Goal: Share content: Share content

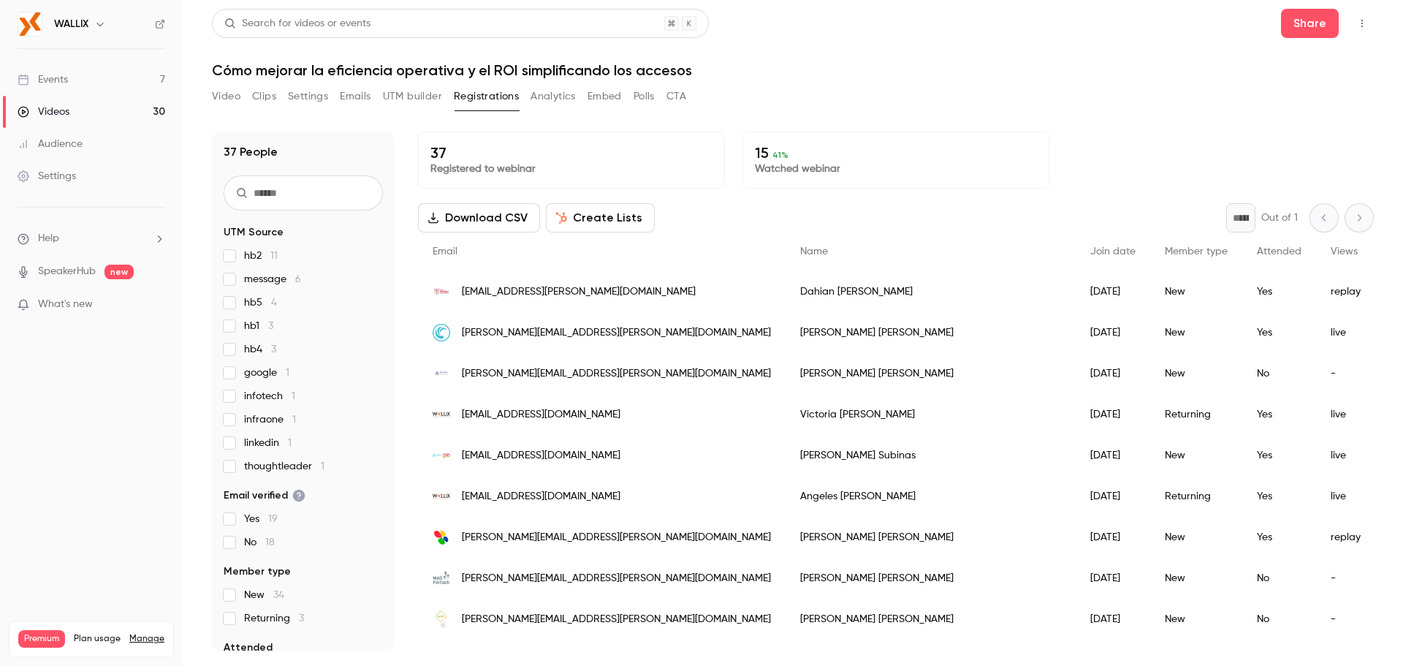
click at [104, 110] on link "Videos 30" at bounding box center [91, 112] width 183 height 32
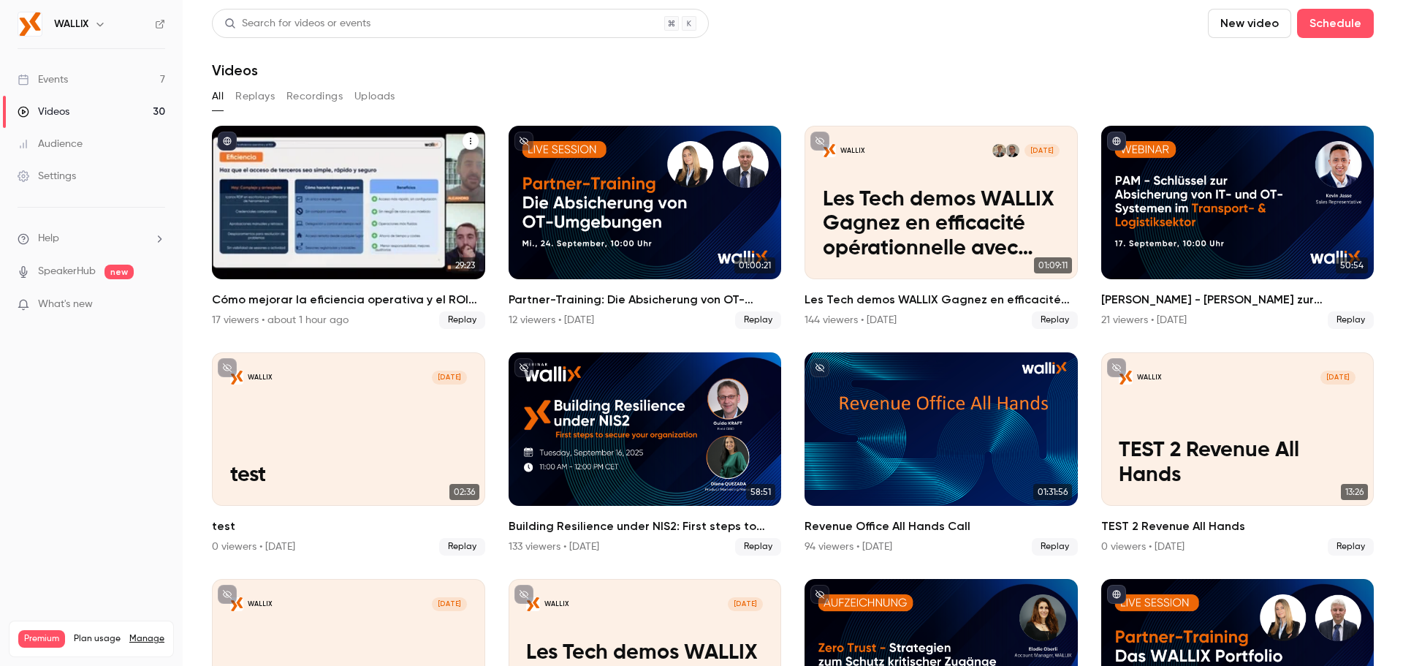
click at [390, 242] on div "Cómo mejorar la eficiencia operativa y el ROI simplificando los accesos" at bounding box center [348, 202] width 273 height 153
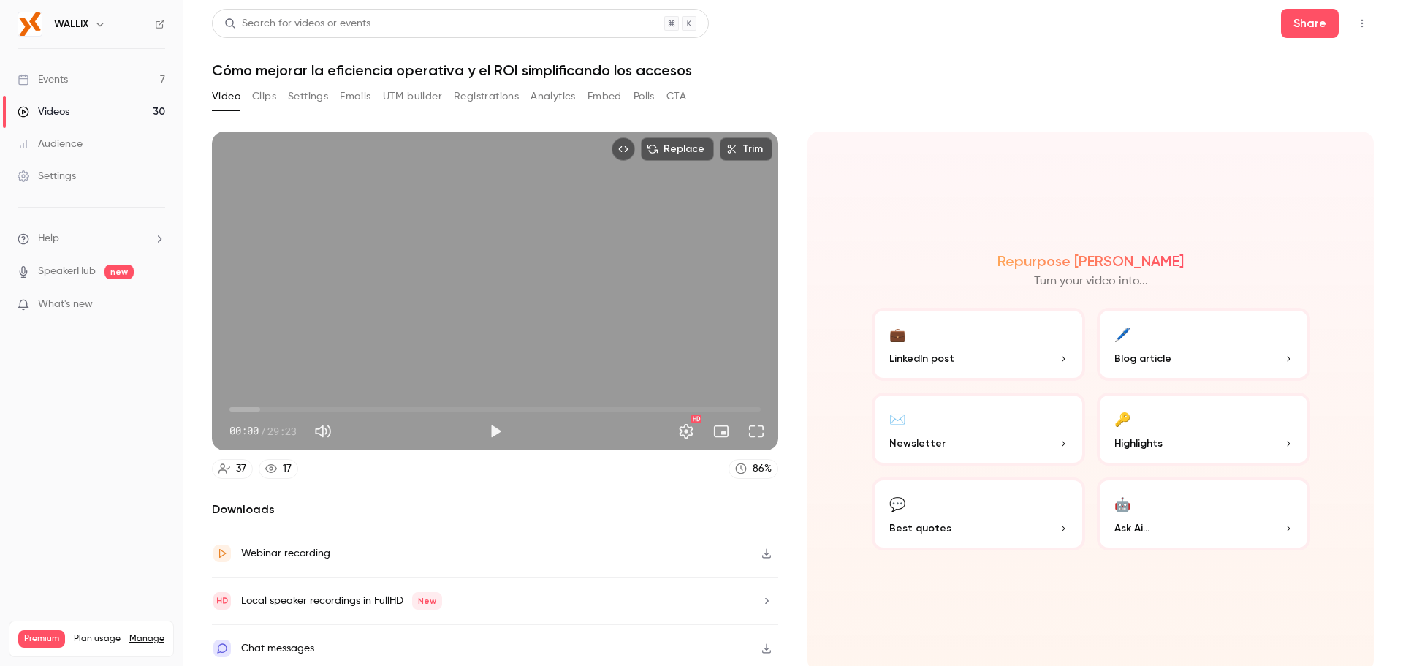
click at [265, 97] on button "Clips" at bounding box center [264, 96] width 24 height 23
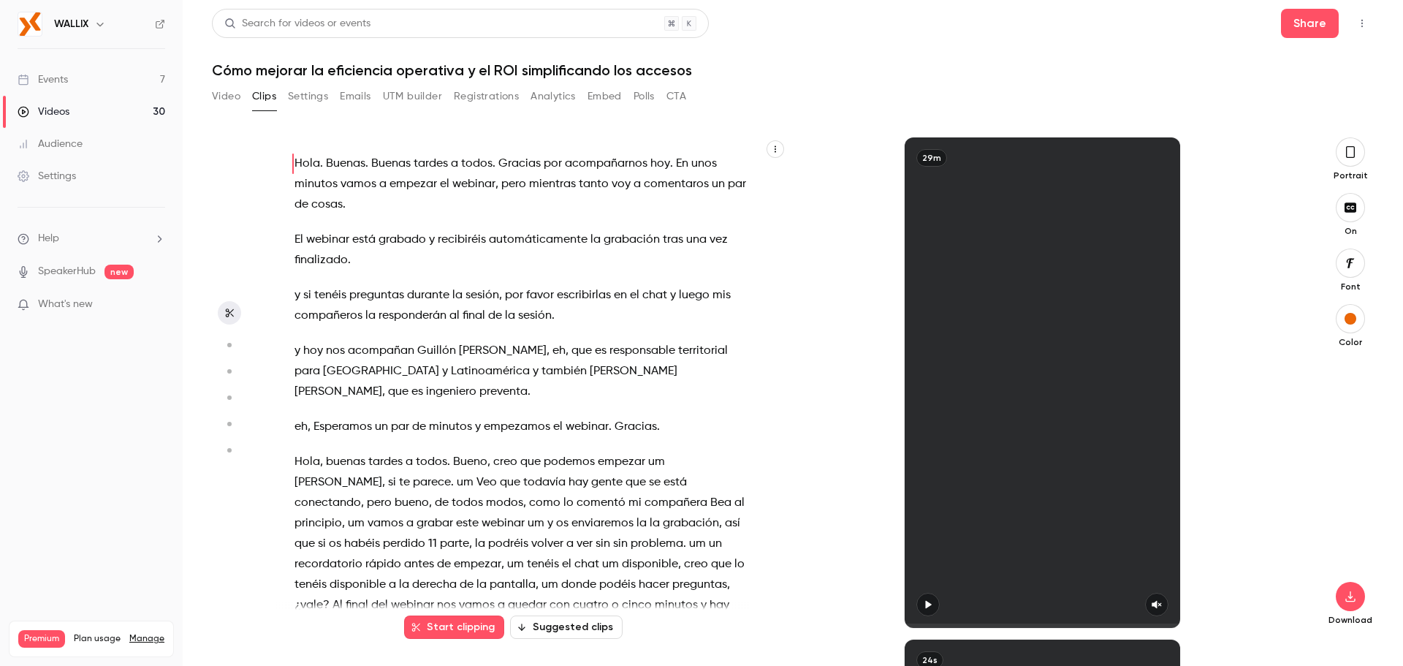
click at [1359, 151] on button "button" at bounding box center [1350, 151] width 29 height 29
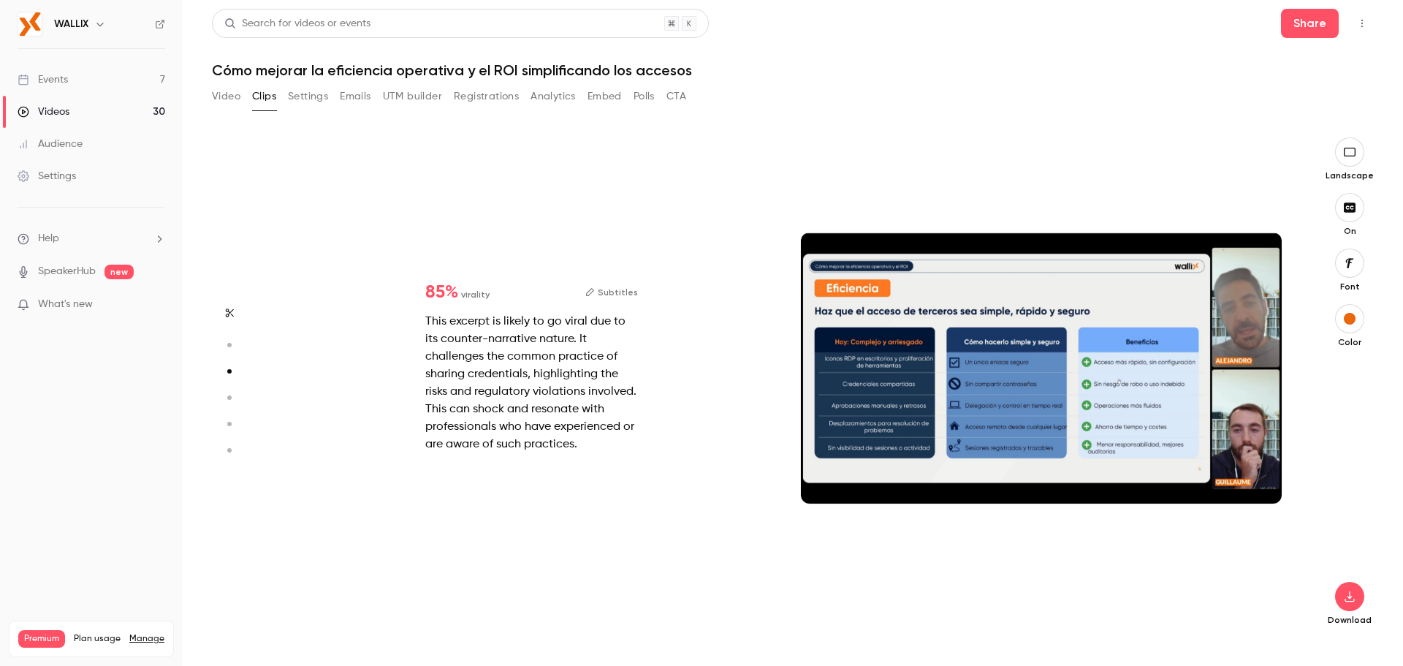
scroll to position [1004, 0]
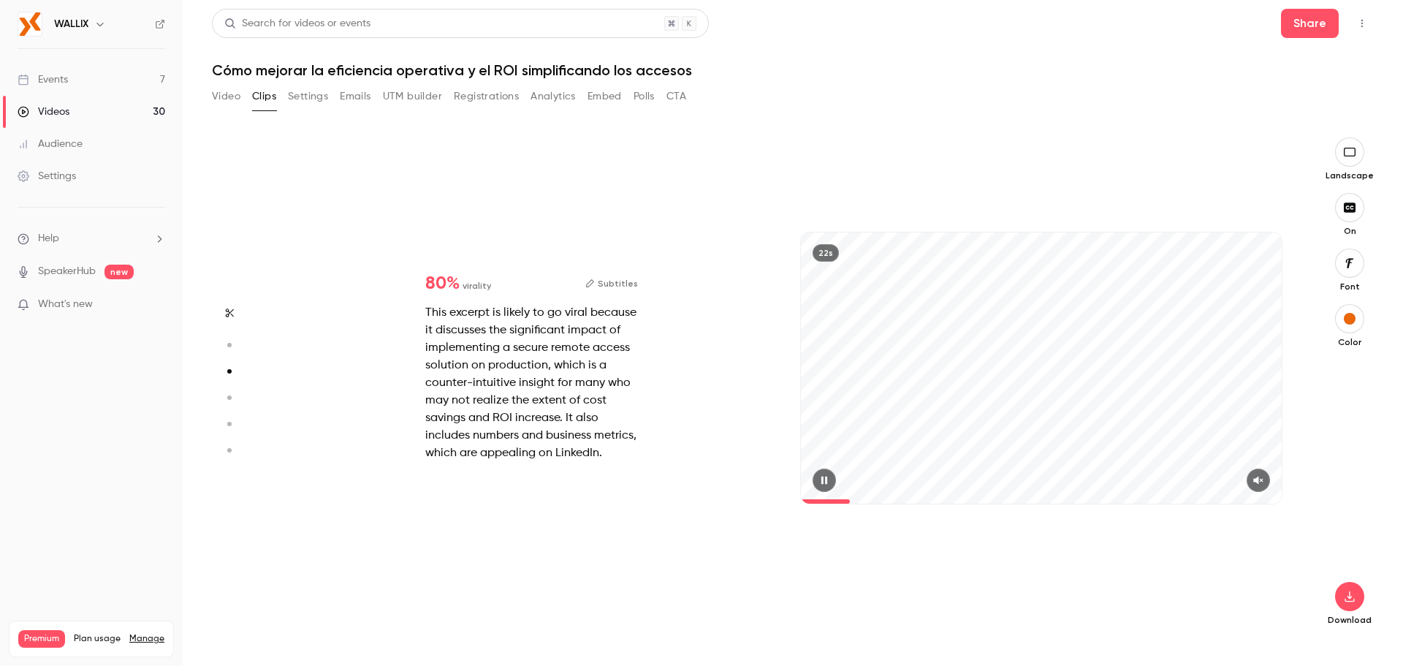
click at [827, 480] on icon "button" at bounding box center [824, 480] width 6 height 8
click at [827, 480] on icon "button" at bounding box center [825, 480] width 6 height 8
click at [1260, 474] on button "button" at bounding box center [1258, 479] width 23 height 23
click at [825, 485] on button "button" at bounding box center [824, 479] width 23 height 23
drag, startPoint x: 1079, startPoint y: 282, endPoint x: 1016, endPoint y: 539, distance: 264.8
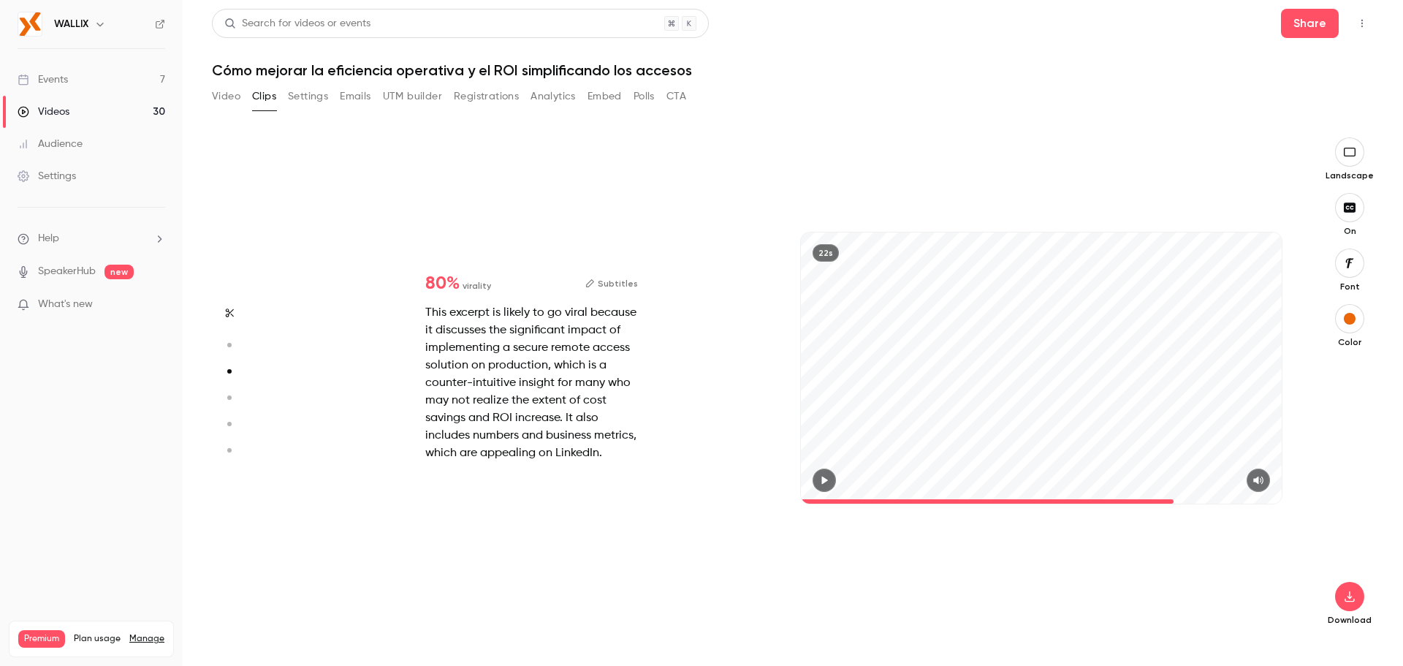
click at [1016, 539] on div "22s" at bounding box center [1041, 382] width 510 height 490
click at [1355, 266] on icon "button" at bounding box center [1350, 263] width 16 height 12
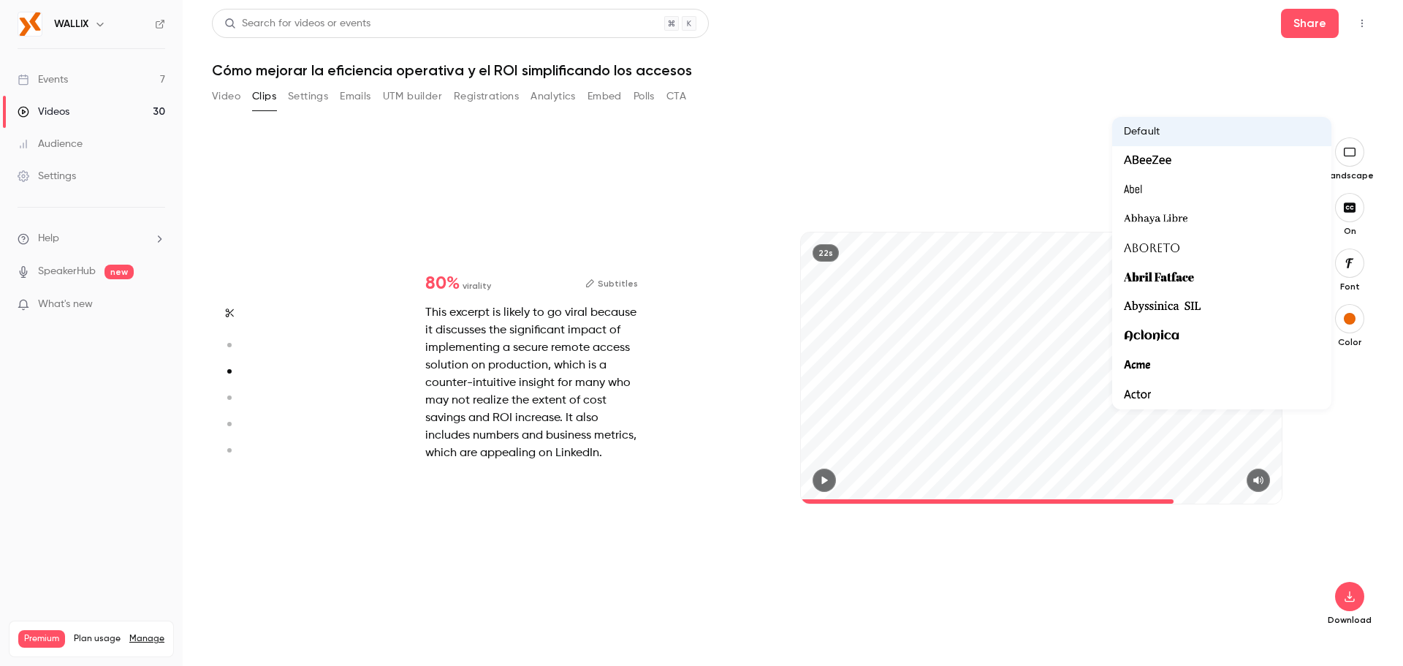
click at [1169, 151] on li at bounding box center [1221, 160] width 219 height 29
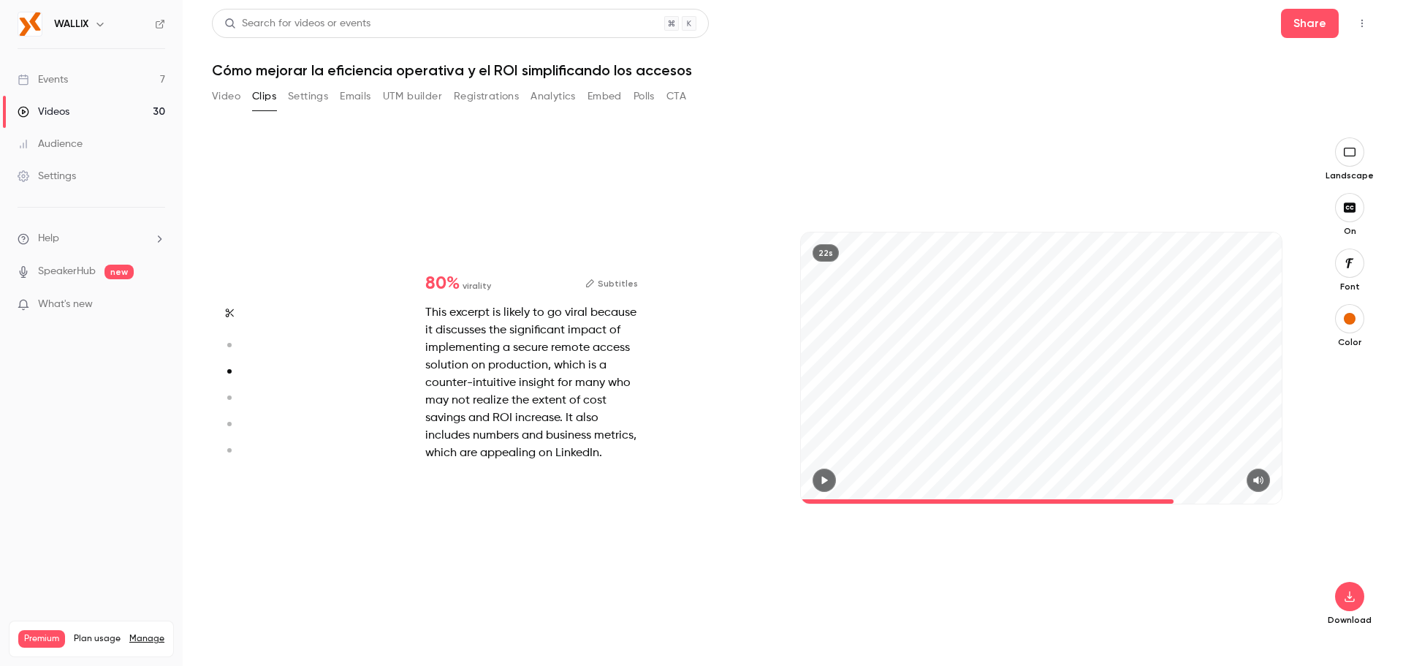
click at [1349, 267] on icon "button" at bounding box center [1350, 263] width 8 height 10
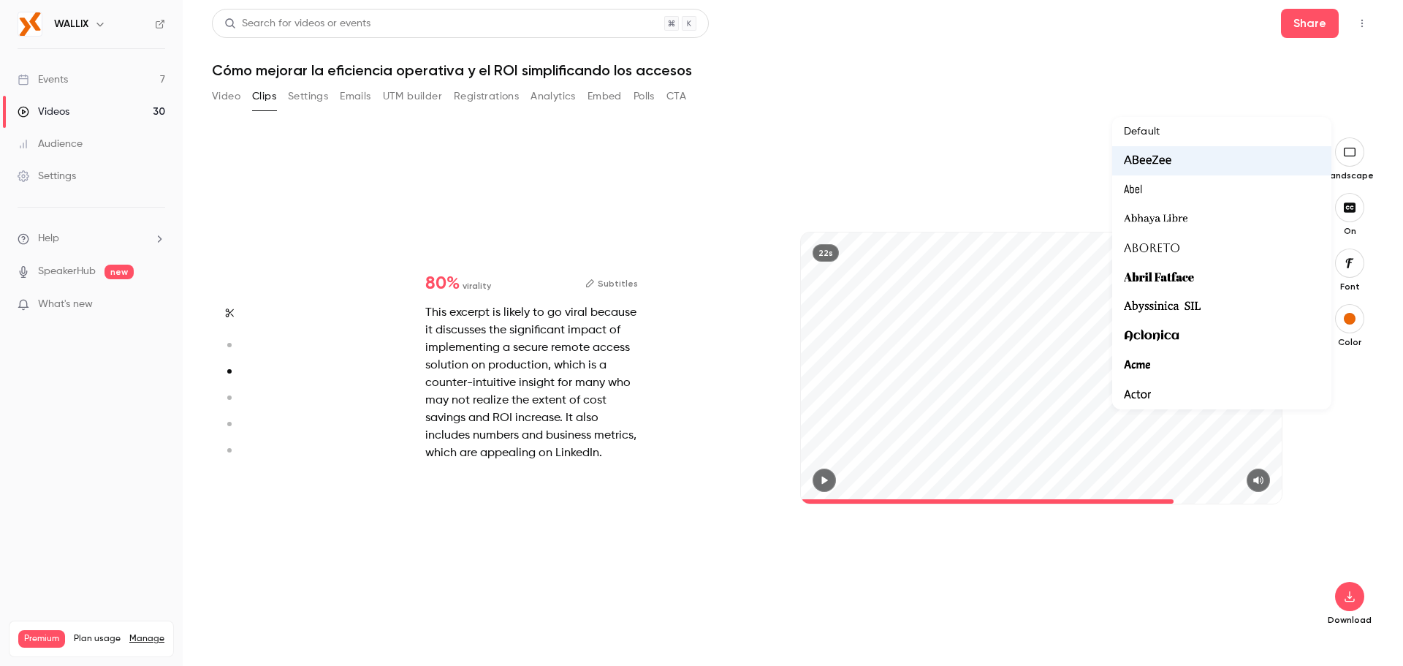
click at [1169, 271] on span "Abril Fatface" at bounding box center [1159, 277] width 70 height 19
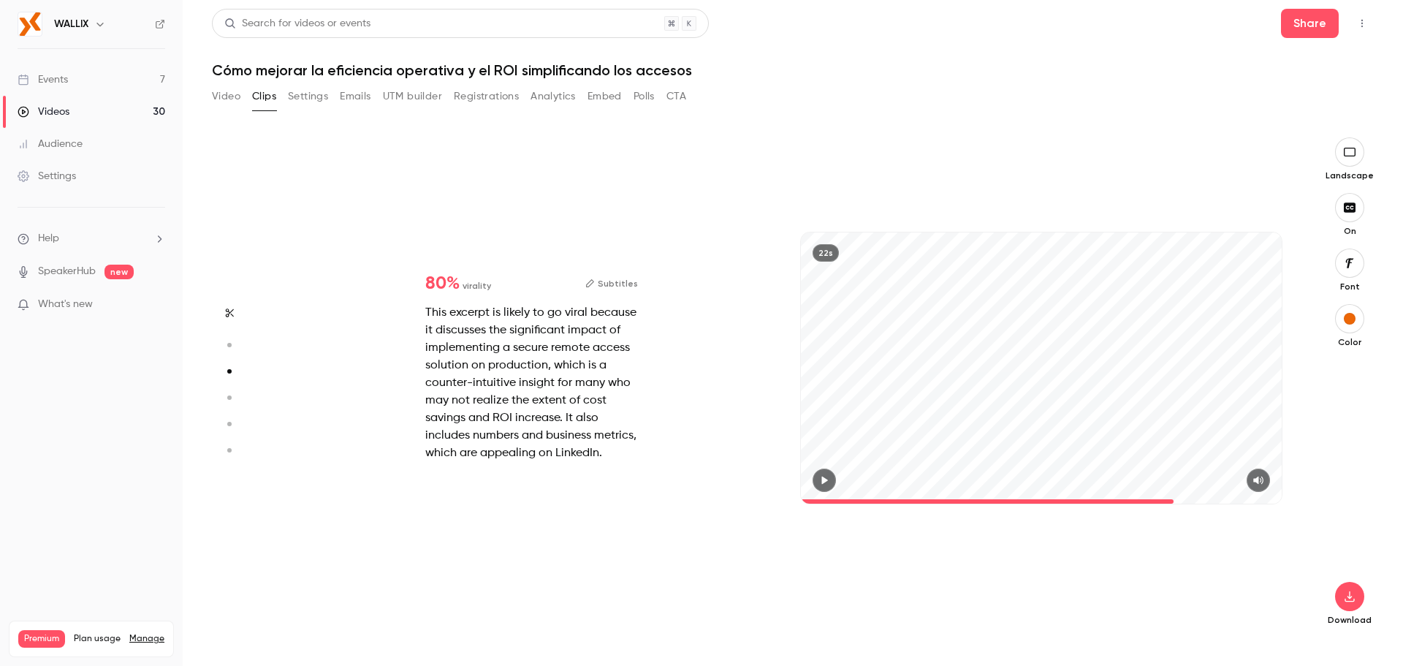
click at [1347, 269] on button "button" at bounding box center [1349, 262] width 29 height 29
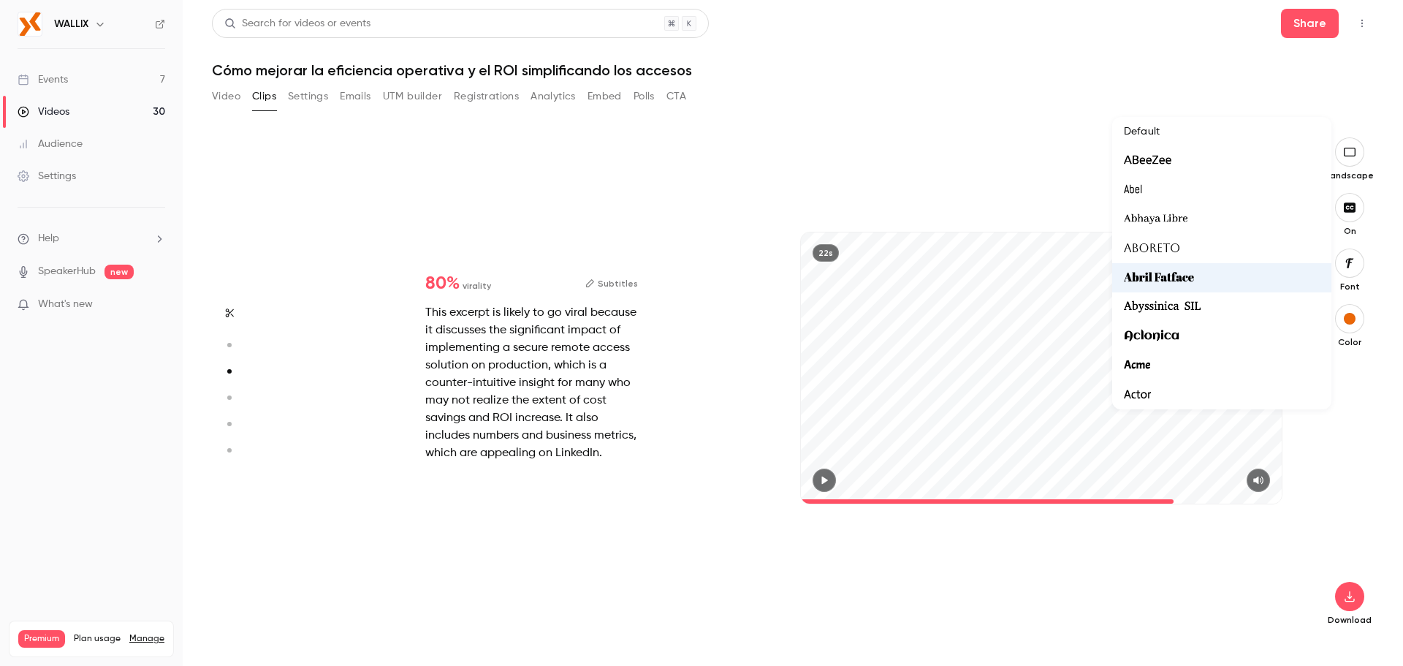
click at [1180, 217] on span "Abhaya Libre" at bounding box center [1156, 219] width 64 height 19
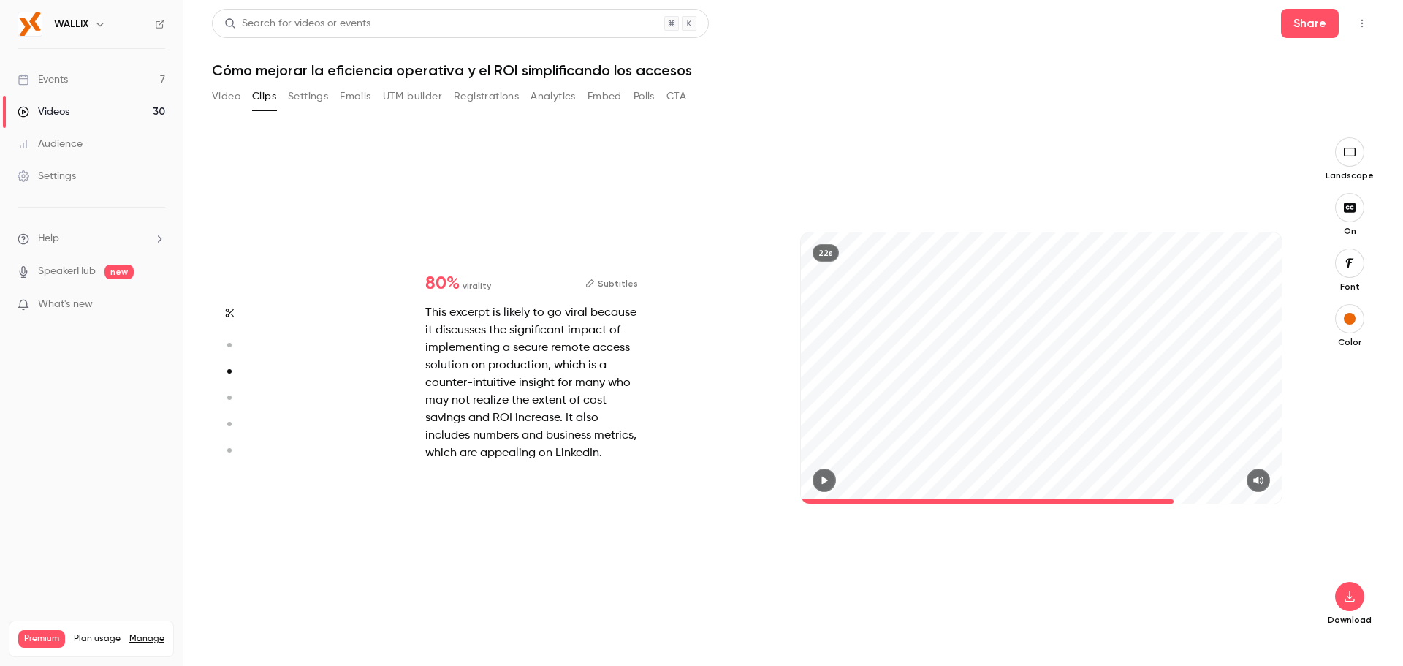
click at [1351, 270] on button "button" at bounding box center [1349, 262] width 29 height 29
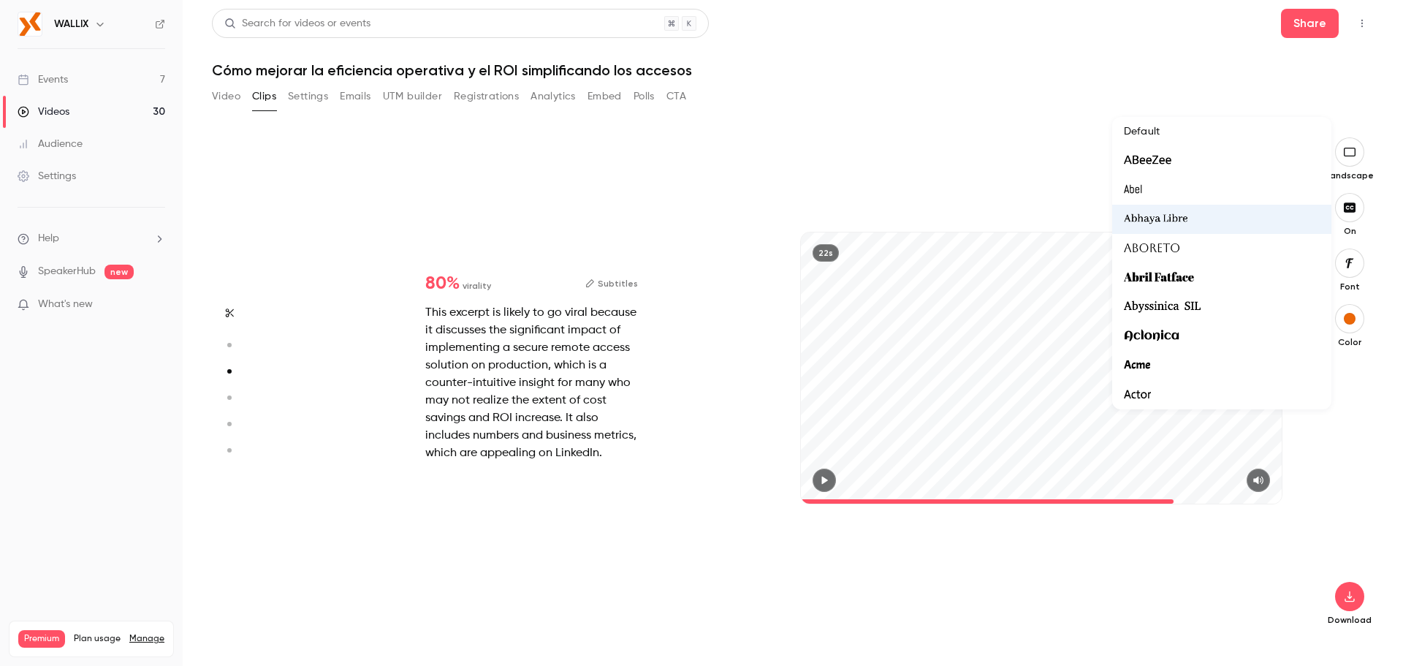
click at [1154, 392] on div at bounding box center [1222, 394] width 196 height 19
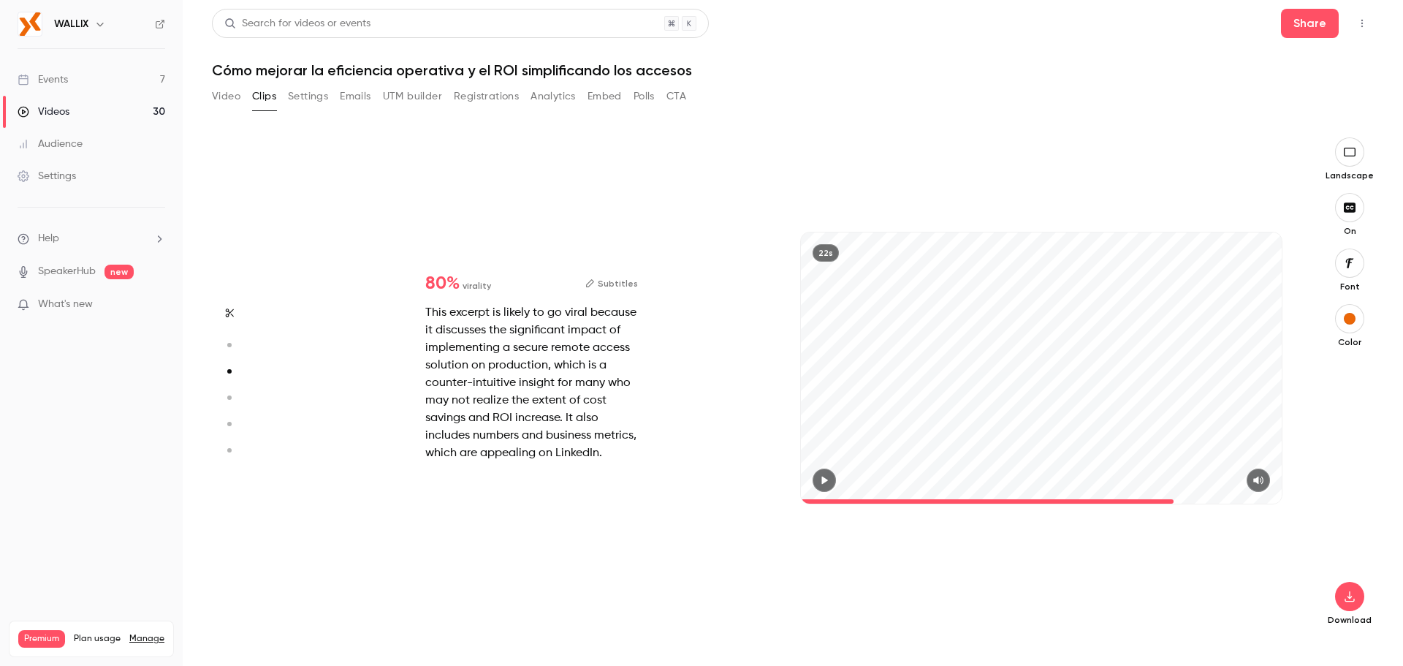
click at [1350, 267] on icon "button" at bounding box center [1350, 263] width 8 height 10
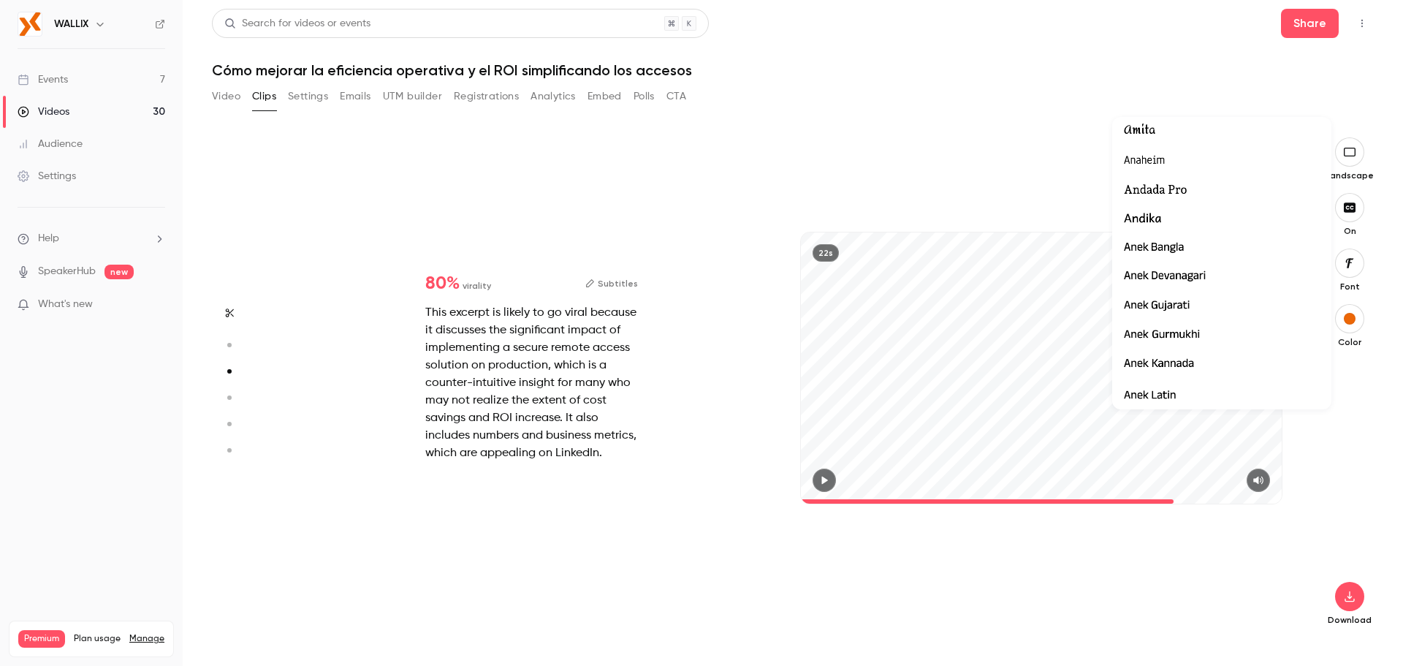
click at [1183, 306] on span "Anek Gujarati" at bounding box center [1157, 306] width 66 height 19
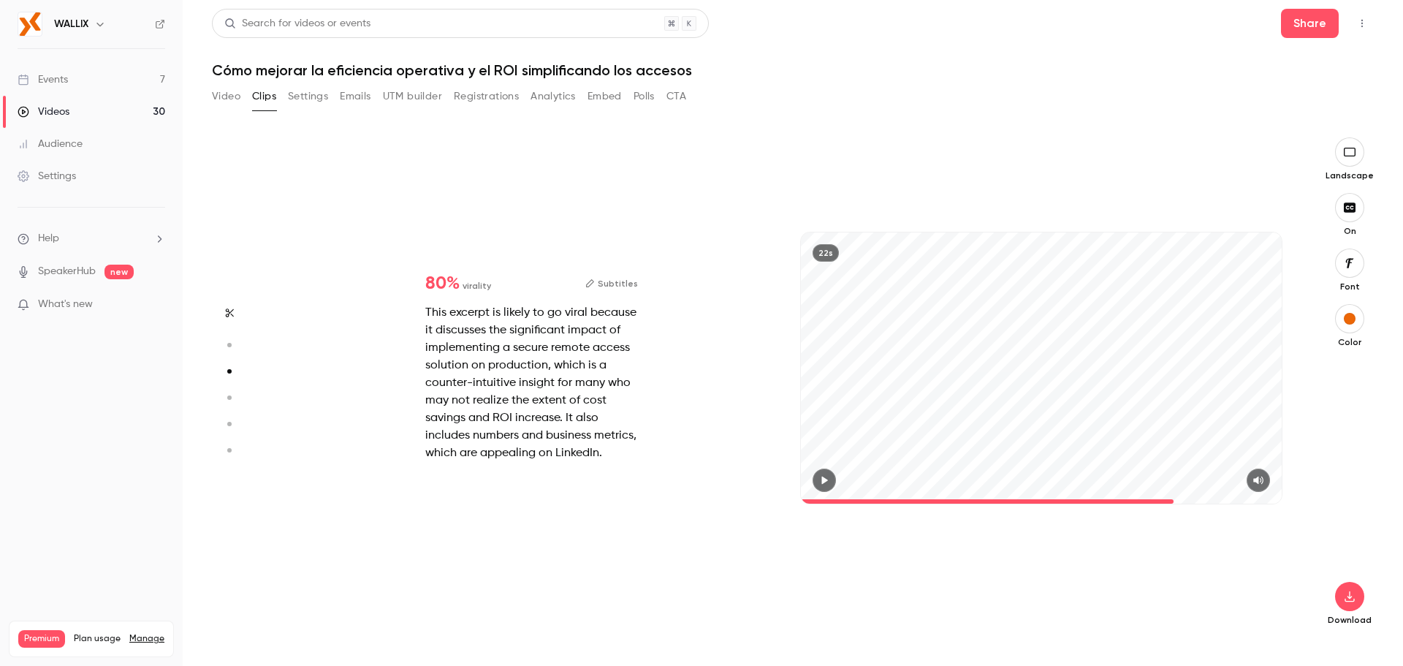
click at [1353, 266] on icon "button" at bounding box center [1350, 263] width 16 height 12
click at [1155, 132] on div "Default" at bounding box center [1222, 131] width 196 height 15
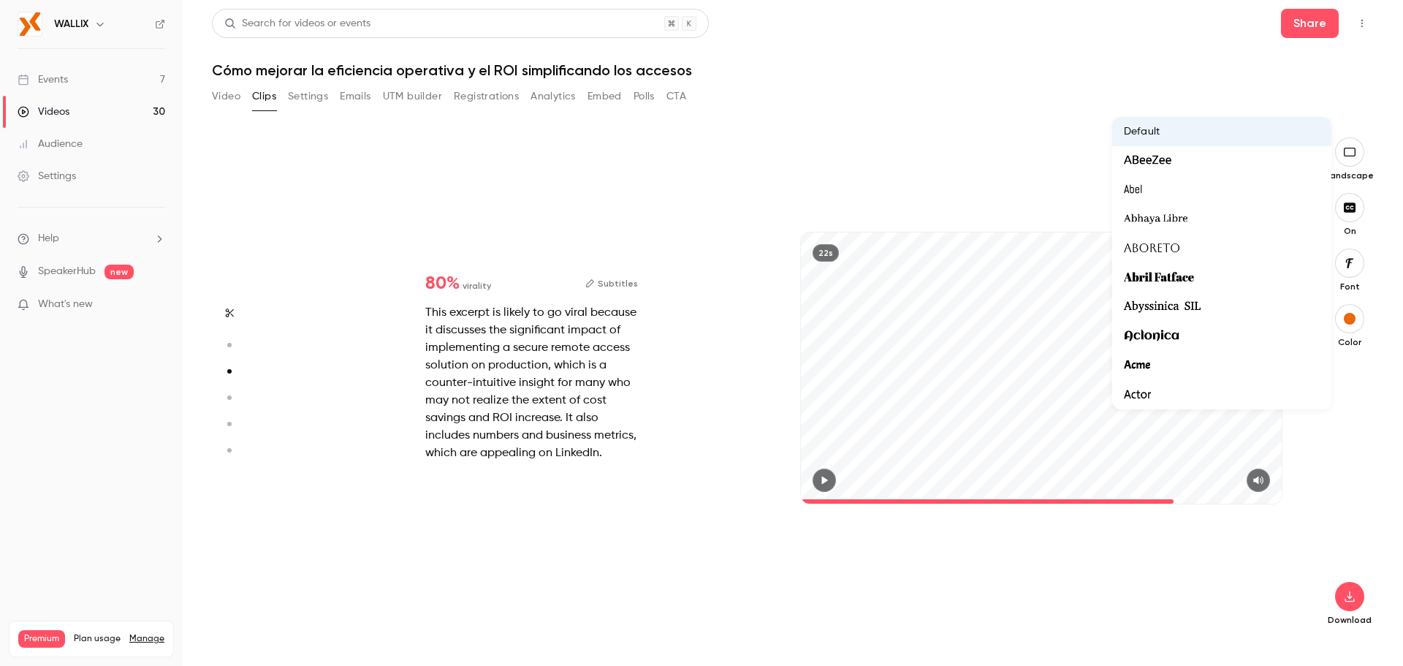
click at [1301, 470] on div at bounding box center [701, 333] width 1403 height 666
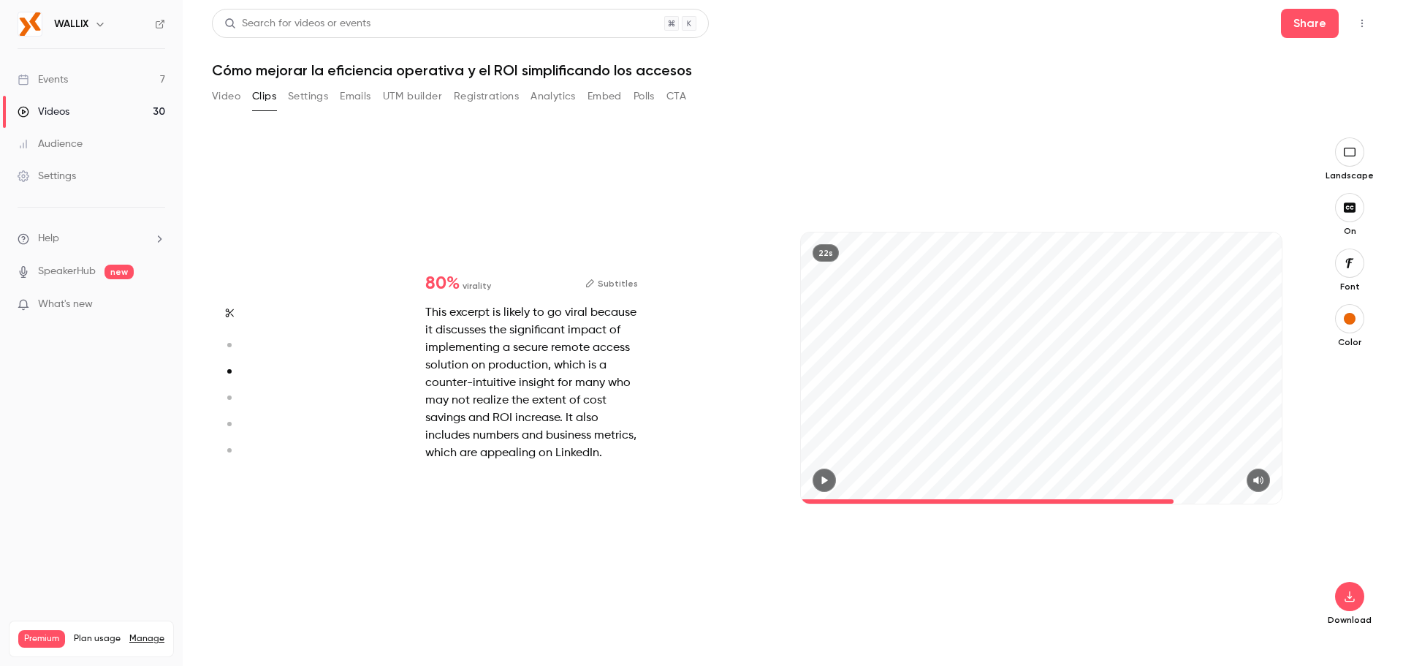
type input "****"
click at [1357, 591] on icon "button" at bounding box center [1350, 597] width 18 height 12
click at [1210, 580] on span "High quality requires longer processing" at bounding box center [1240, 583] width 167 height 15
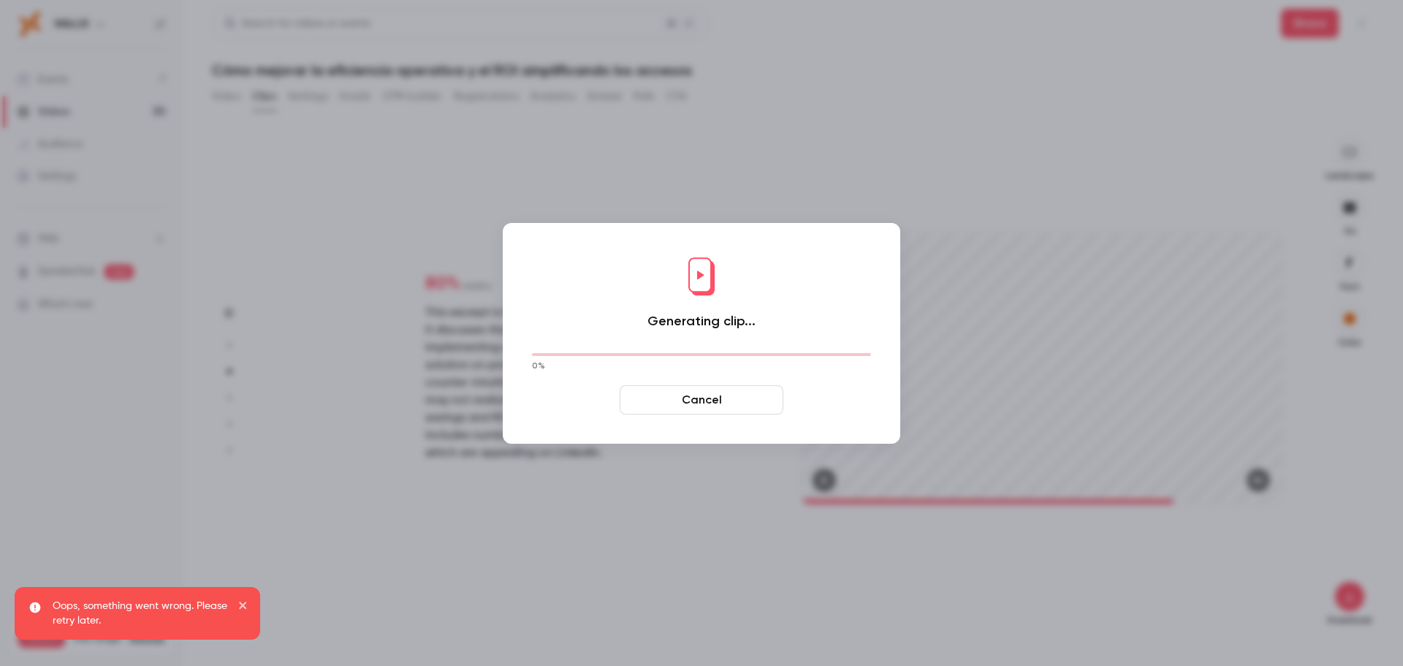
click at [741, 403] on button "Cancel" at bounding box center [702, 399] width 164 height 29
click at [695, 400] on button "Cancel" at bounding box center [702, 399] width 164 height 29
click at [242, 606] on icon "close" at bounding box center [242, 605] width 7 height 7
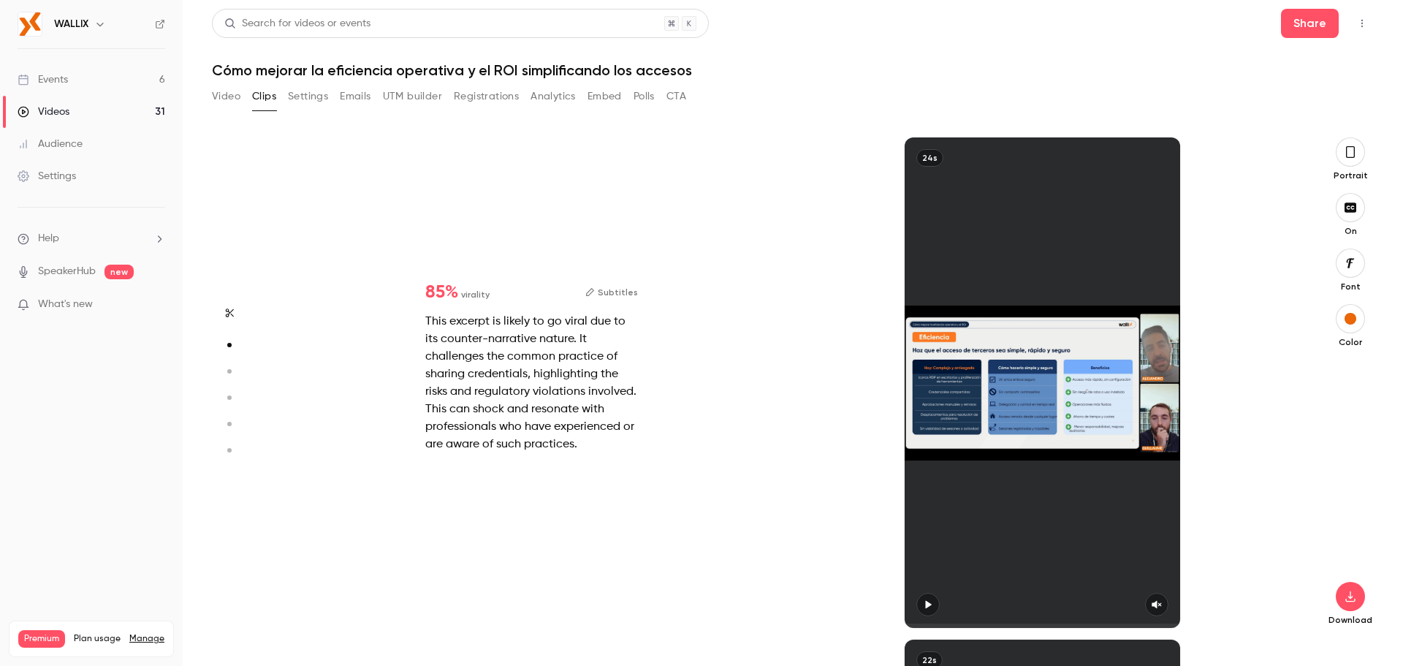
scroll to position [502, 0]
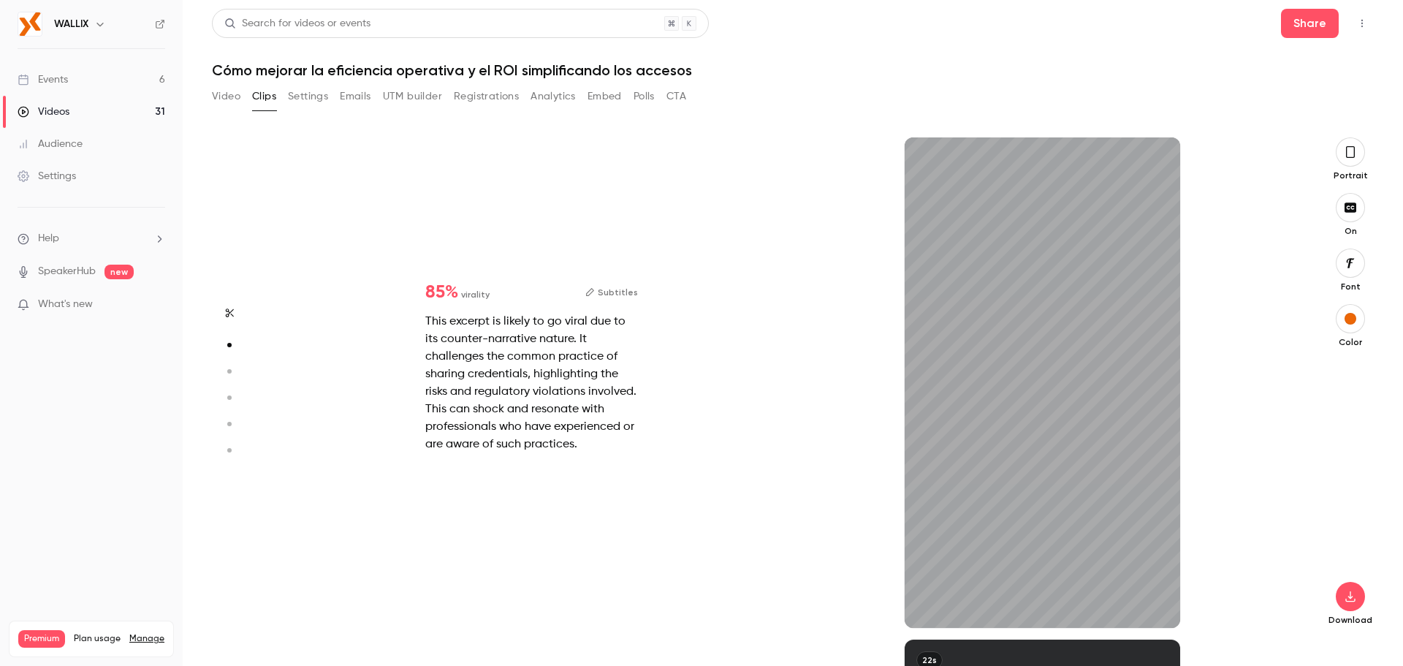
click at [1356, 162] on button "button" at bounding box center [1350, 151] width 29 height 29
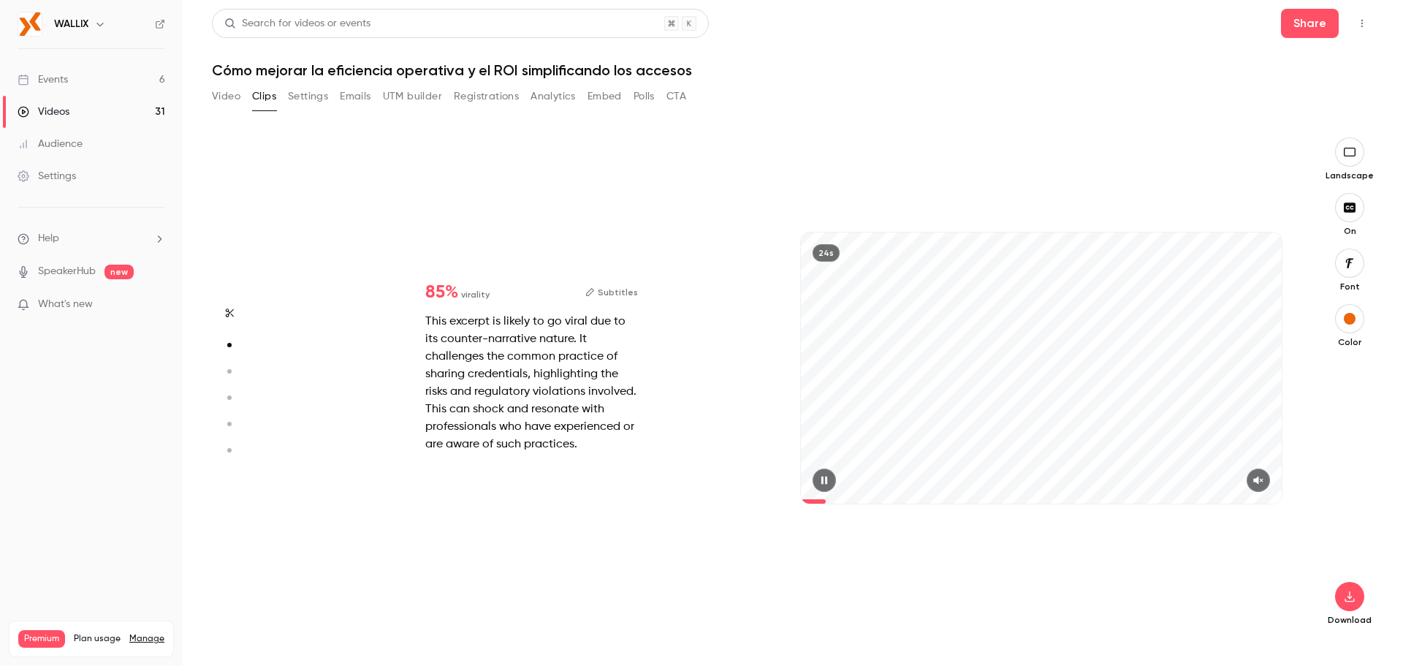
type input "*"
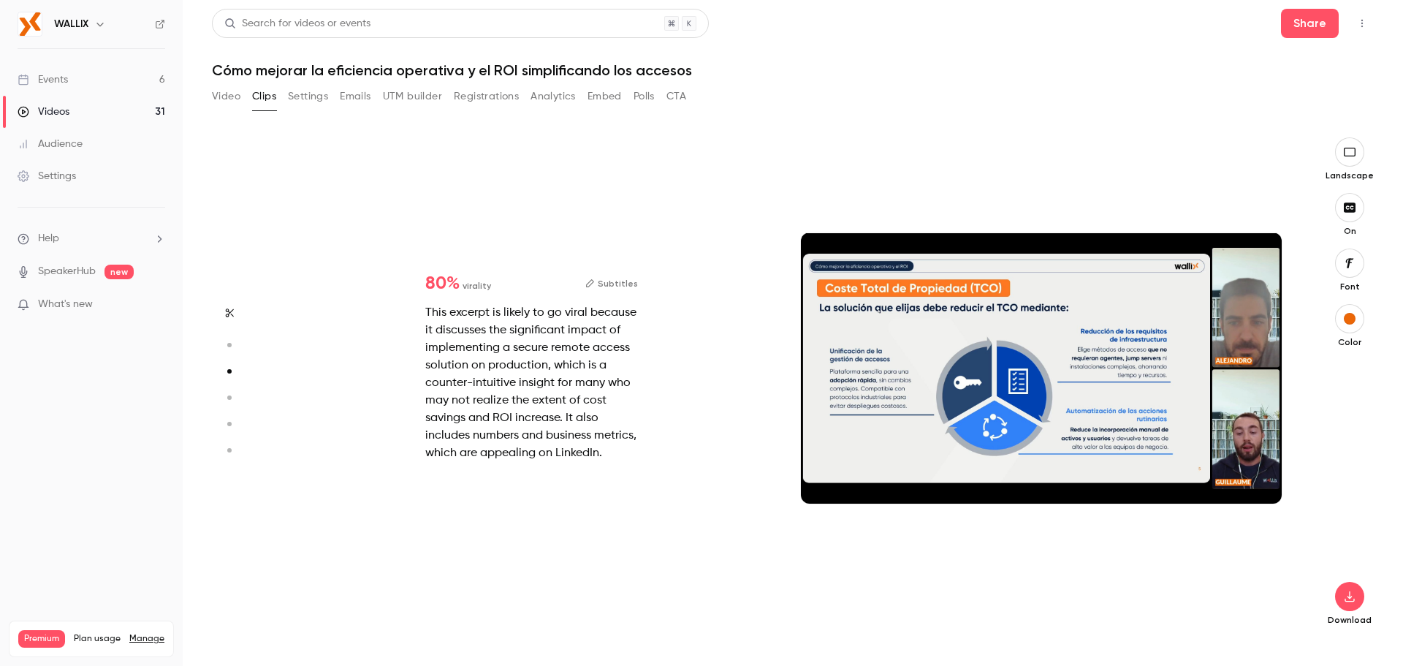
scroll to position [1004, 0]
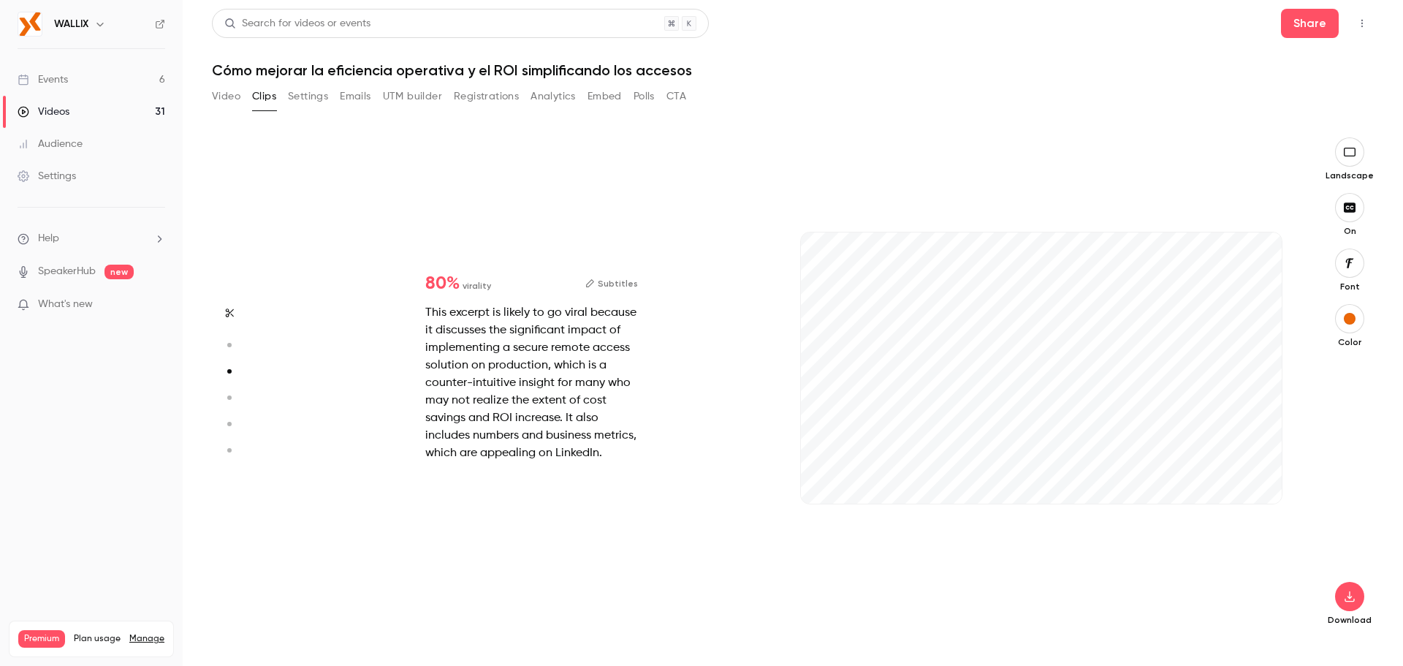
click at [1226, 183] on div "22s" at bounding box center [1041, 382] width 510 height 490
click at [1261, 259] on div "22s" at bounding box center [1041, 367] width 481 height 270
click at [1354, 601] on icon "button" at bounding box center [1350, 596] width 10 height 11
click at [1278, 631] on span "Balance between quality and CPU time" at bounding box center [1240, 636] width 167 height 15
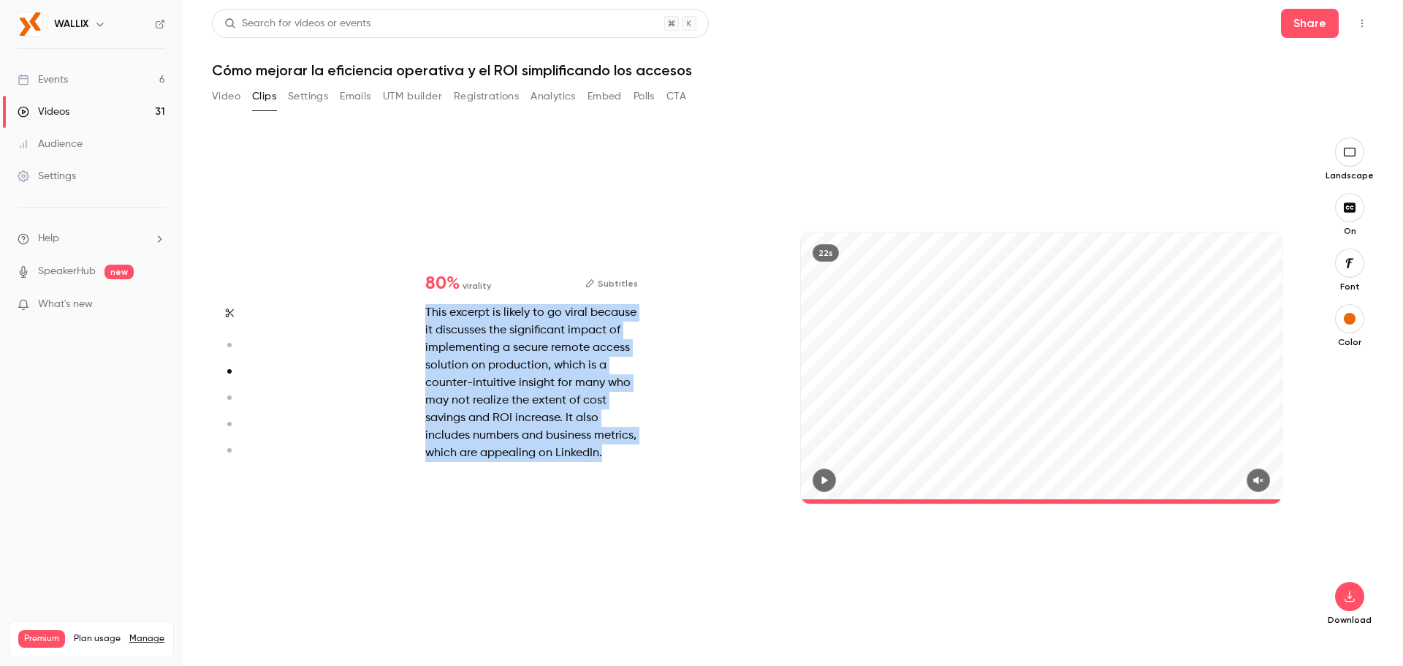
drag, startPoint x: 425, startPoint y: 306, endPoint x: 659, endPoint y: 460, distance: 279.7
click at [659, 460] on div "80 % virality Subtitles This excerpt is likely to go viral because it discusses…" at bounding box center [531, 368] width 259 height 234
copy div "This excerpt is likely to go viral because it discusses the significant impact …"
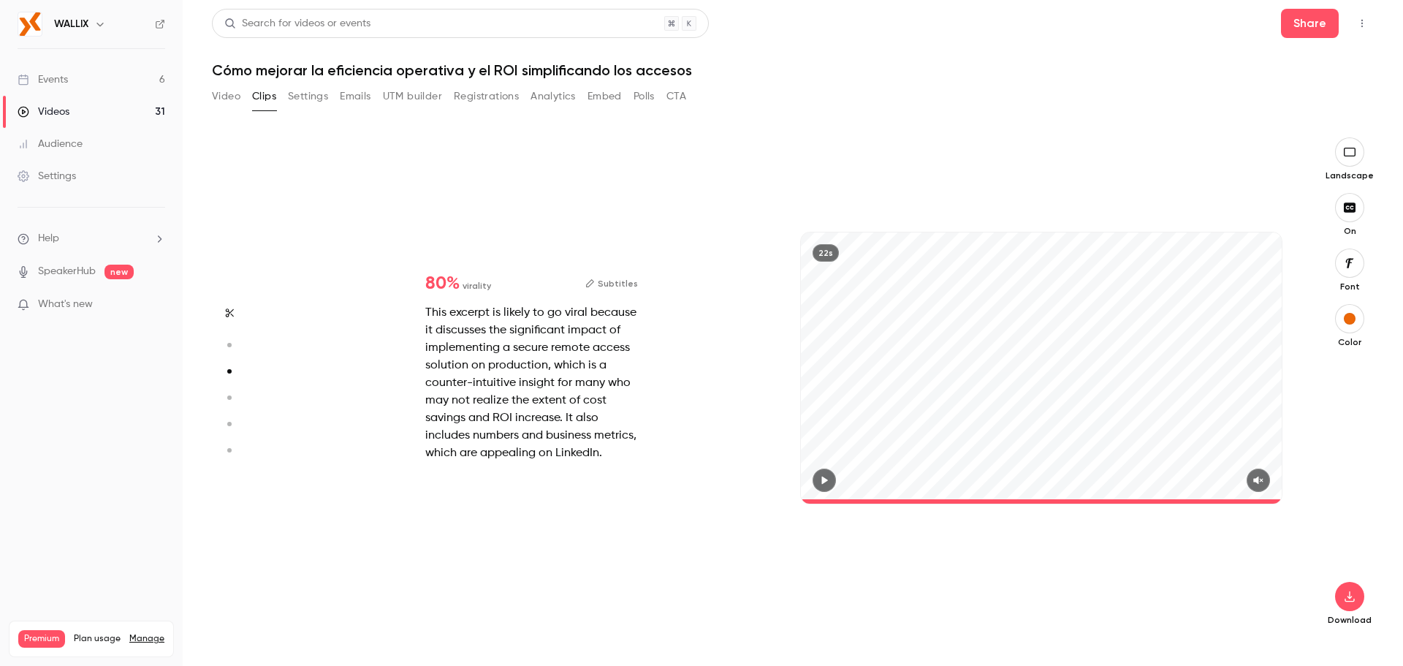
click at [607, 286] on button "Subtitles" at bounding box center [611, 284] width 53 height 18
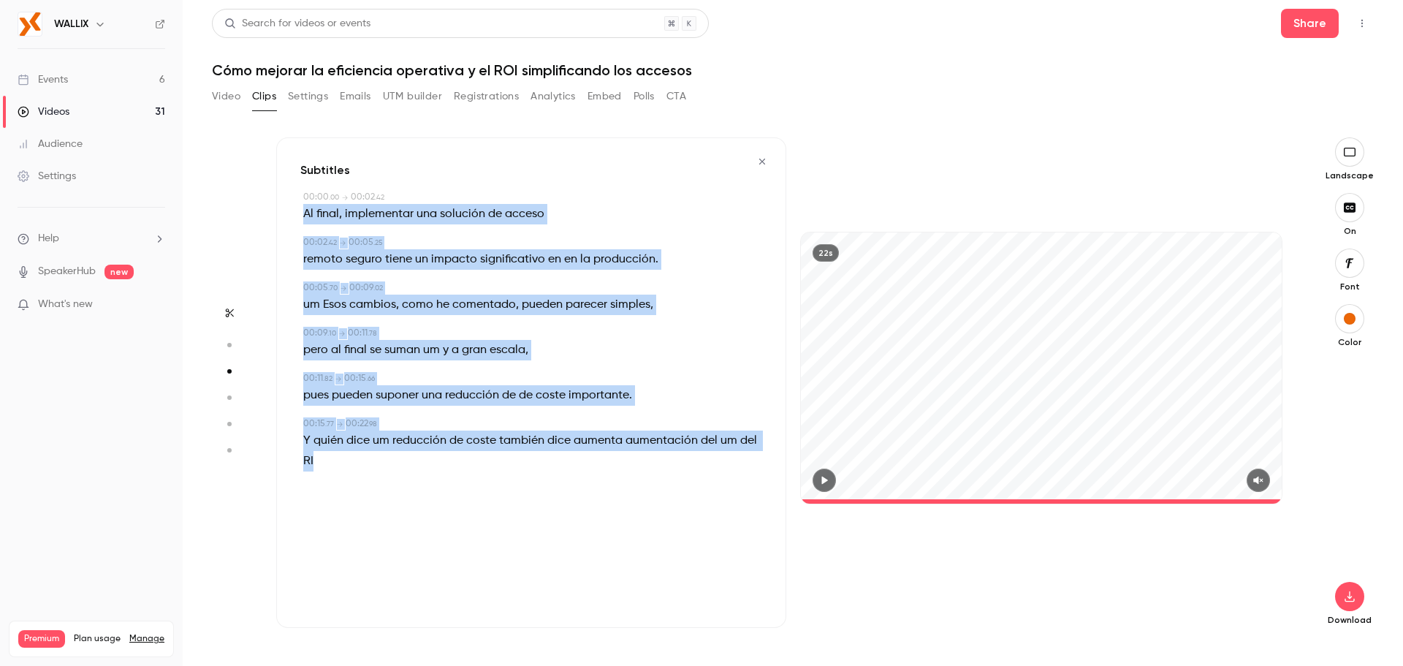
drag, startPoint x: 304, startPoint y: 213, endPoint x: 482, endPoint y: 453, distance: 298.9
click at [482, 453] on div "Subtitles 00:00 . 00 → 00:02 . 42 Al final , implementar una solución de acceso…" at bounding box center [531, 382] width 510 height 490
copy div "Al final , implementar una solución de acceso 00:02 . 42 → 00:05 . 25 remoto se…"
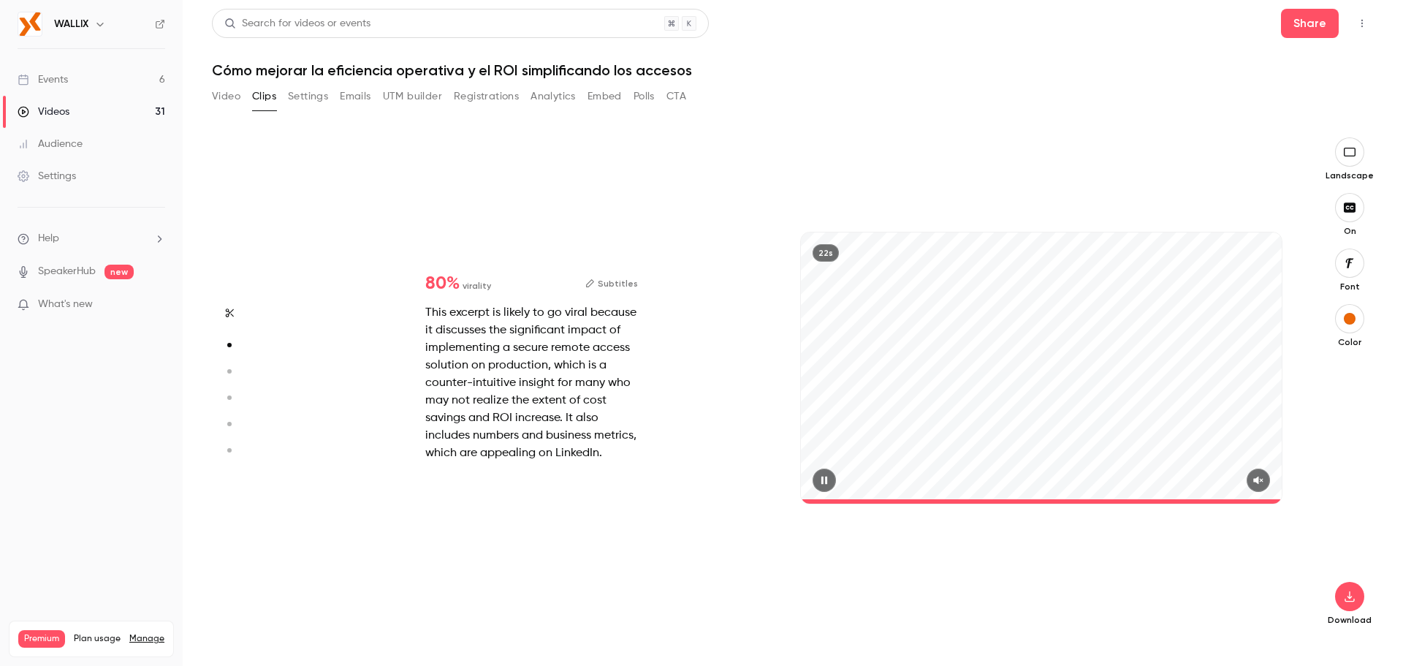
type input "*"
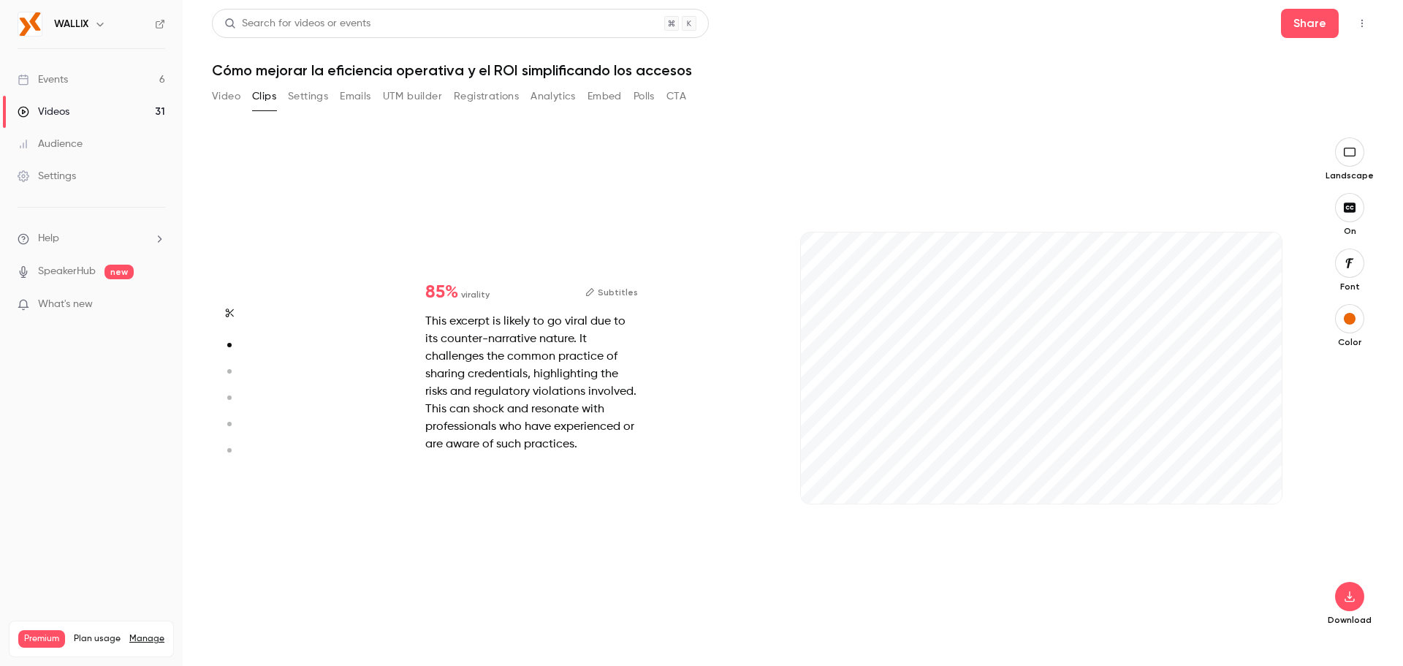
scroll to position [322, 0]
type input "*"
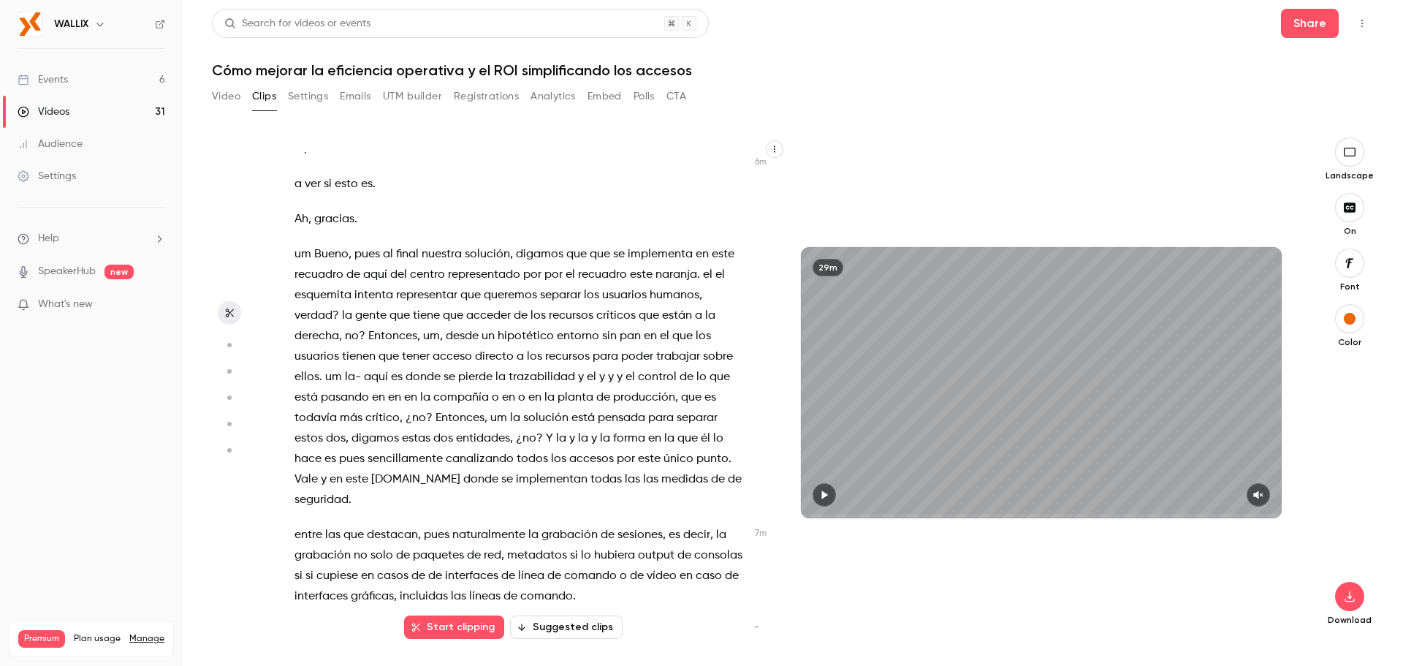
scroll to position [4603, 0]
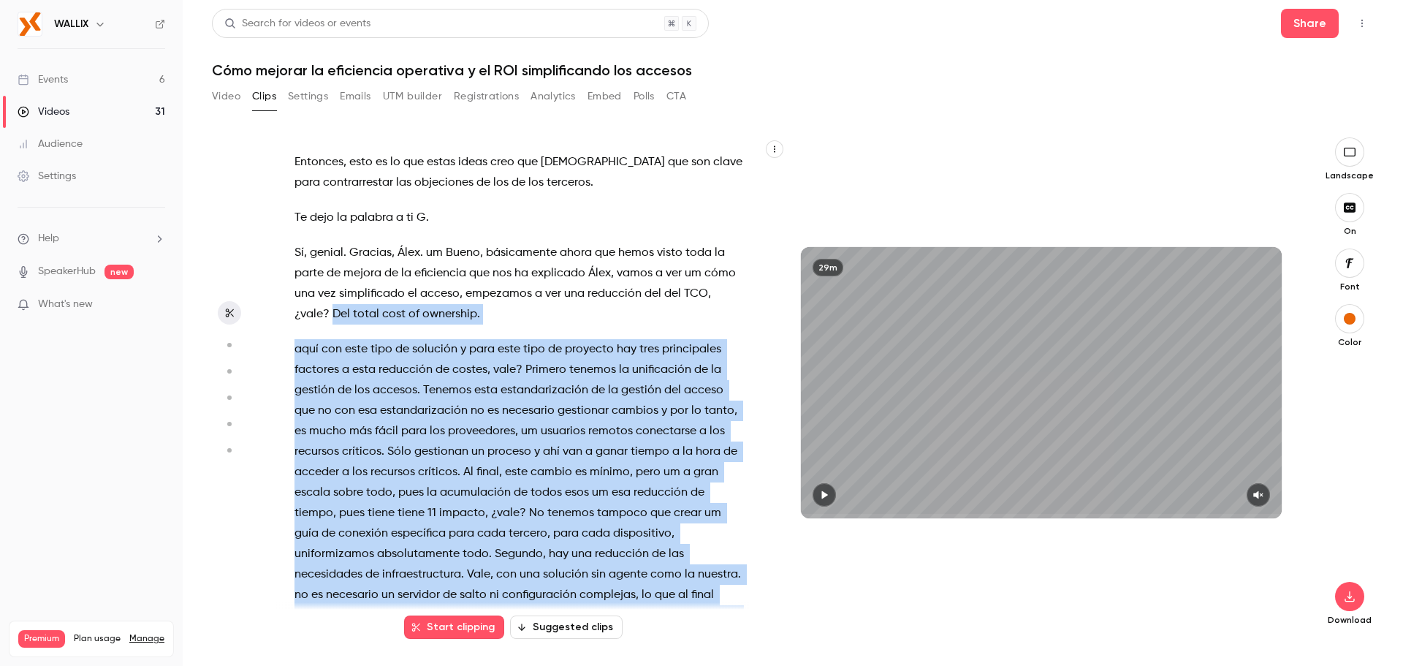
drag, startPoint x: 334, startPoint y: 213, endPoint x: 444, endPoint y: 526, distance: 331.7
click at [444, 526] on div "Hola . Buenas . Buenas tardes a todos . Gracias por acompañarnos hoy . En unos …" at bounding box center [527, 390] width 503 height 476
copy div "Del total cost of ownership . aquí con este tipo de solución y para este tipo d…"
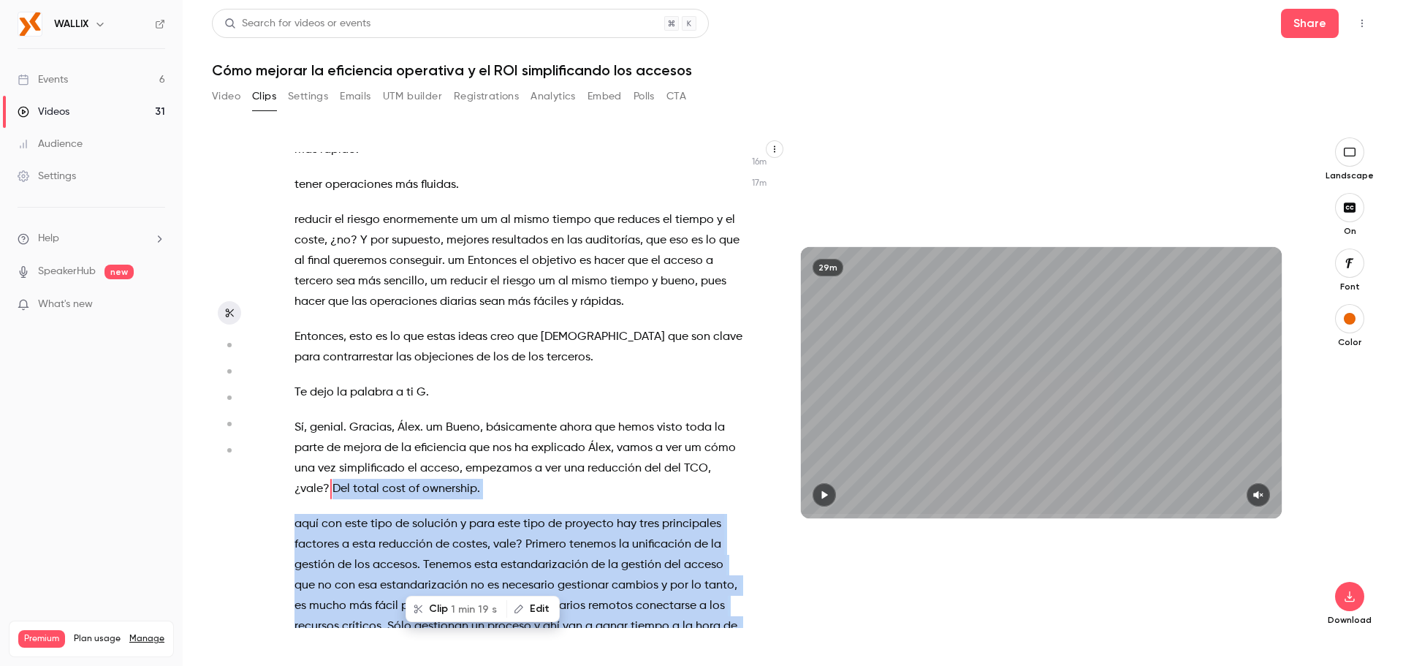
scroll to position [4425, 0]
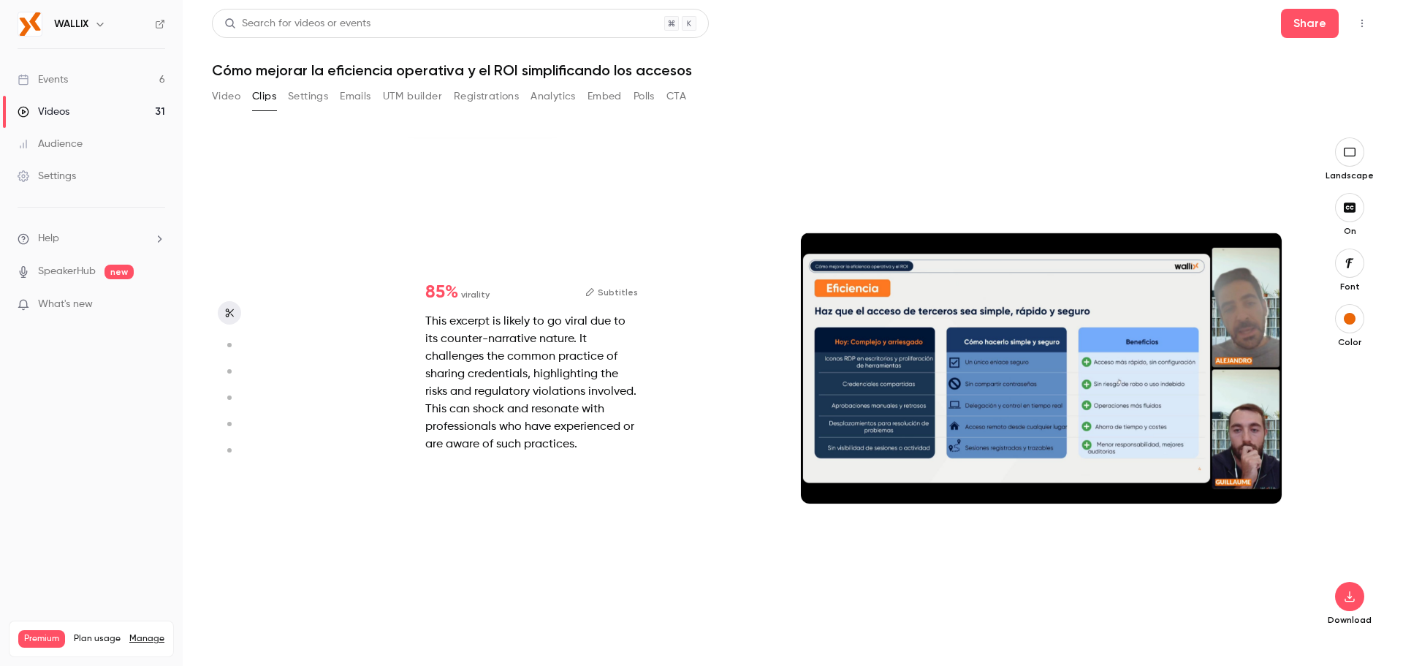
type input "******"
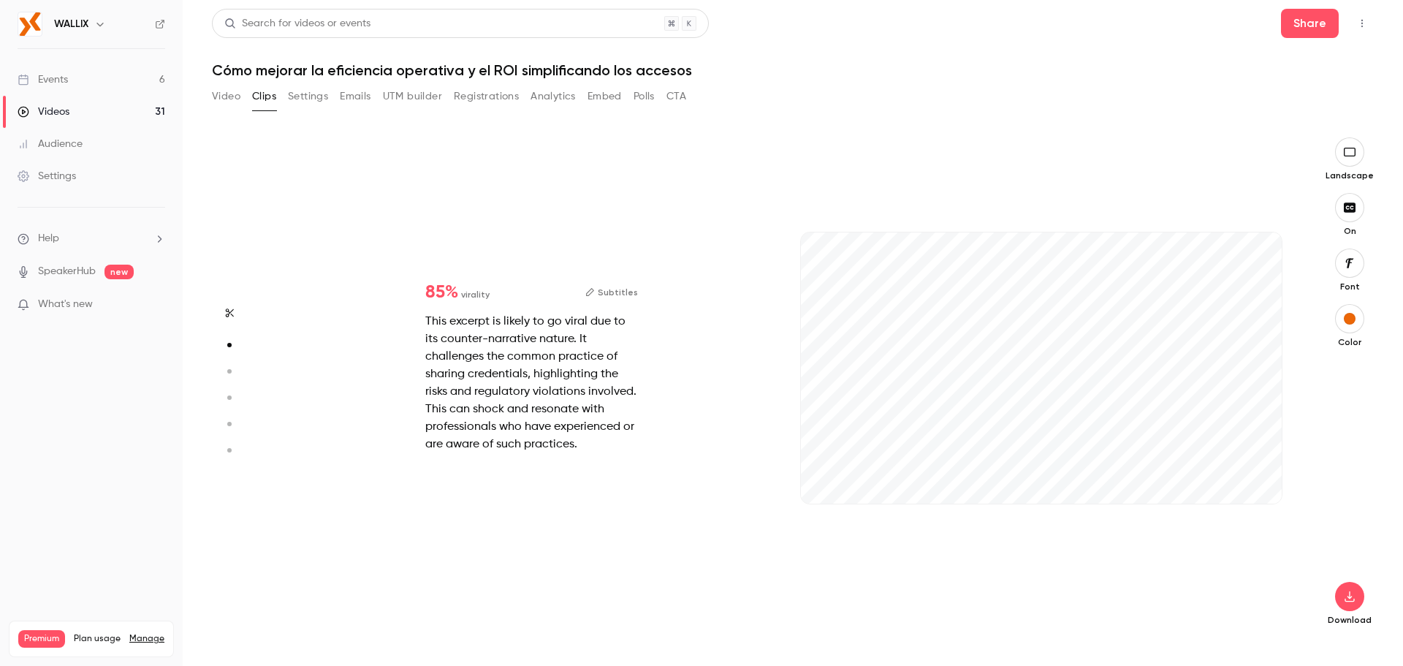
type input "****"
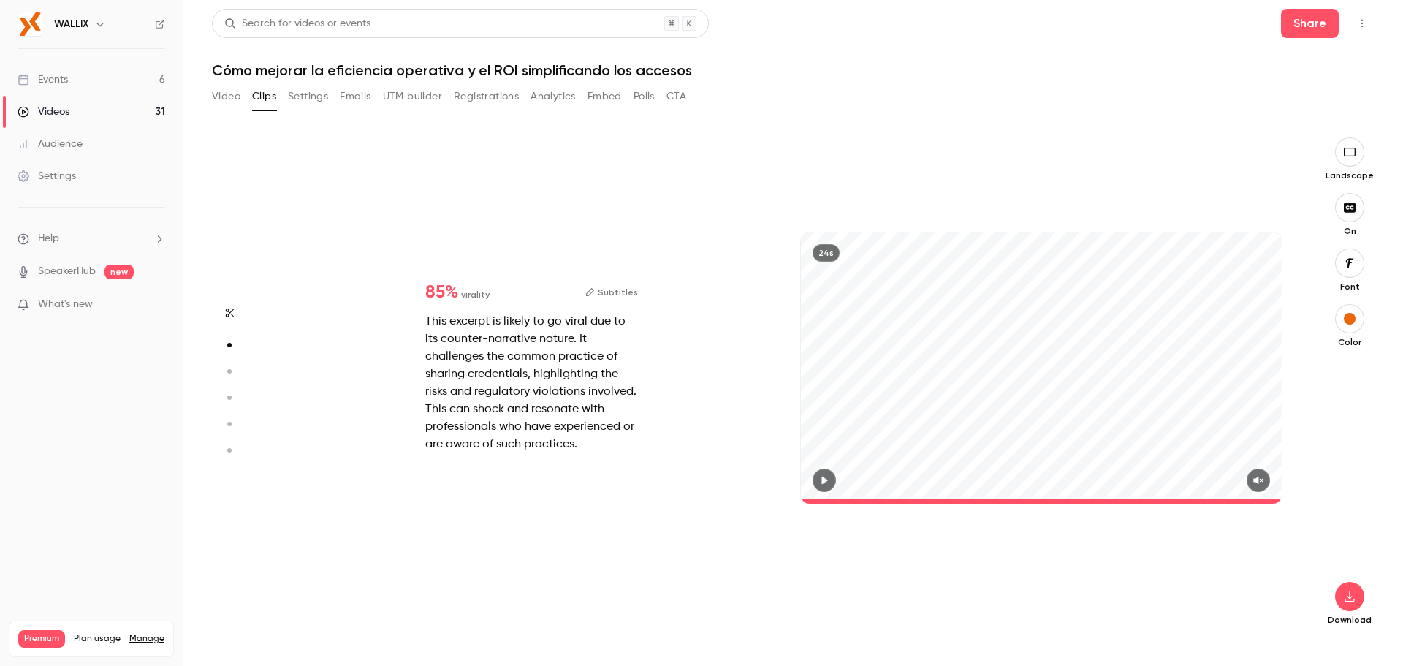
click at [224, 98] on button "Video" at bounding box center [226, 96] width 29 height 23
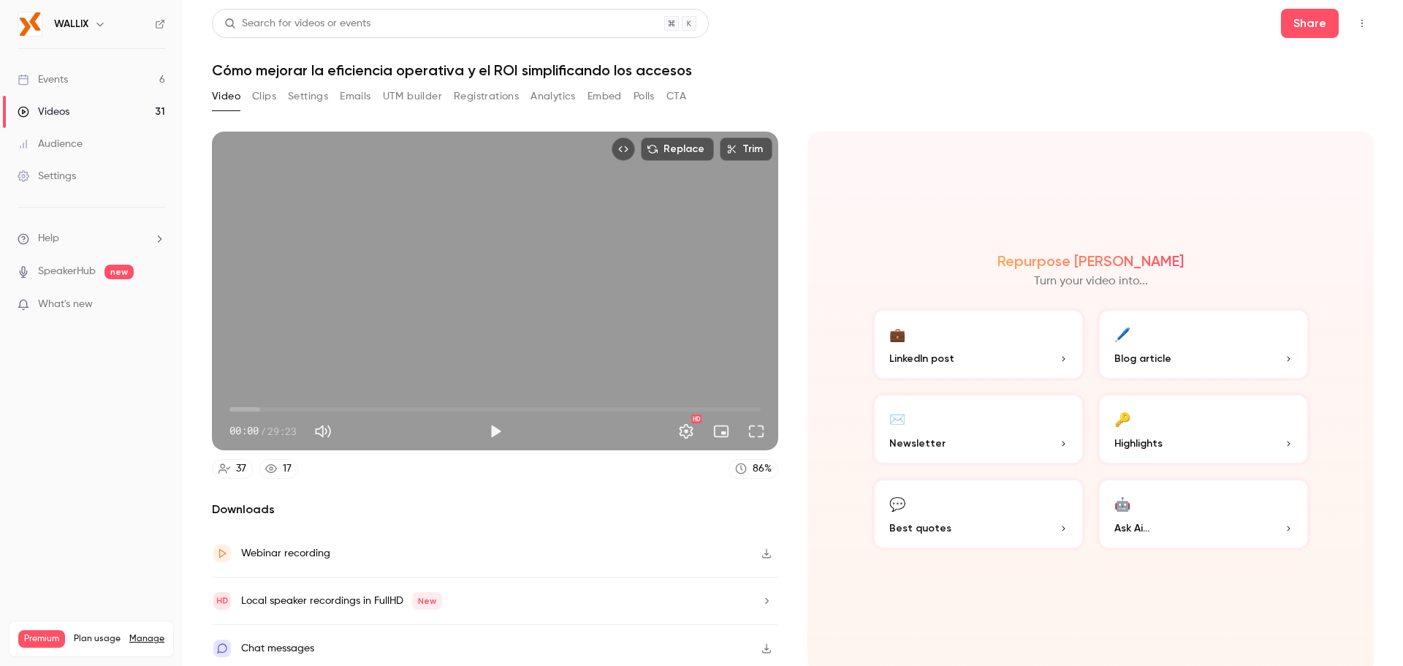
click at [75, 109] on link "Videos 31" at bounding box center [91, 112] width 183 height 32
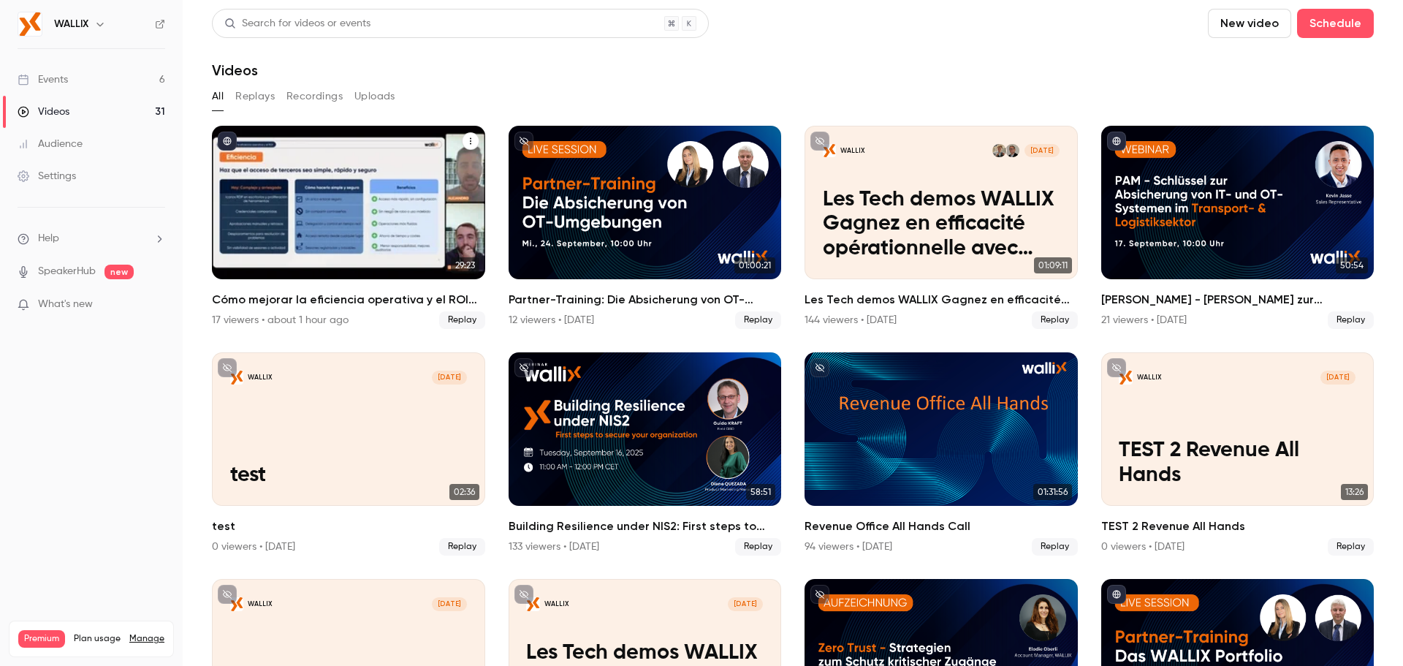
click at [470, 144] on icon "Cómo mejorar la eficiencia operativa y el ROI simplificando los accesos" at bounding box center [470, 141] width 9 height 9
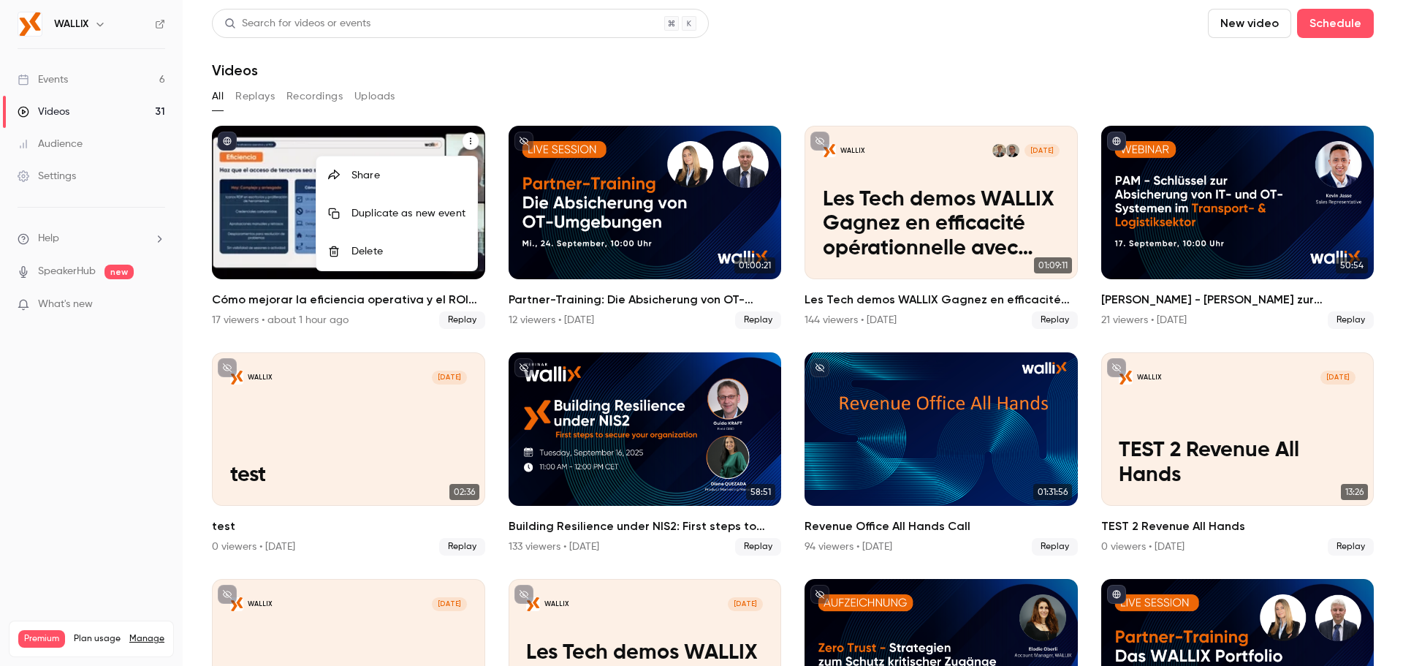
click at [349, 162] on li "Share" at bounding box center [396, 175] width 161 height 38
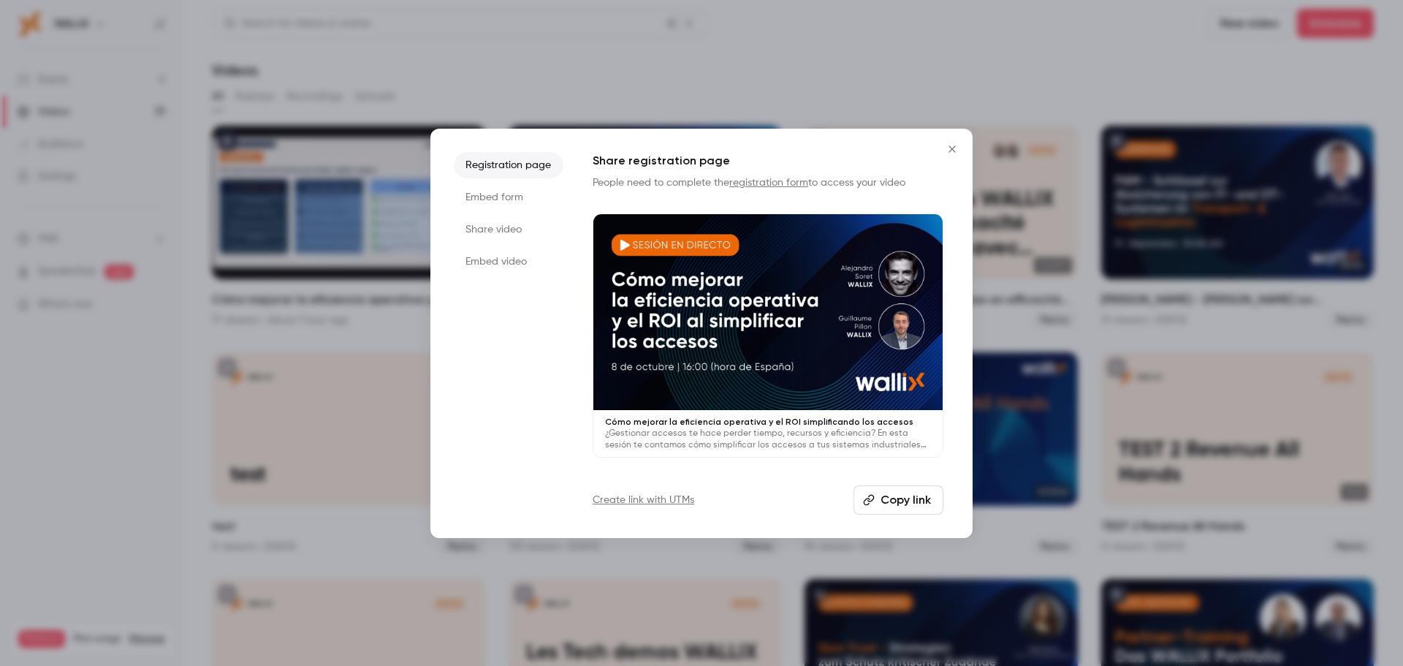
click at [893, 498] on button "Copy link" at bounding box center [899, 499] width 90 height 29
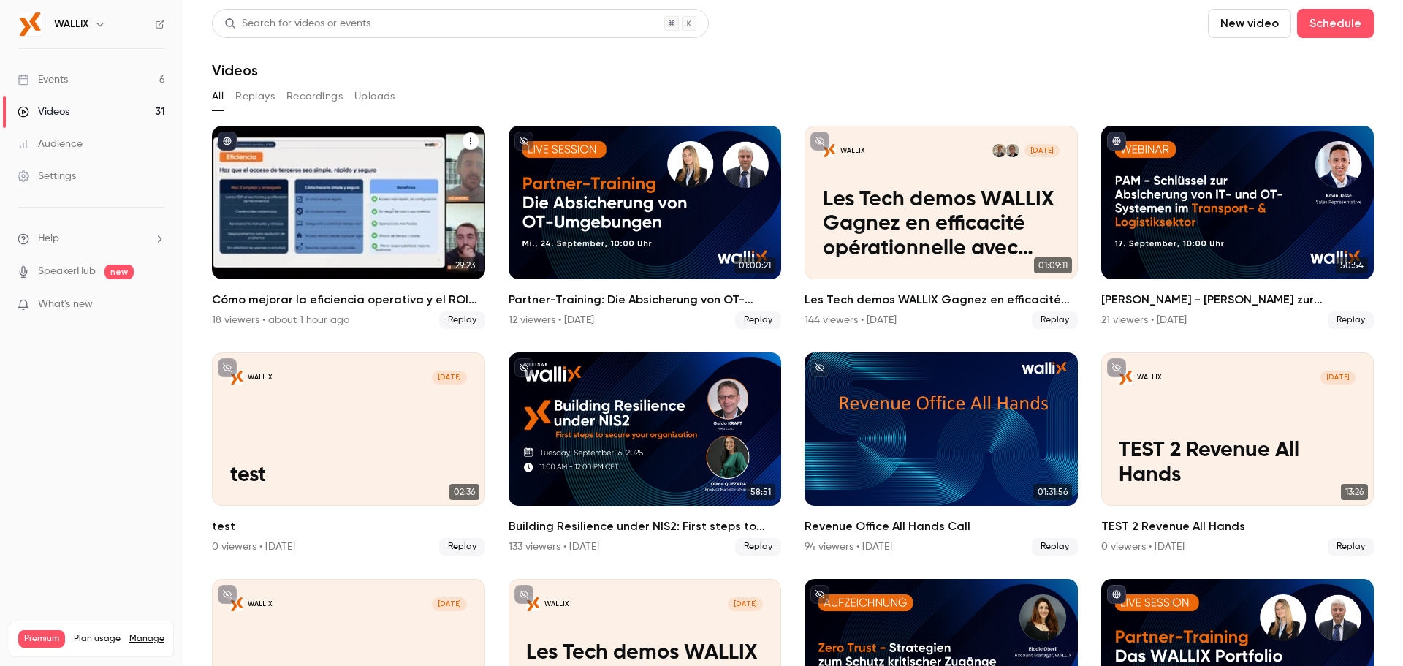
click at [466, 138] on icon "Cómo mejorar la eficiencia operativa y el ROI simplificando los accesos" at bounding box center [470, 141] width 9 height 9
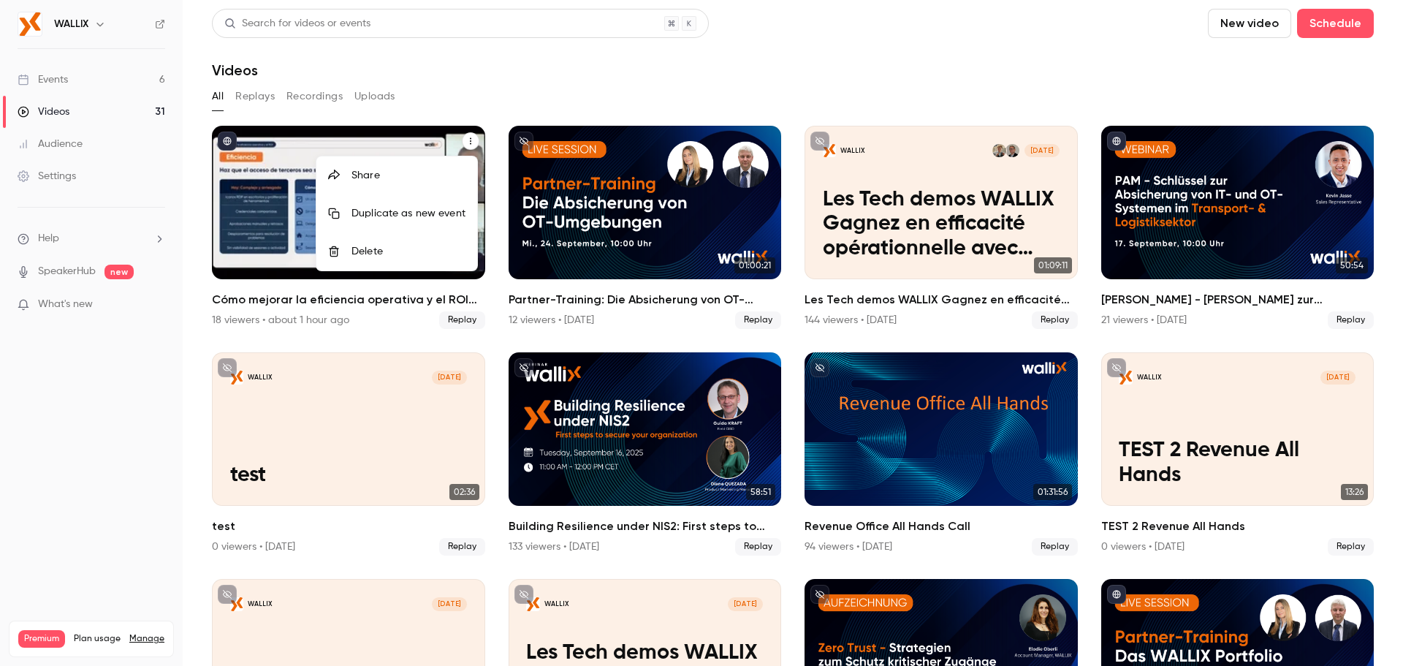
click at [373, 172] on div "Share" at bounding box center [409, 175] width 114 height 15
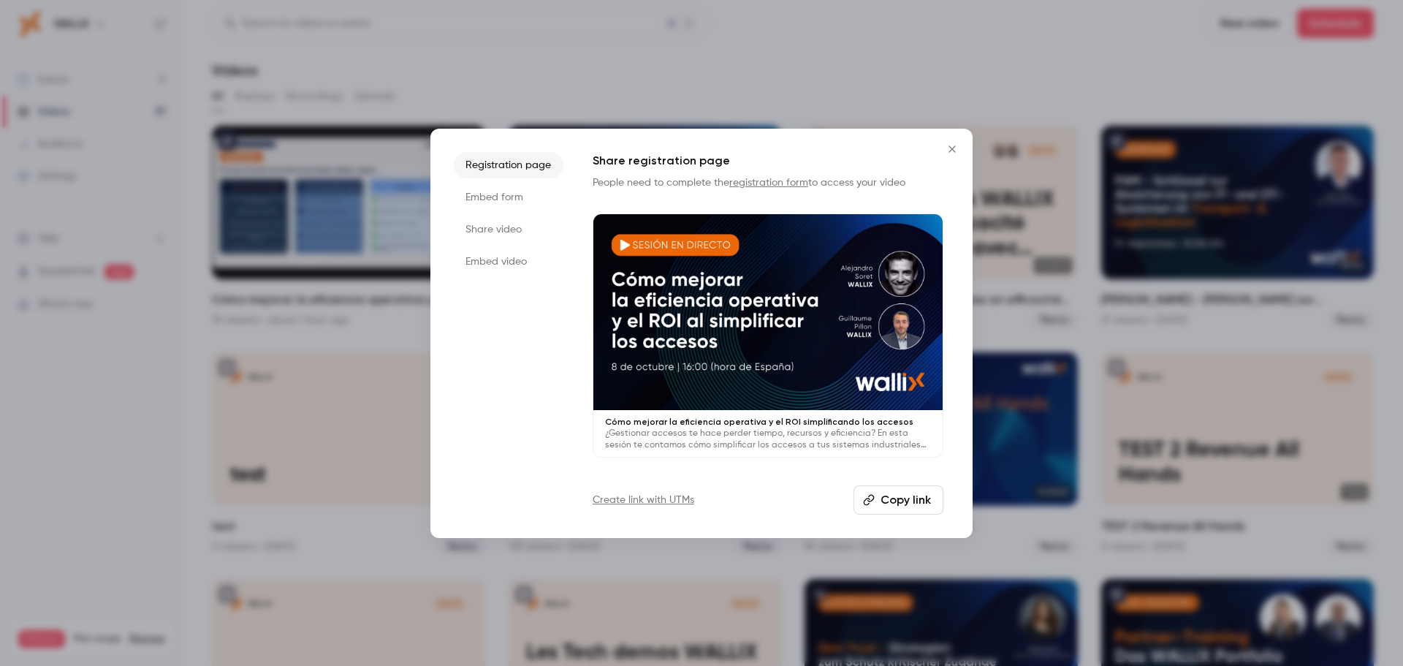
click at [661, 500] on link "Create link with UTMs" at bounding box center [644, 500] width 102 height 15
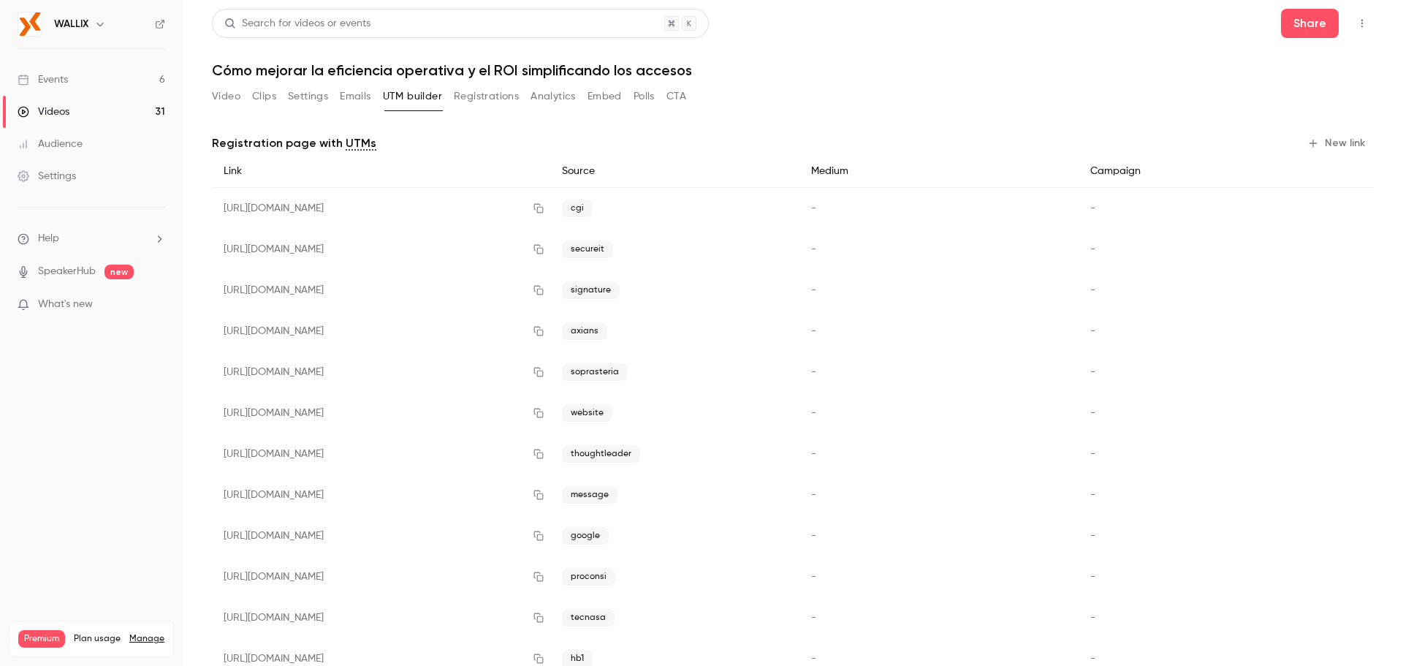
click at [1335, 142] on button "New link" at bounding box center [1338, 143] width 72 height 23
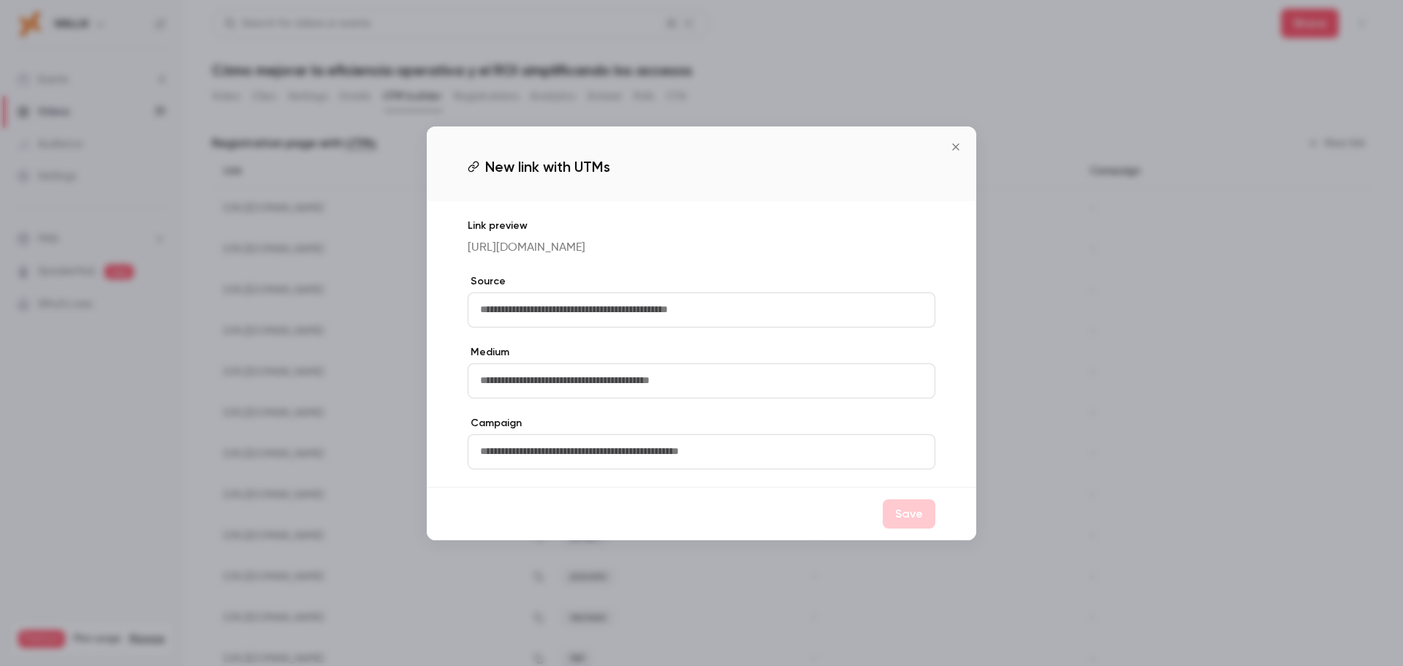
click at [657, 314] on input "text" at bounding box center [702, 309] width 468 height 35
type input "******"
click at [906, 517] on button "Save" at bounding box center [909, 513] width 53 height 29
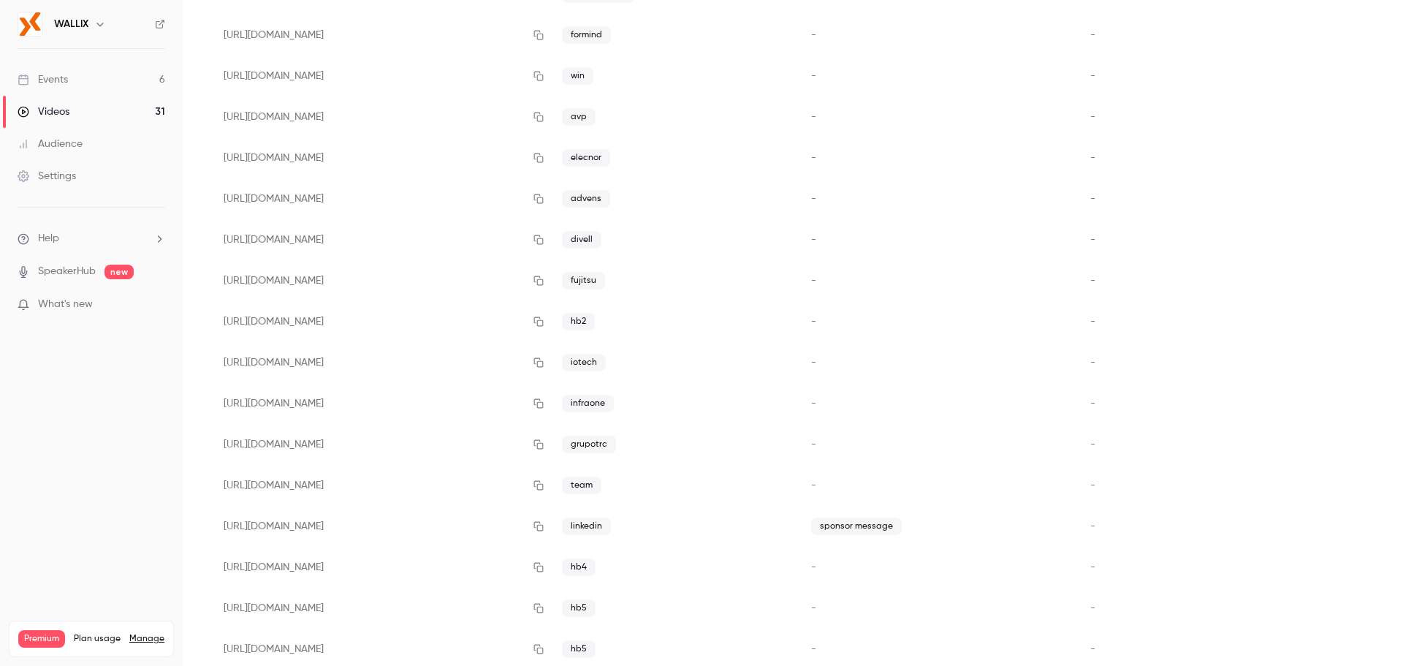
scroll to position [1223, 0]
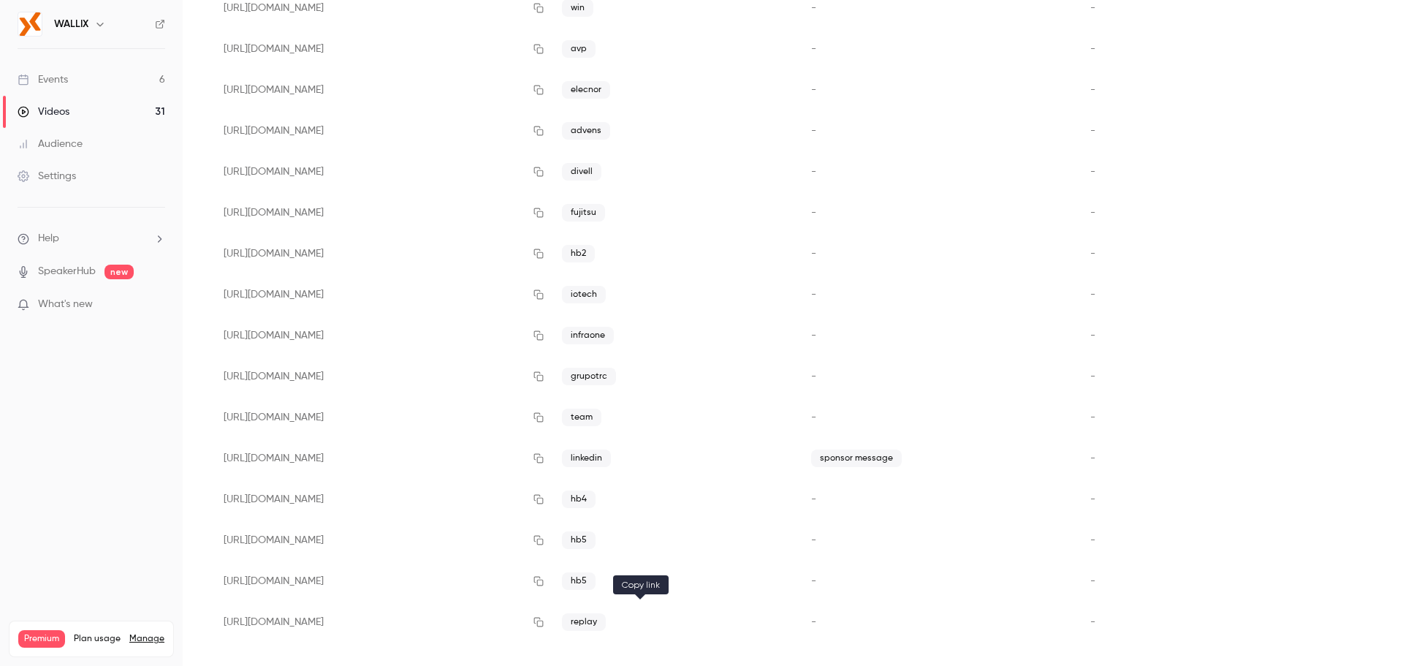
click at [544, 618] on icon "button" at bounding box center [539, 622] width 12 height 10
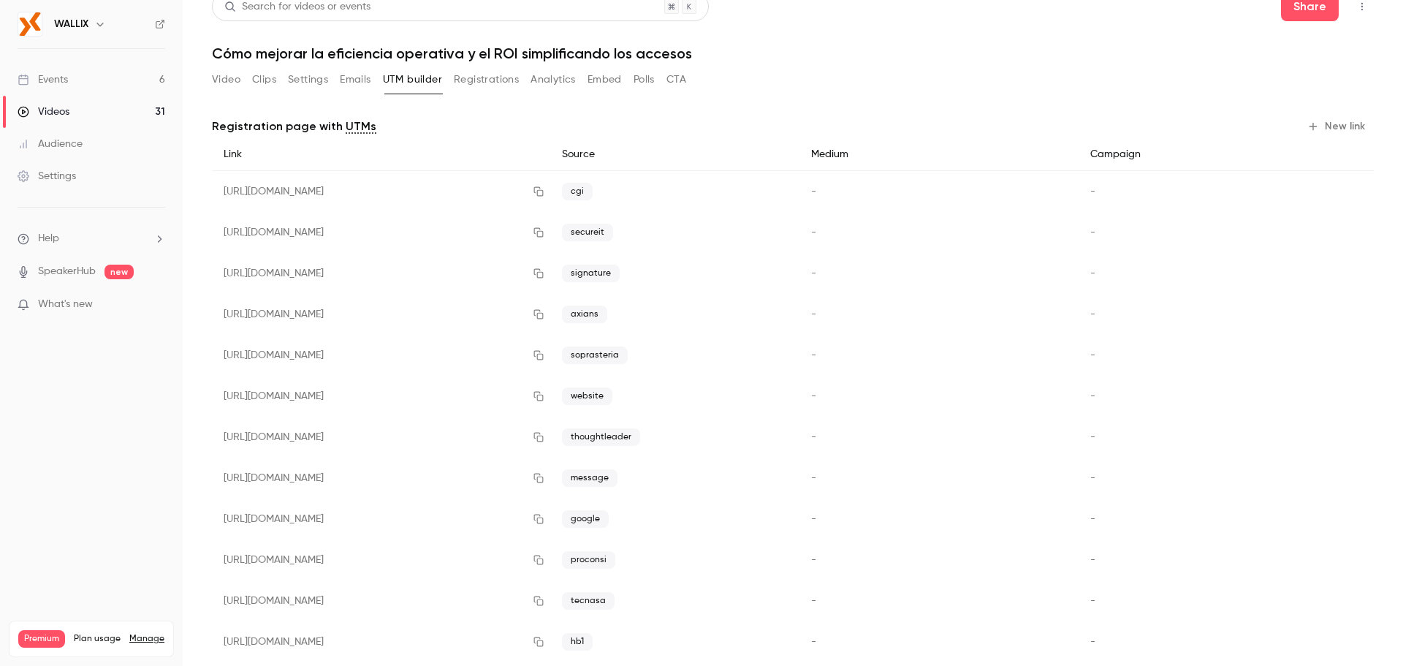
scroll to position [0, 0]
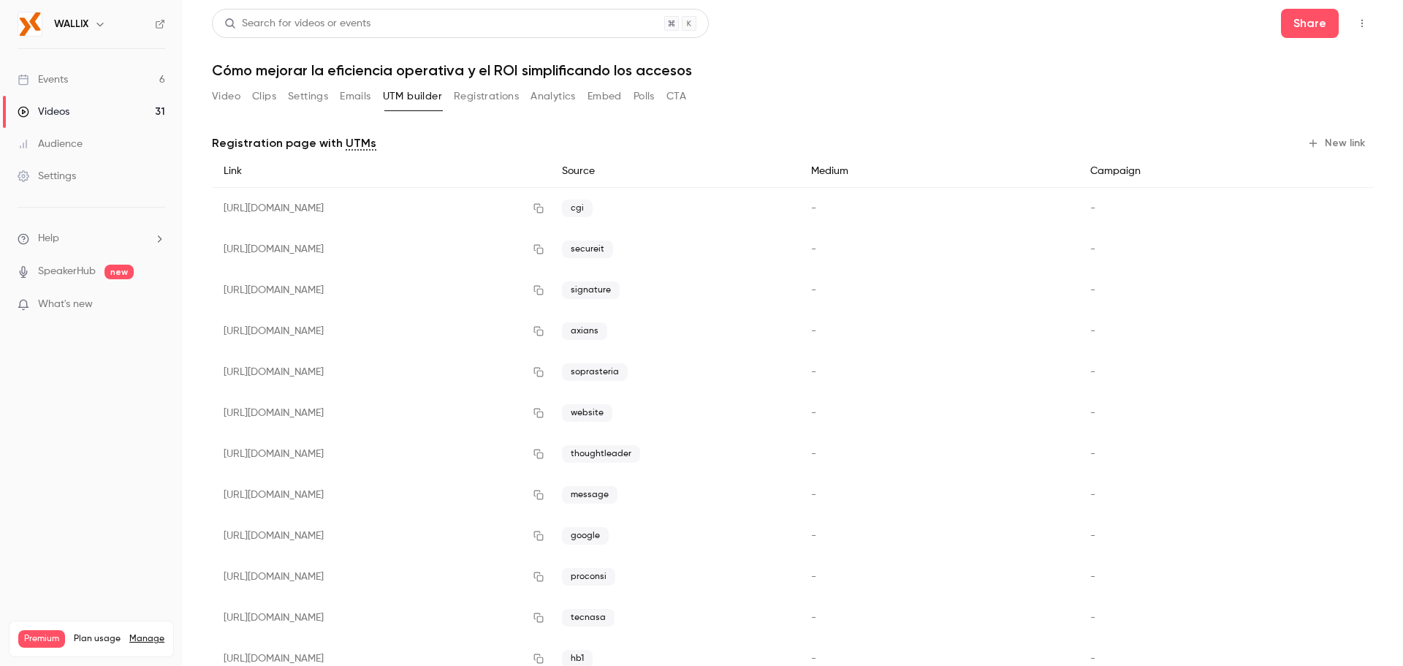
click at [258, 97] on button "Clips" at bounding box center [264, 96] width 24 height 23
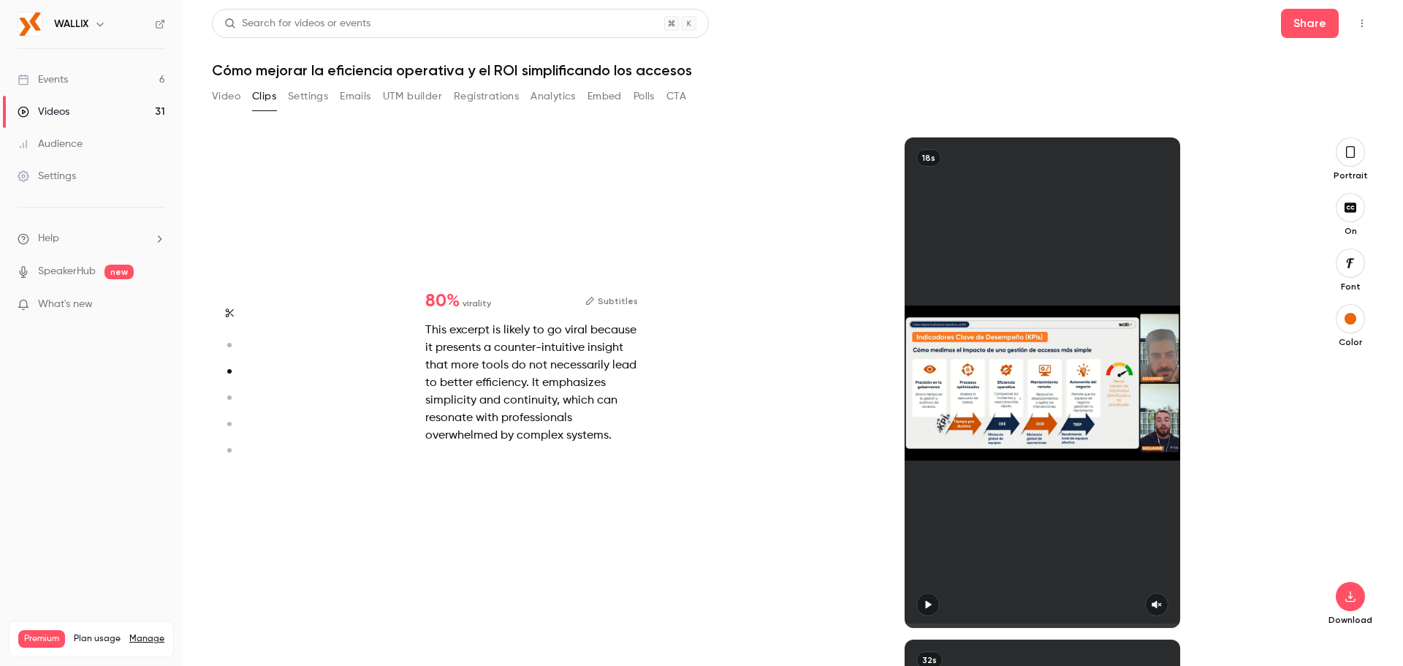
scroll to position [1506, 0]
click at [1339, 156] on button "button" at bounding box center [1350, 151] width 29 height 29
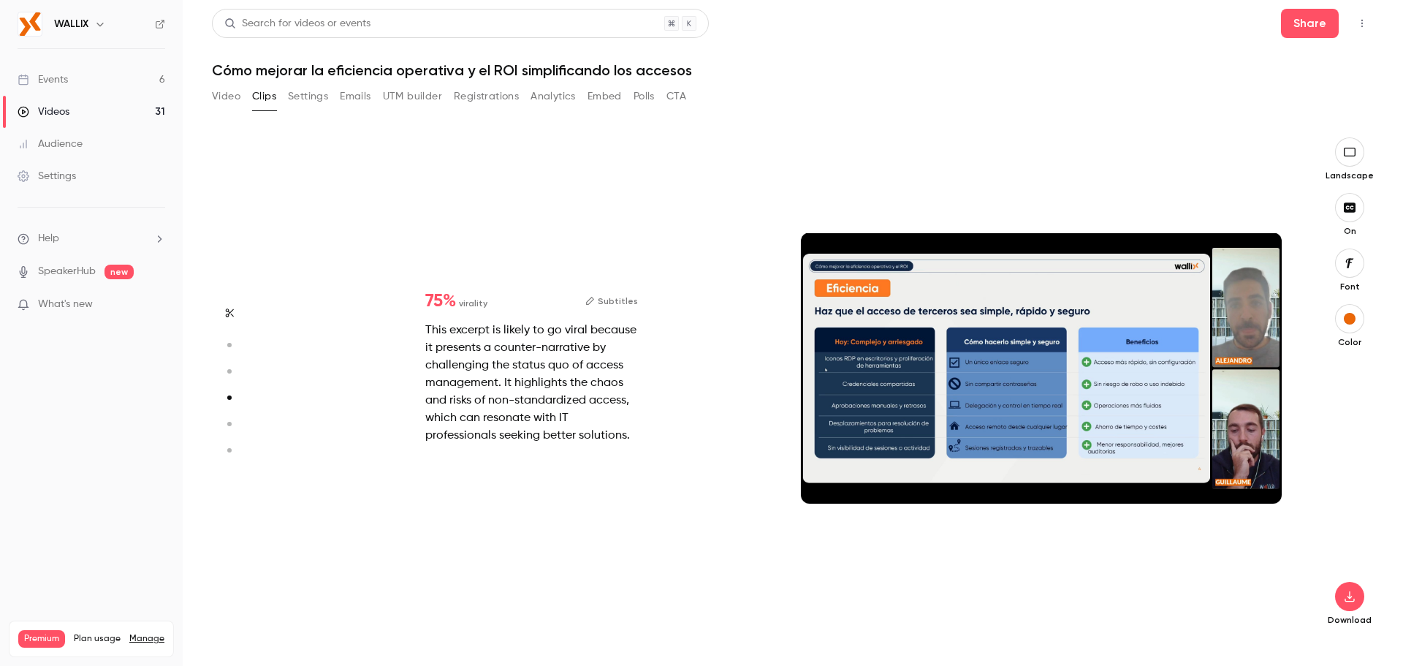
type input "*"
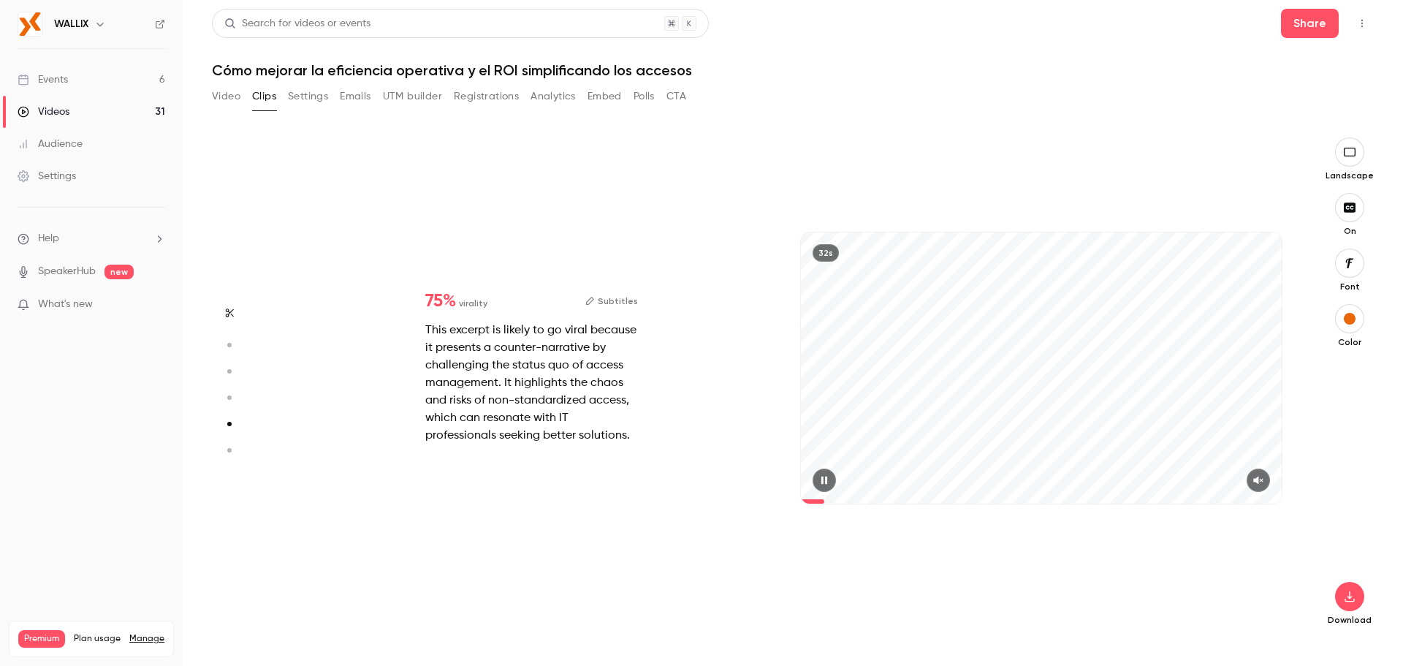
click at [1256, 478] on icon "button" at bounding box center [1259, 480] width 12 height 10
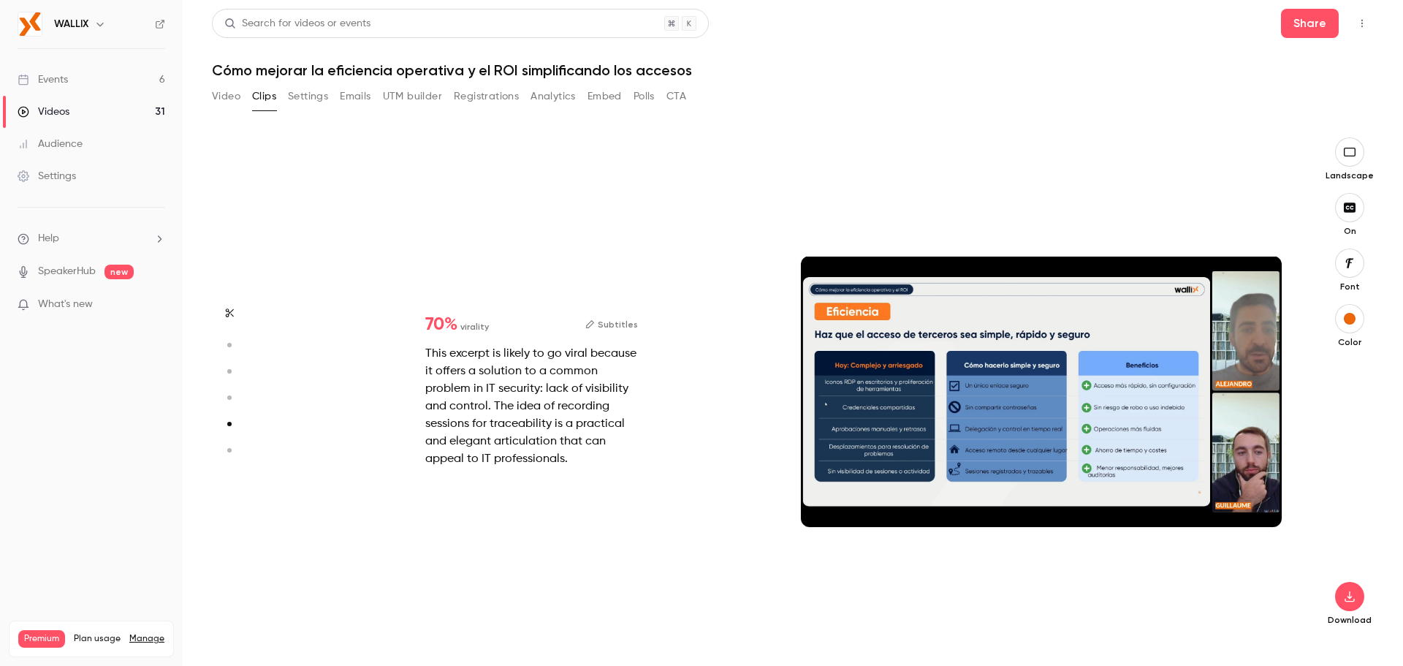
type input "*"
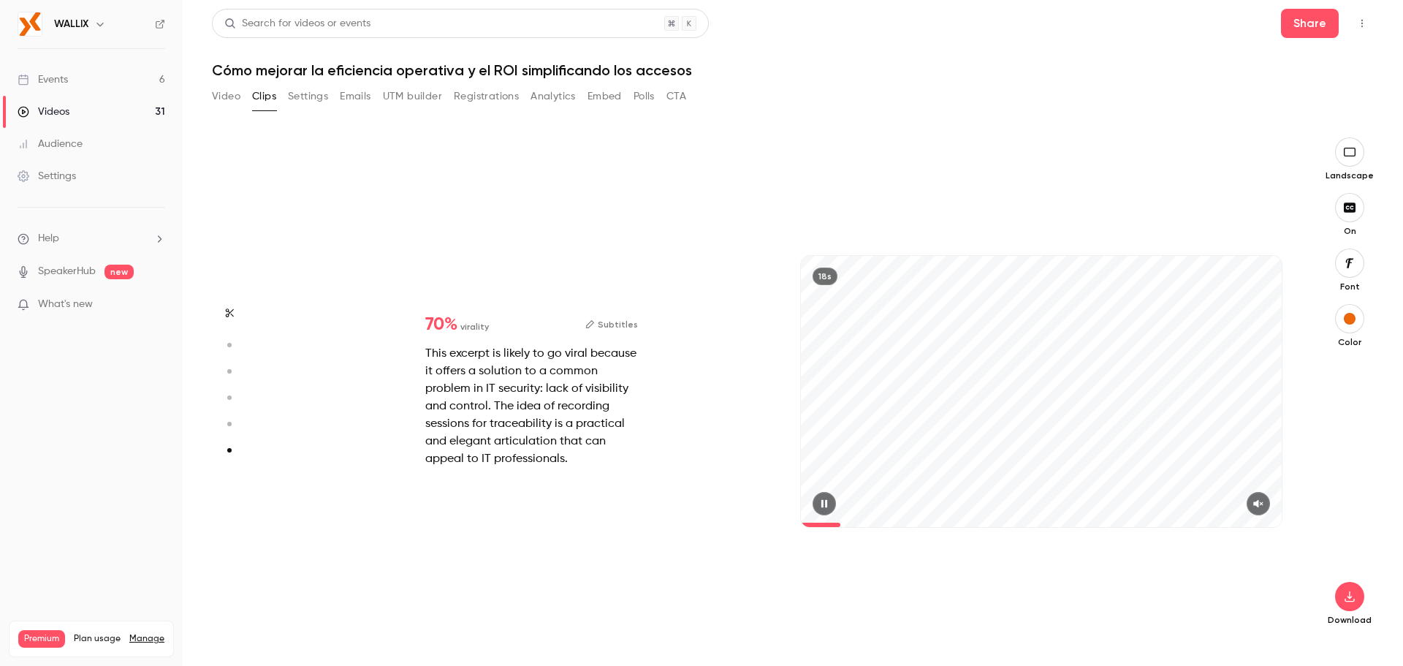
click at [1256, 508] on icon "button" at bounding box center [1259, 503] width 12 height 10
click at [1014, 220] on div "18s" at bounding box center [1041, 406] width 510 height 490
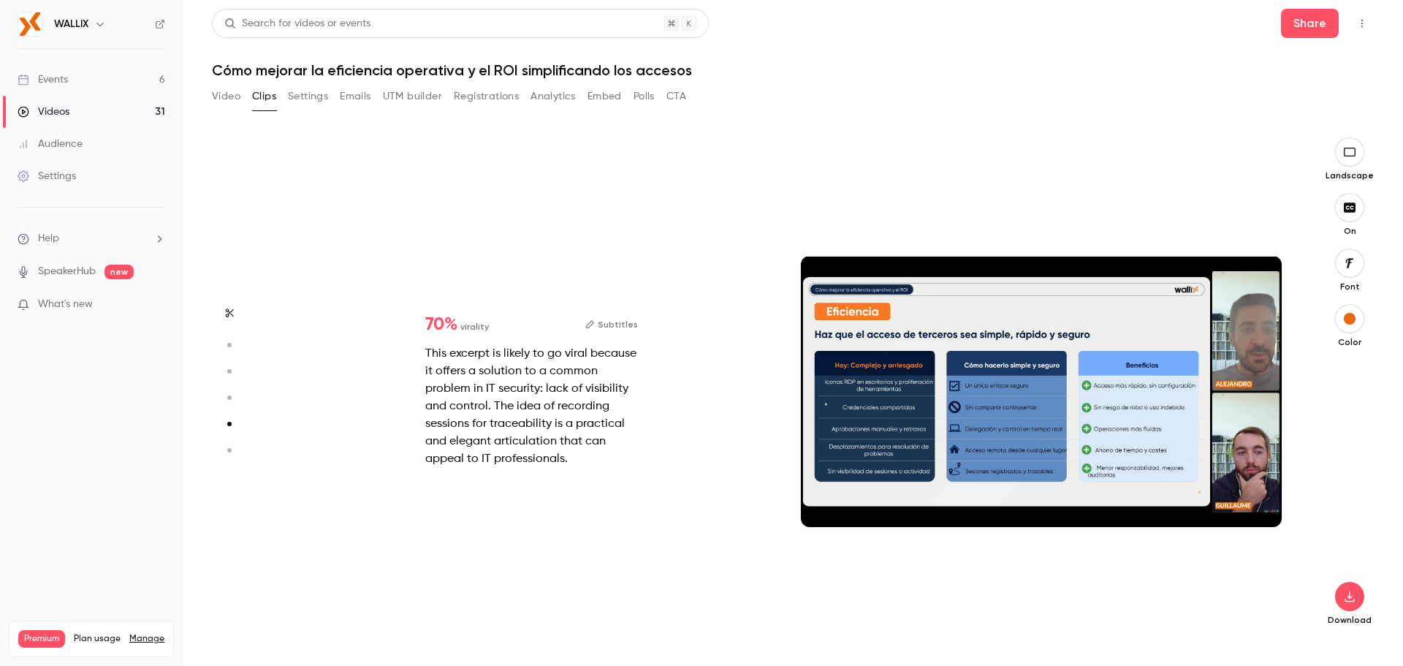
type input "*"
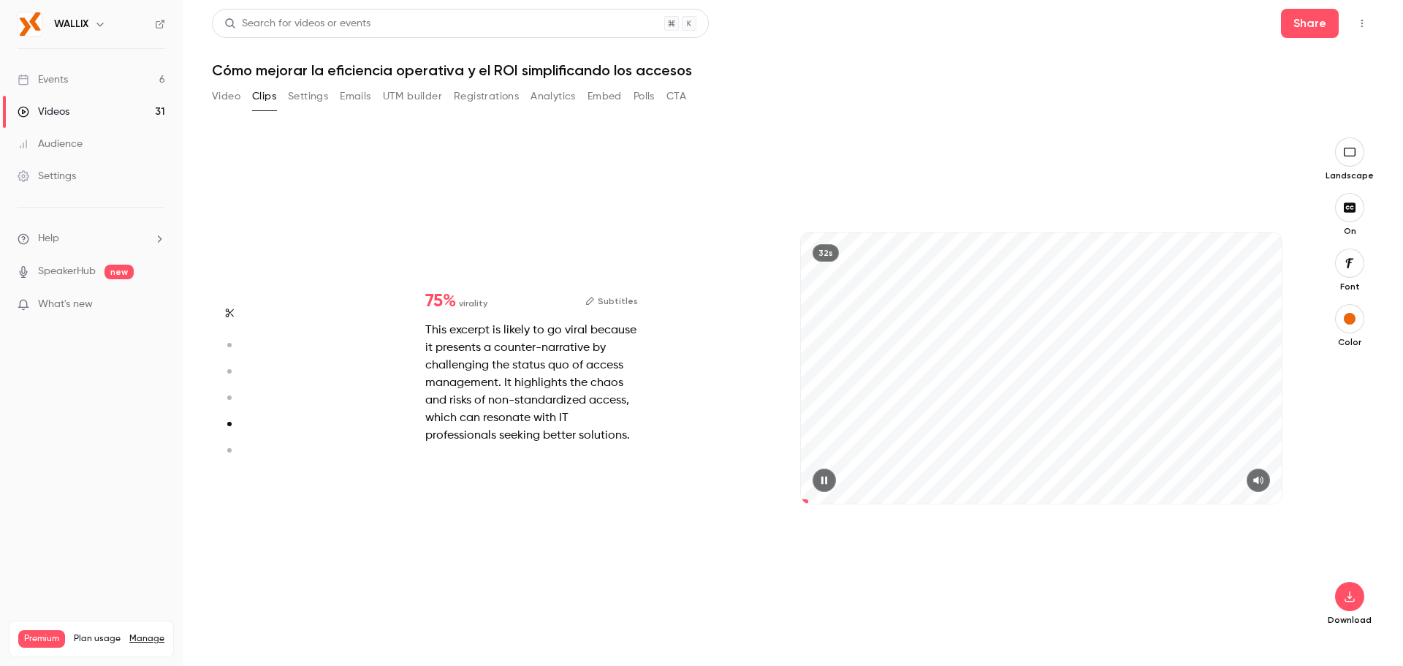
type input "*"
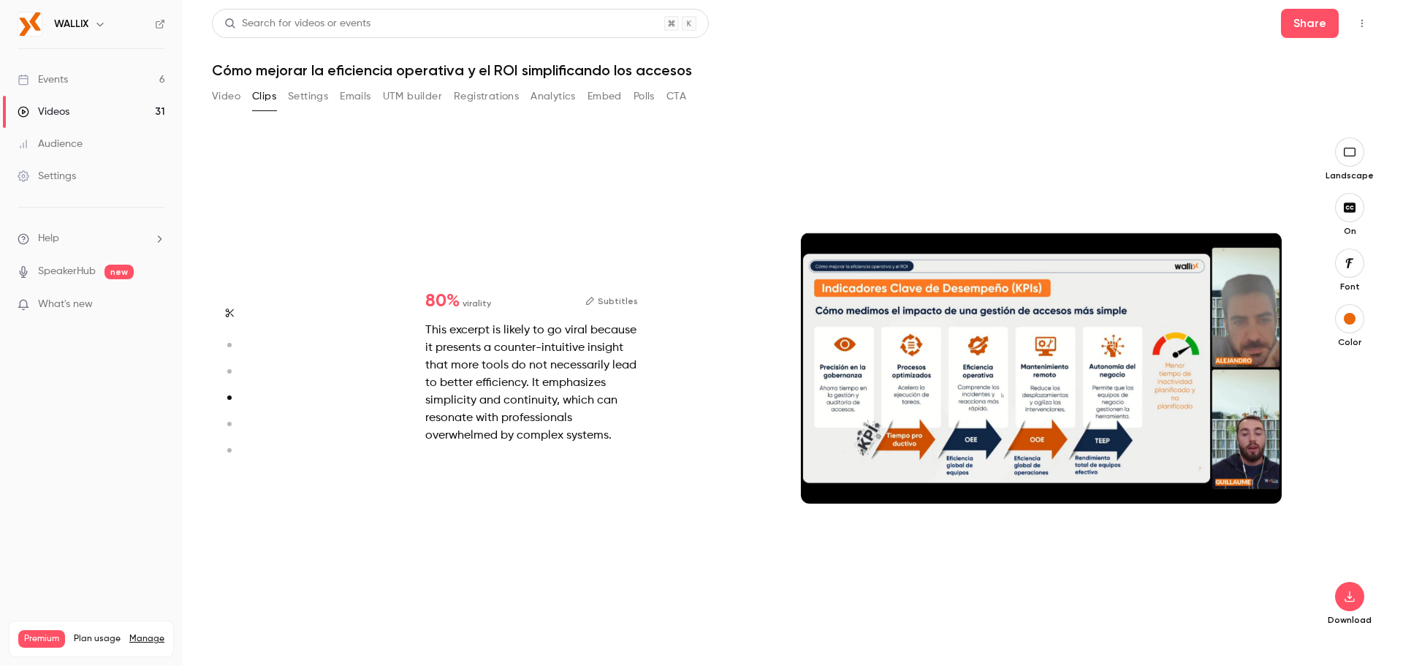
scroll to position [1004, 0]
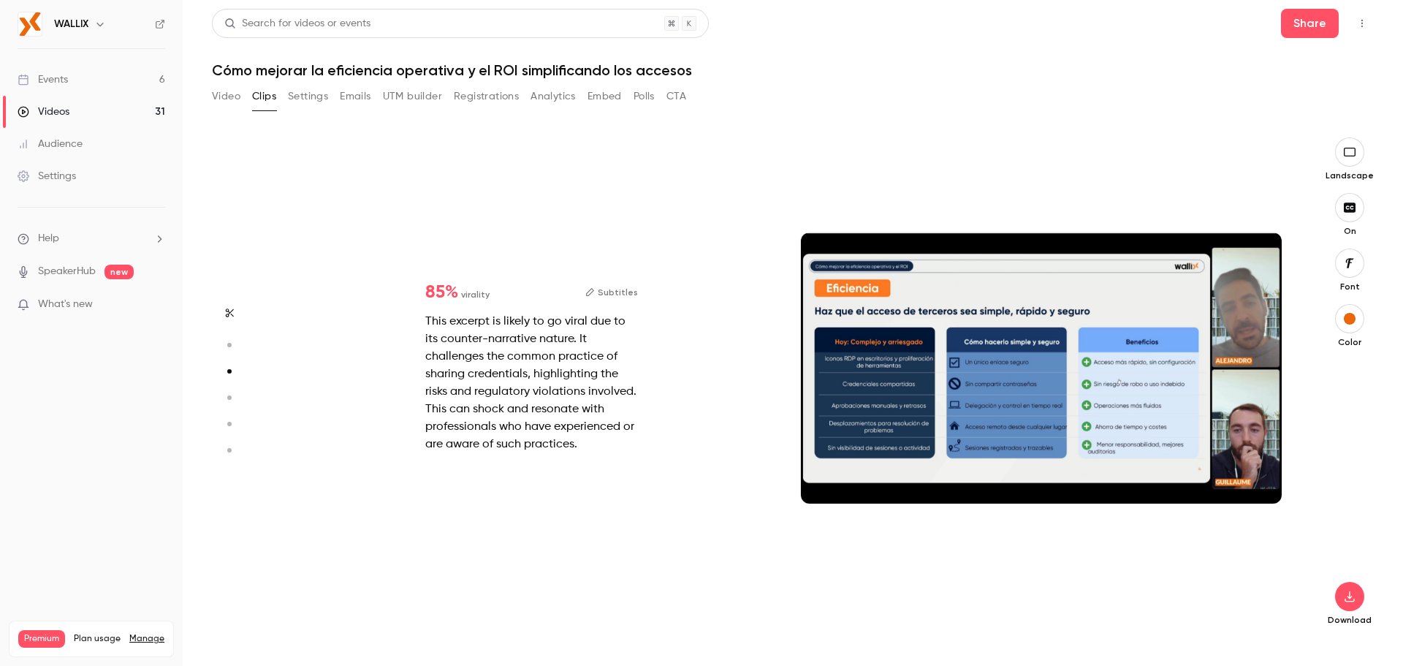
type input "*"
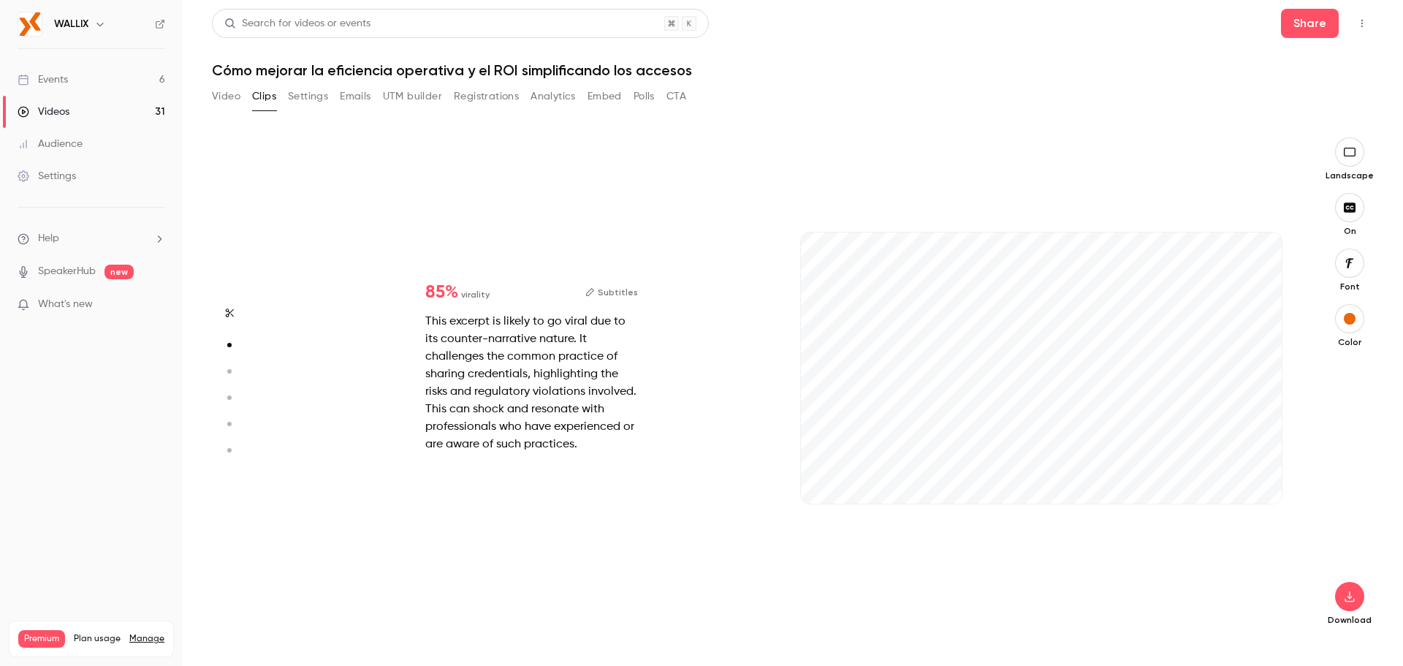
scroll to position [502, 0]
click at [1260, 483] on icon "button" at bounding box center [1258, 480] width 10 height 8
click at [1259, 477] on icon "button" at bounding box center [1258, 480] width 10 height 8
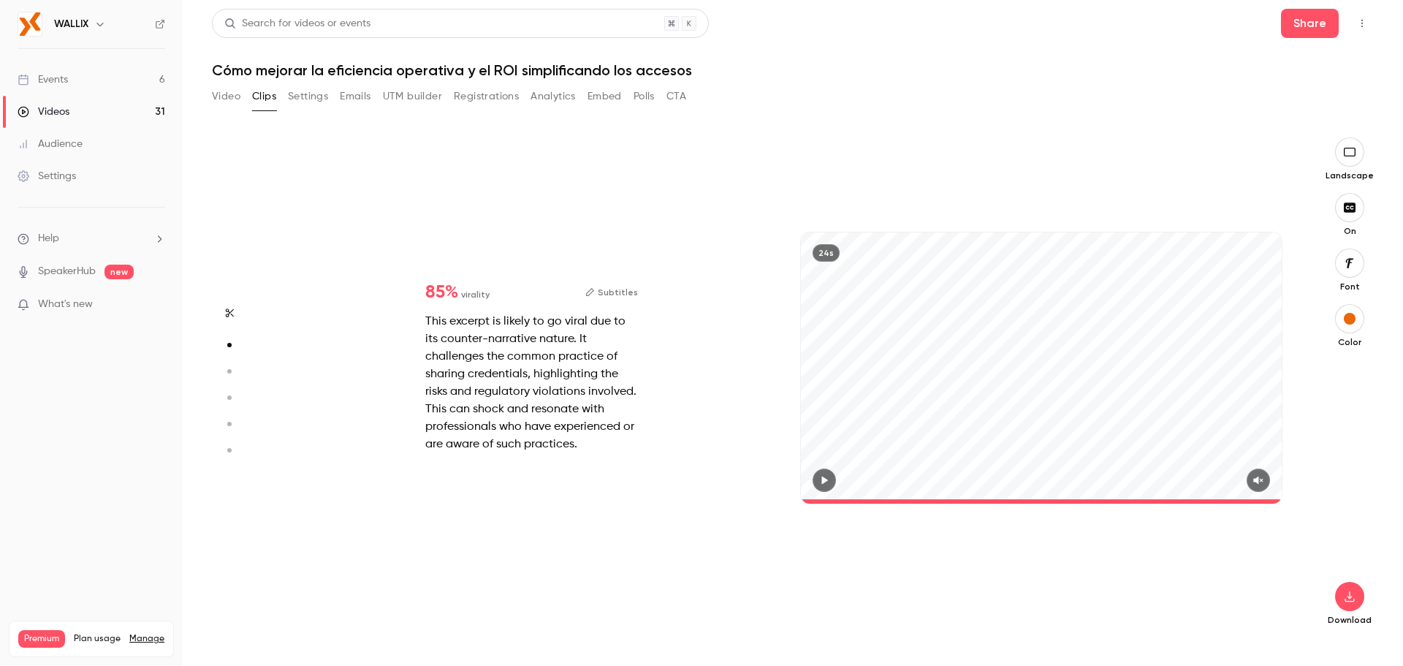
click at [640, 295] on div "85 % virality Subtitles This excerpt is likely to go viral due to its counter-n…" at bounding box center [531, 368] width 259 height 216
click at [629, 293] on button "Subtitles" at bounding box center [611, 293] width 53 height 18
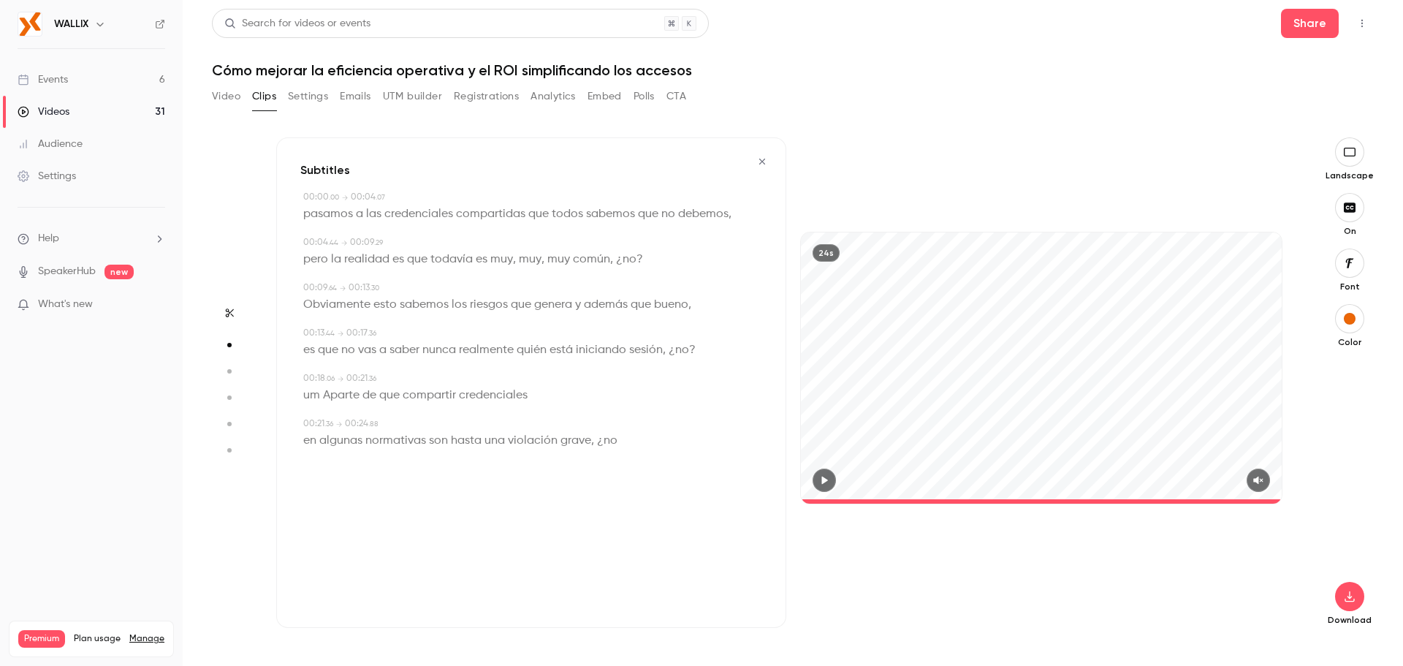
click at [823, 482] on icon "button" at bounding box center [825, 480] width 6 height 8
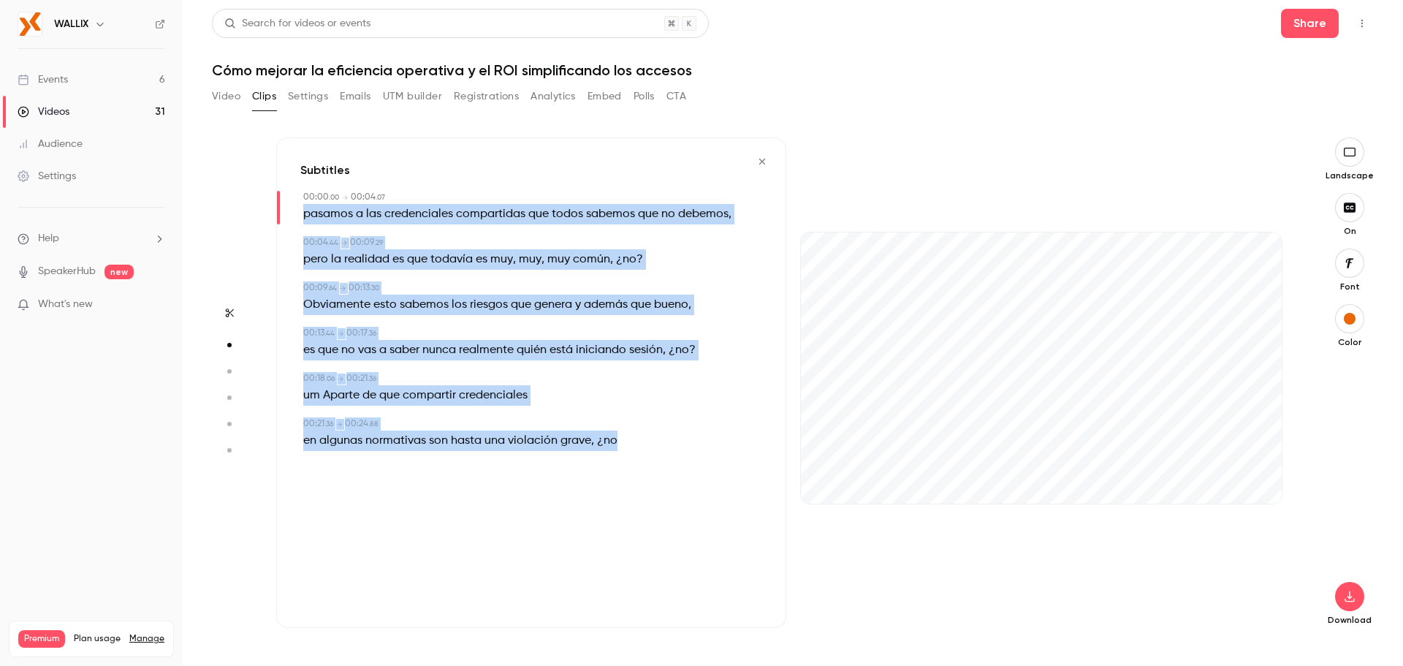
drag, startPoint x: 303, startPoint y: 213, endPoint x: 630, endPoint y: 444, distance: 400.7
click at [630, 444] on div "Subtitles 00:00 . 00 → 00:04 . 07 pasamos a las credenciales compartidas que to…" at bounding box center [531, 382] width 510 height 490
copy div "pasamos a las credenciales compartidas que todos sabemos que no debemos , 00:04…"
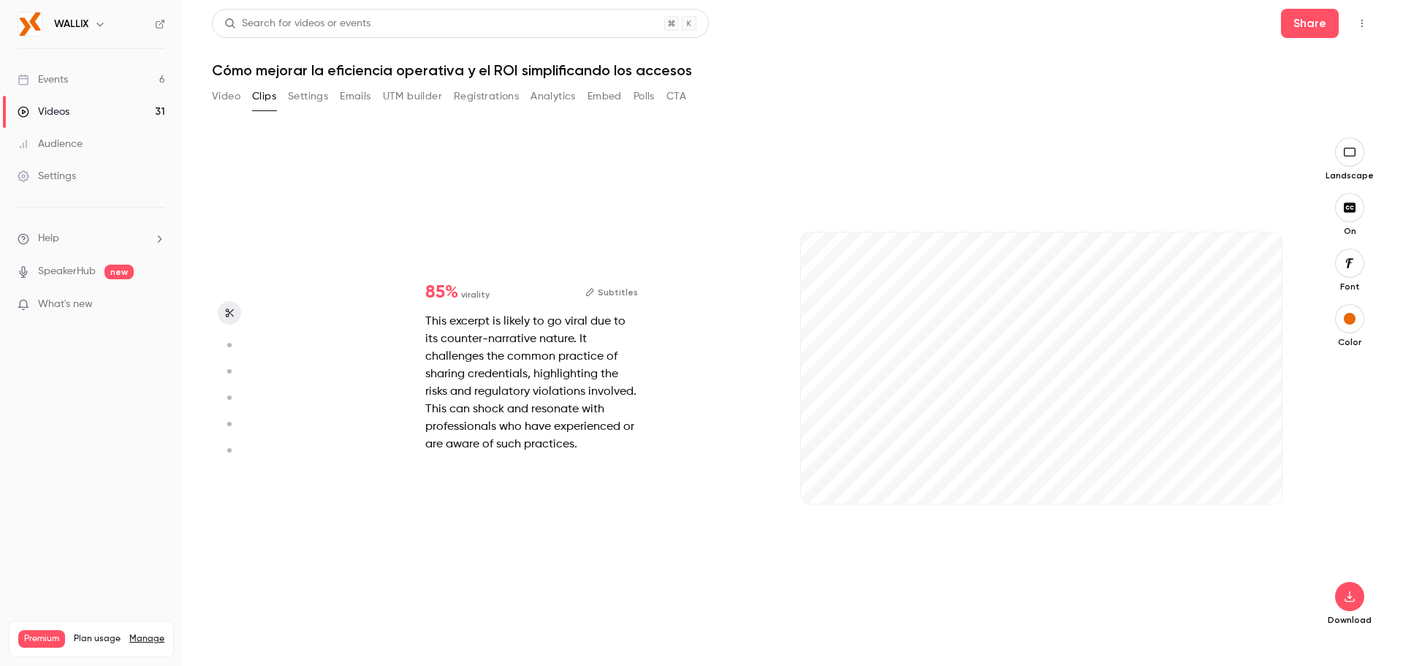
scroll to position [0, 0]
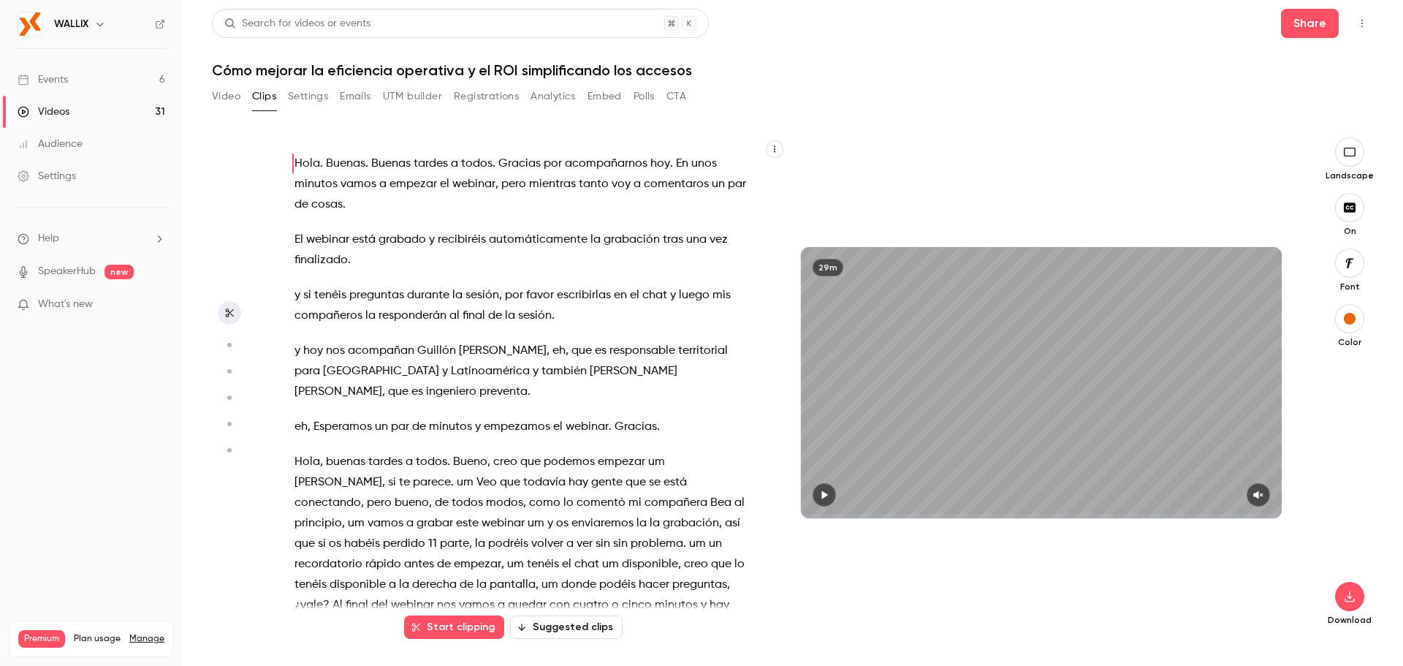
type input "*"
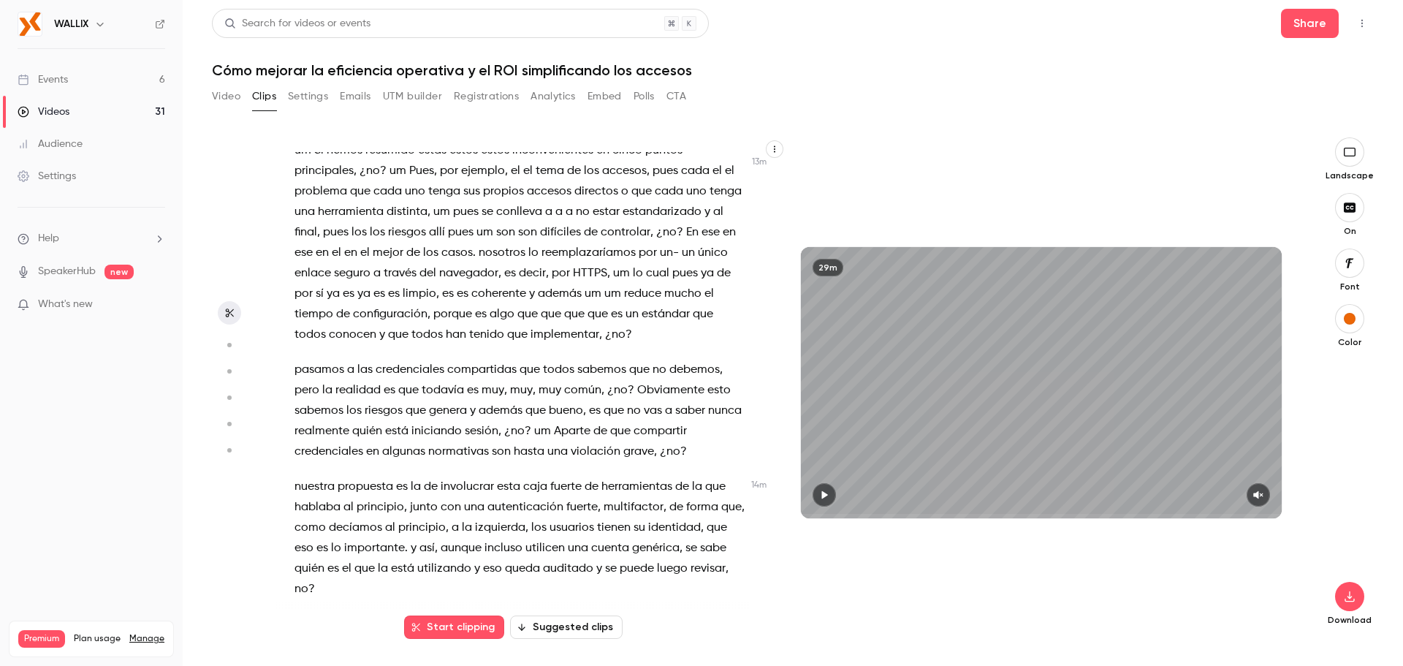
scroll to position [3249, 0]
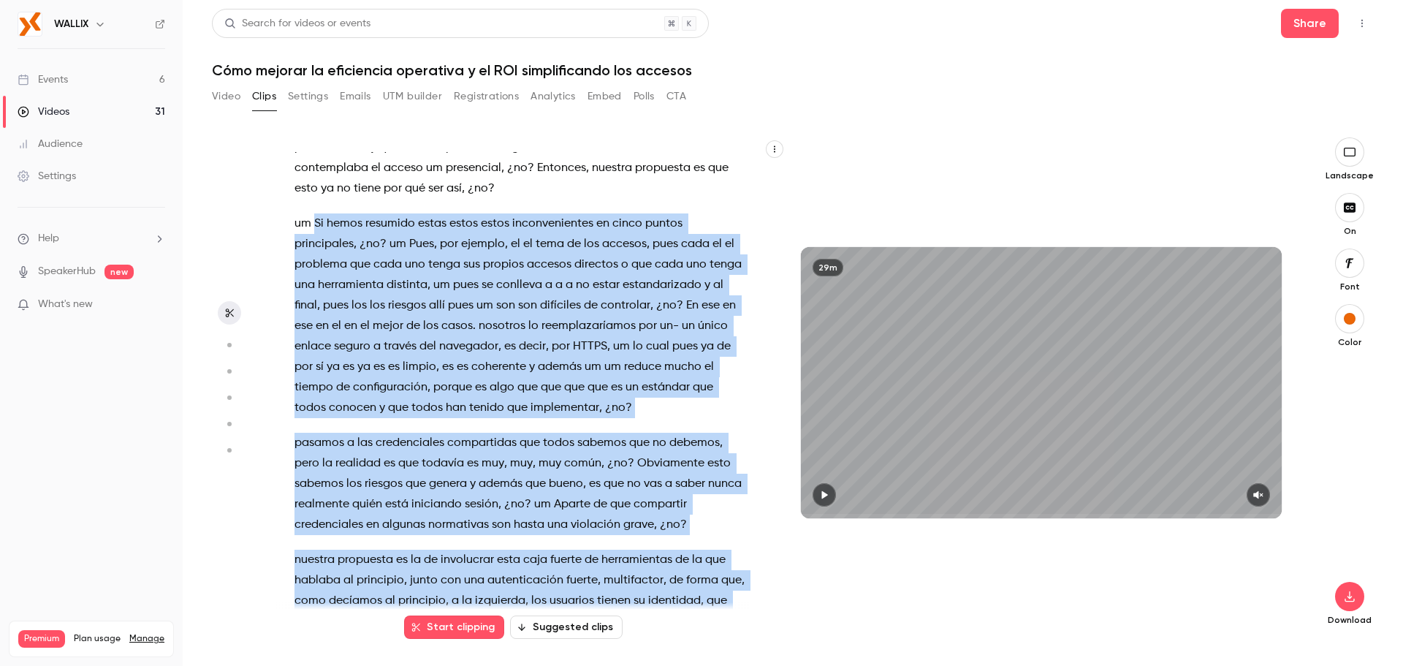
drag, startPoint x: 314, startPoint y: 160, endPoint x: 616, endPoint y: 595, distance: 529.8
click at [616, 595] on div "Hola . Buenas . Buenas tardes a todos . Gracias por acompañarnos hoy . En unos …" at bounding box center [527, 390] width 503 height 476
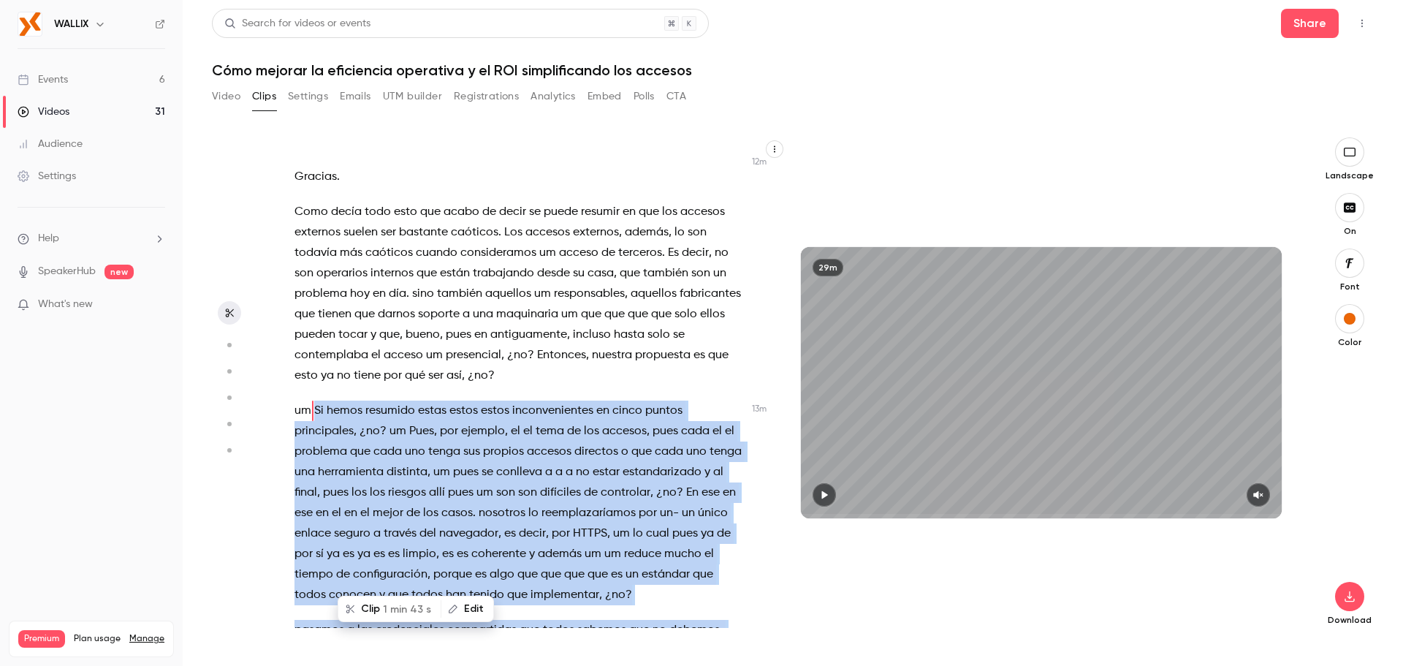
scroll to position [3021, 0]
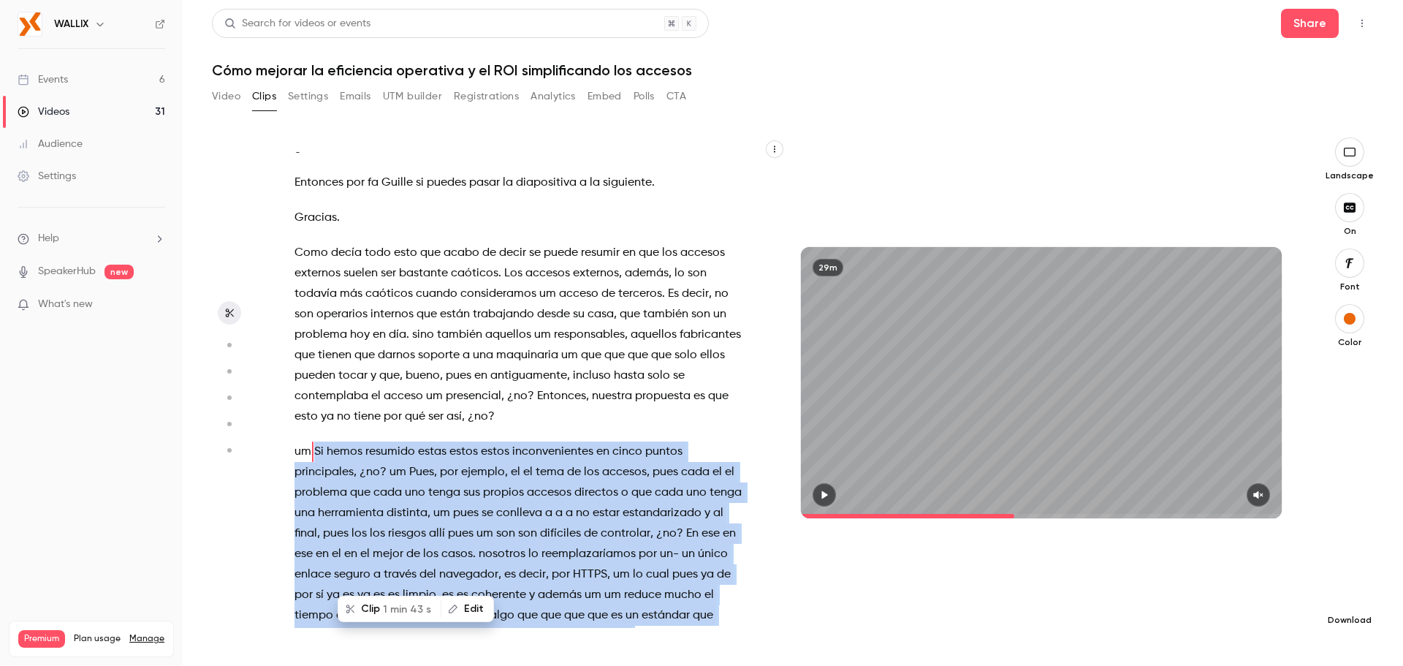
click at [1348, 589] on button "button" at bounding box center [1349, 596] width 29 height 29
click at [1188, 627] on span "Standard" at bounding box center [1240, 621] width 167 height 15
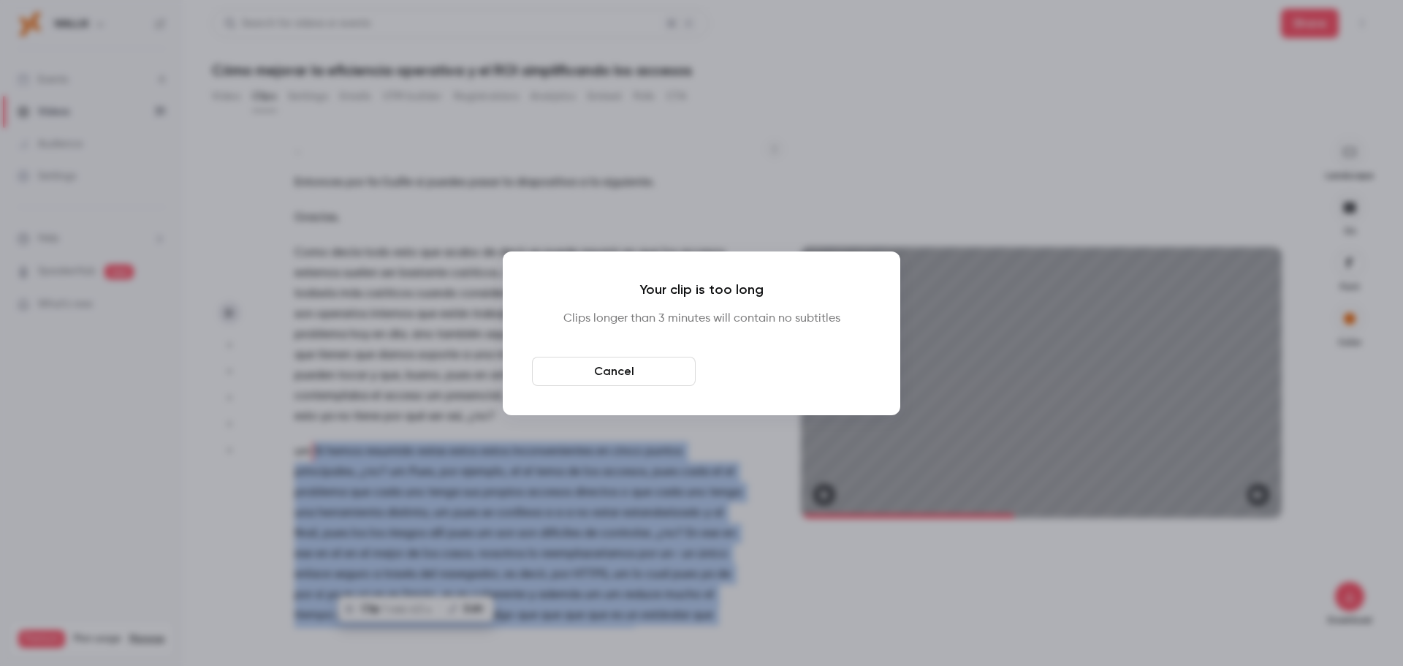
click at [774, 374] on button "Download anyway" at bounding box center [789, 371] width 164 height 29
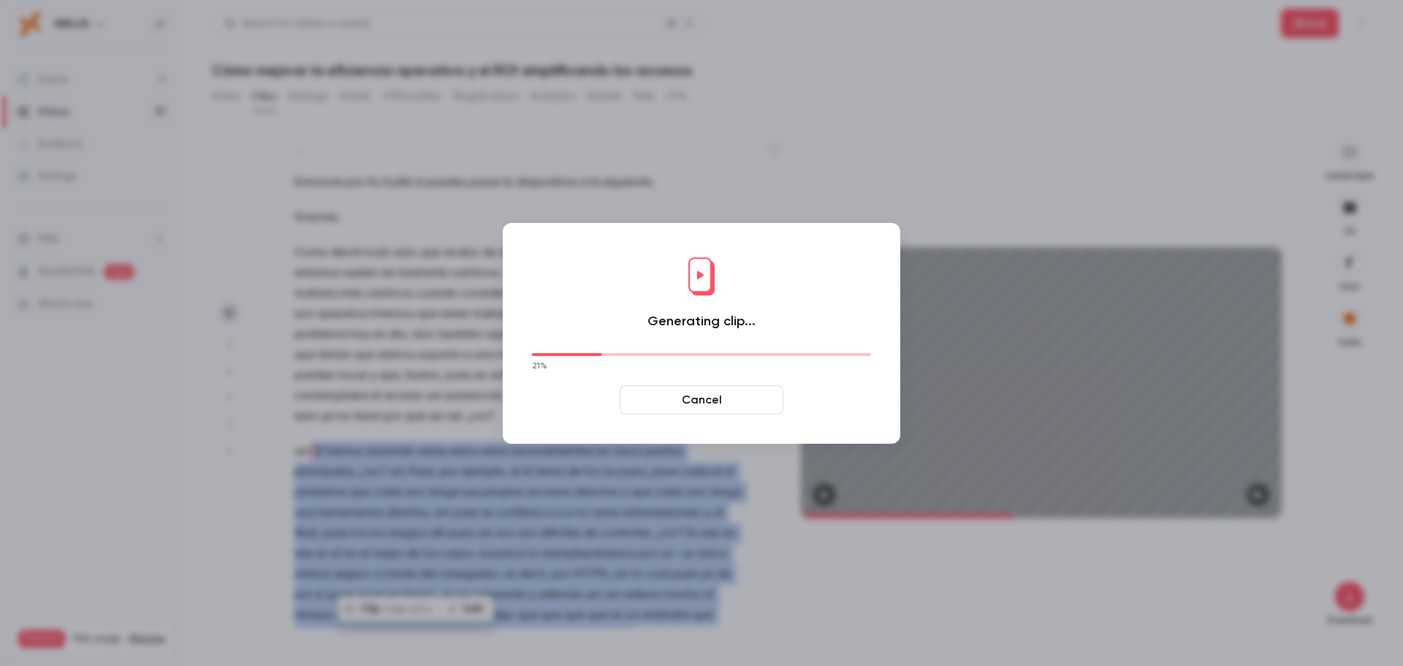
click at [749, 406] on button "Cancel" at bounding box center [702, 399] width 164 height 29
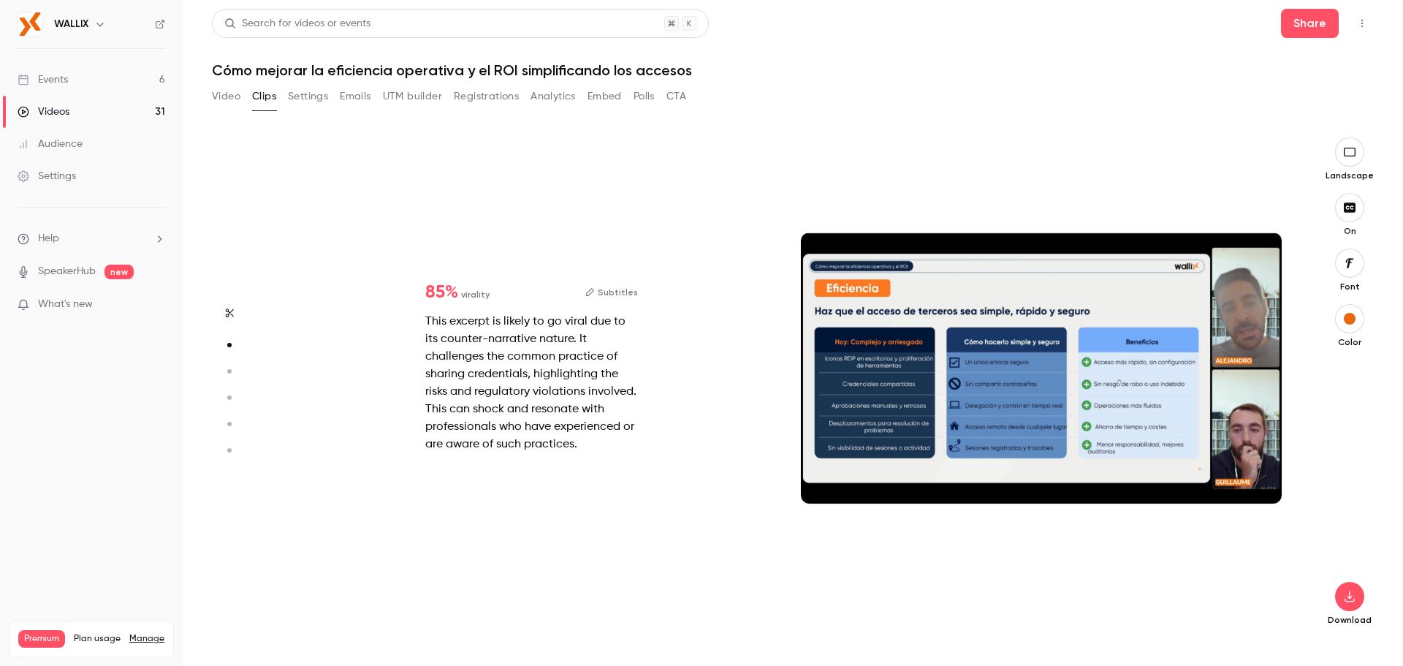
scroll to position [0, 0]
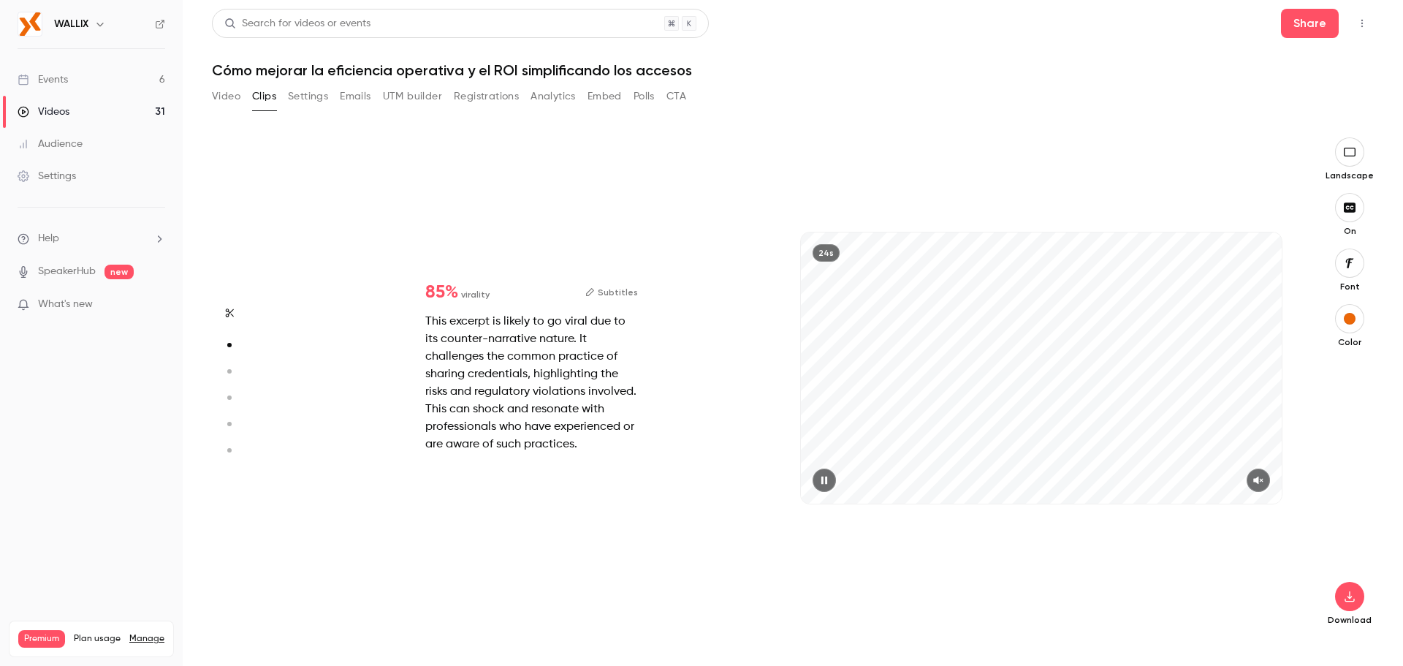
type input "*****"
type input "*"
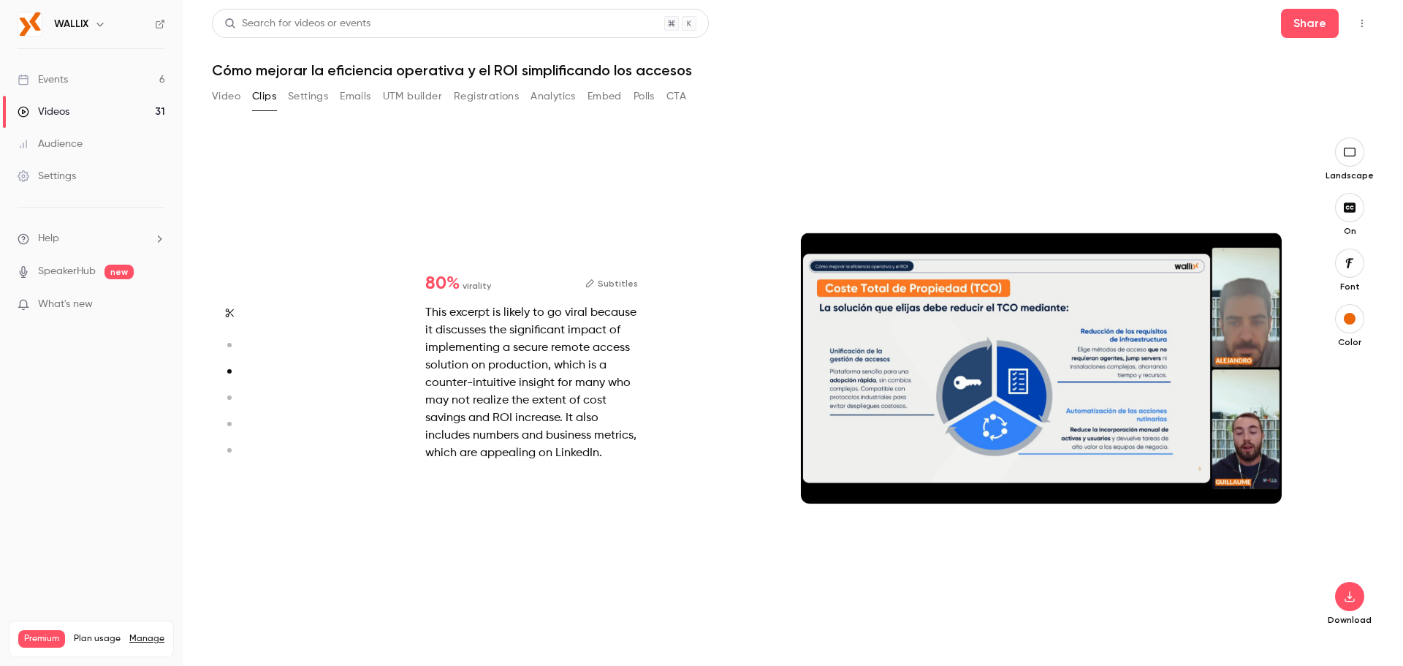
scroll to position [1004, 0]
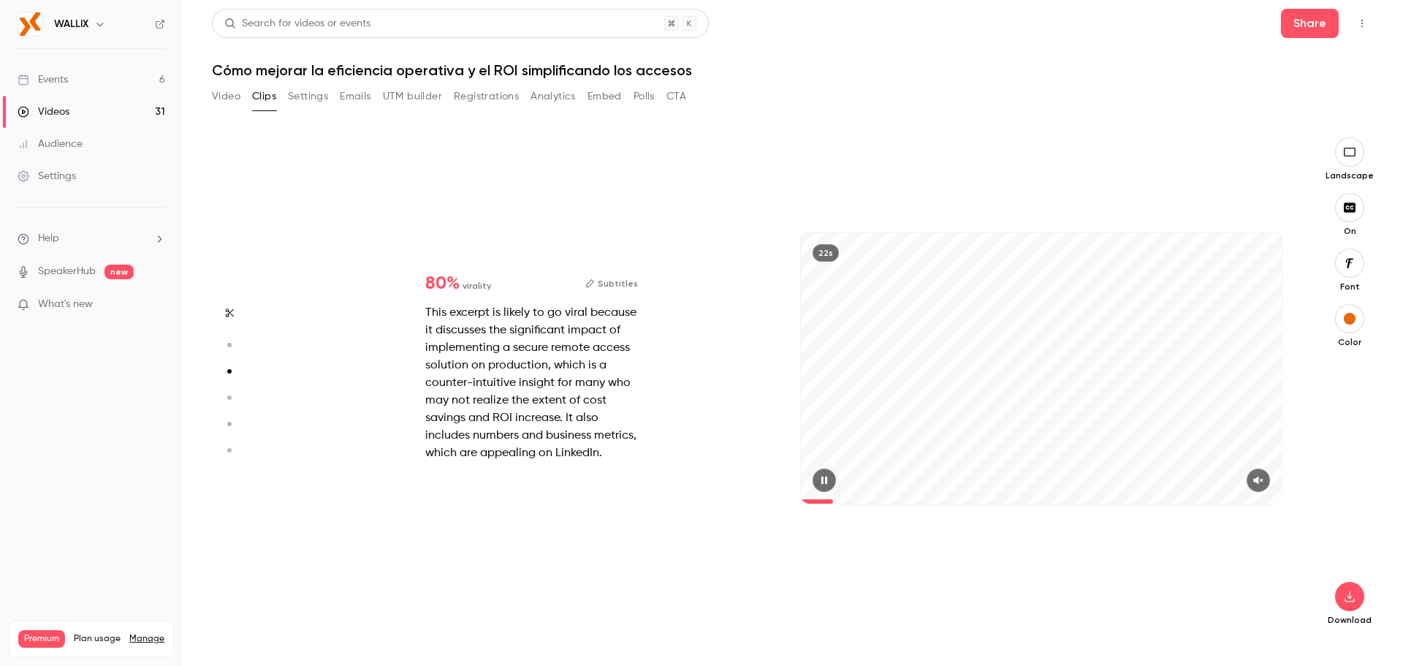
type input "***"
type input "*****"
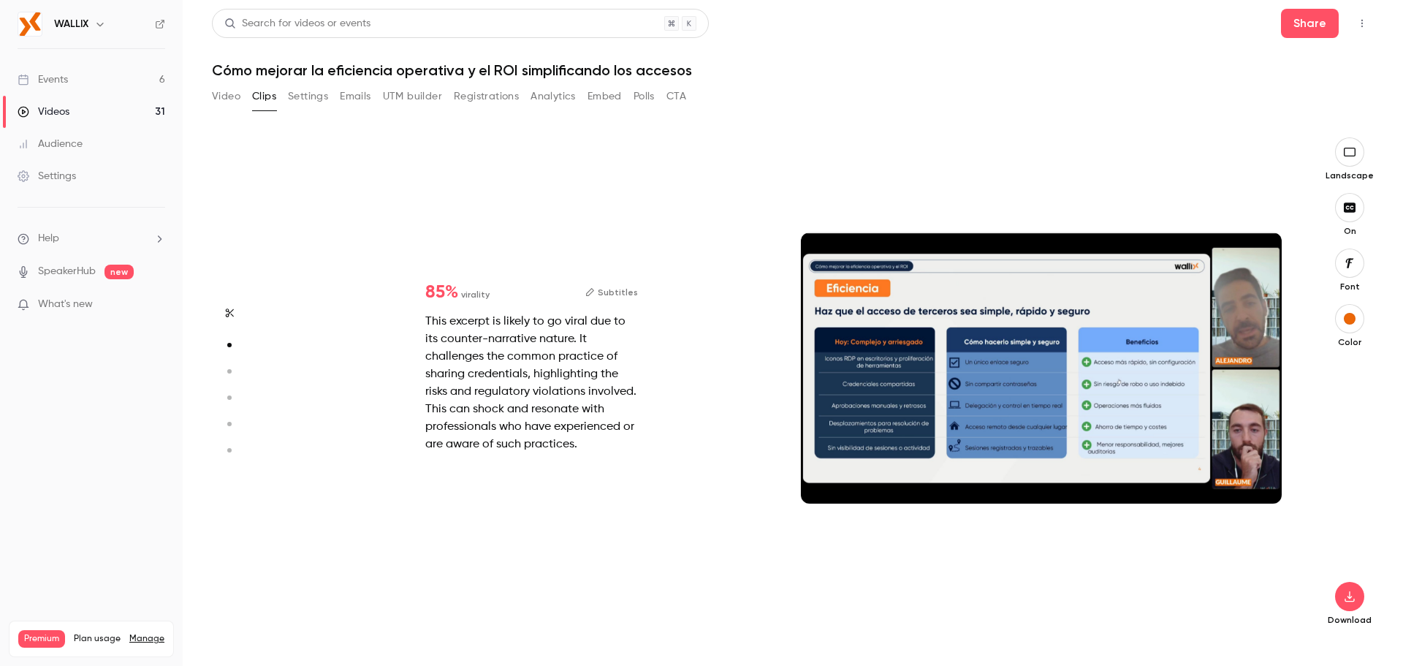
type input "*"
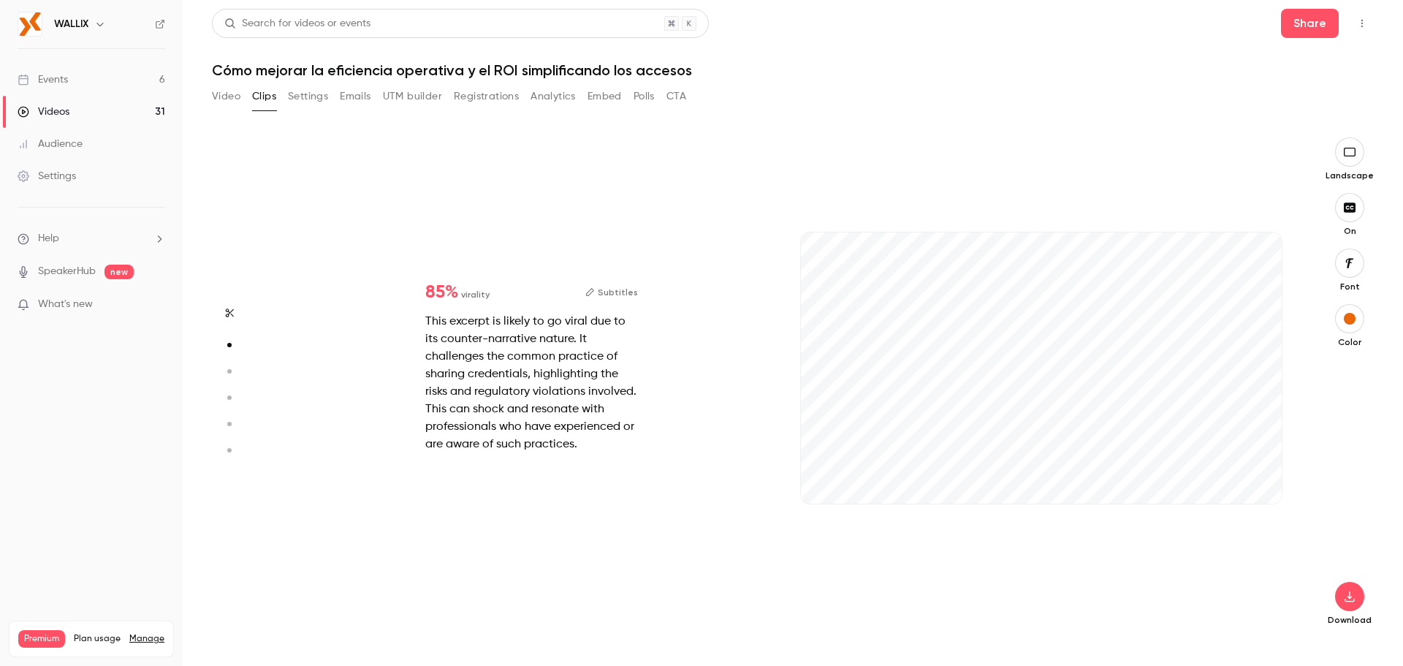
type input "***"
click at [595, 293] on icon "button" at bounding box center [590, 292] width 10 height 10
type input "*****"
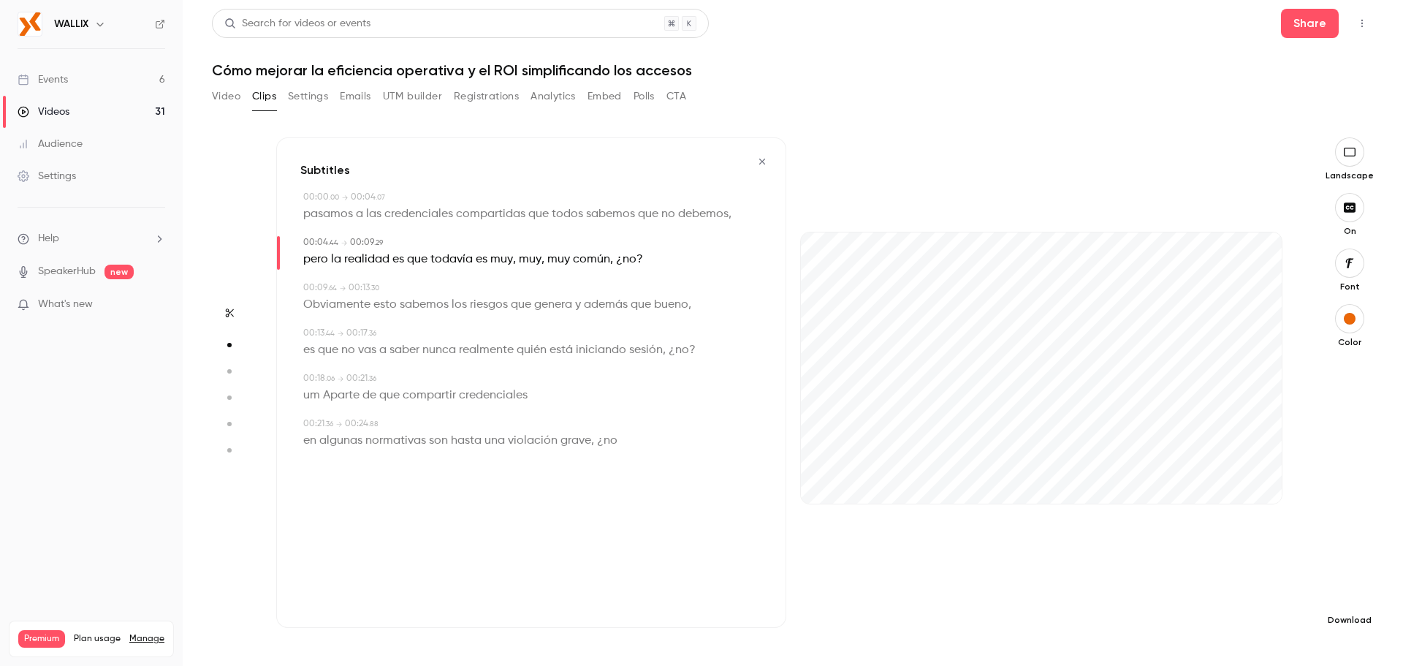
click at [1351, 598] on icon "button" at bounding box center [1350, 596] width 10 height 11
click at [1223, 623] on span "Standard" at bounding box center [1240, 621] width 167 height 15
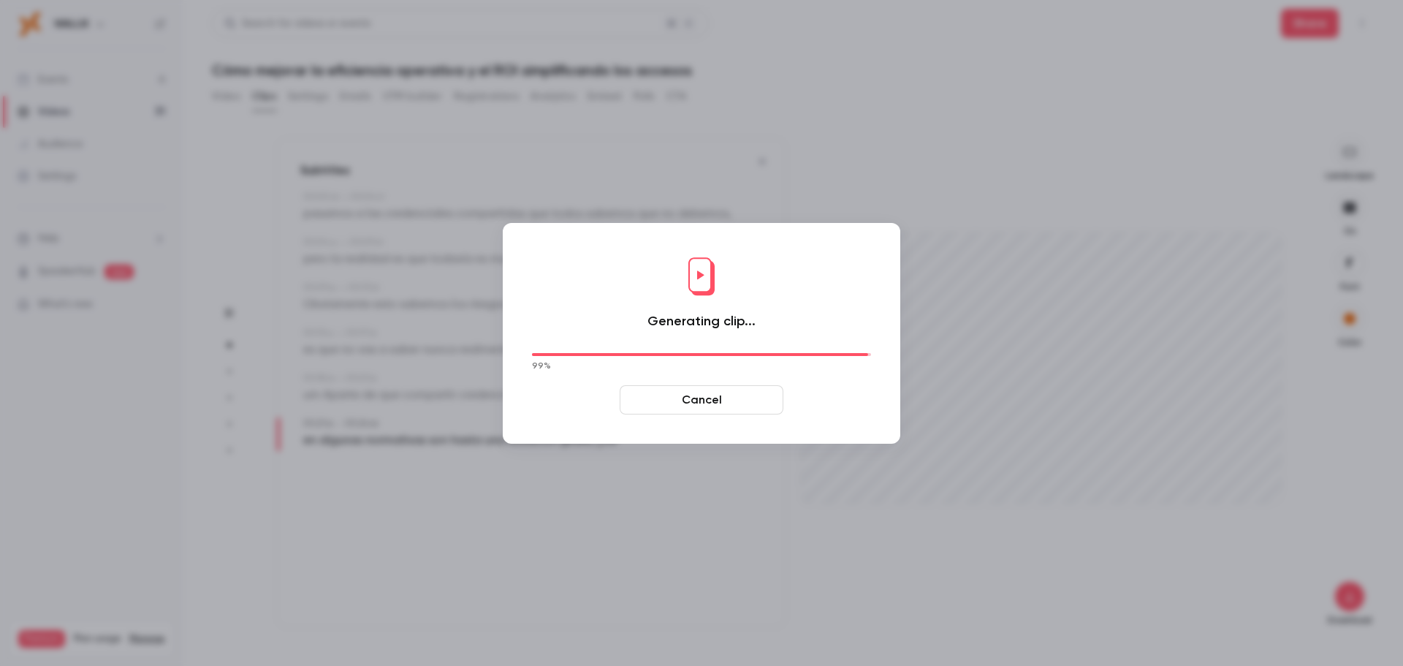
type input "****"
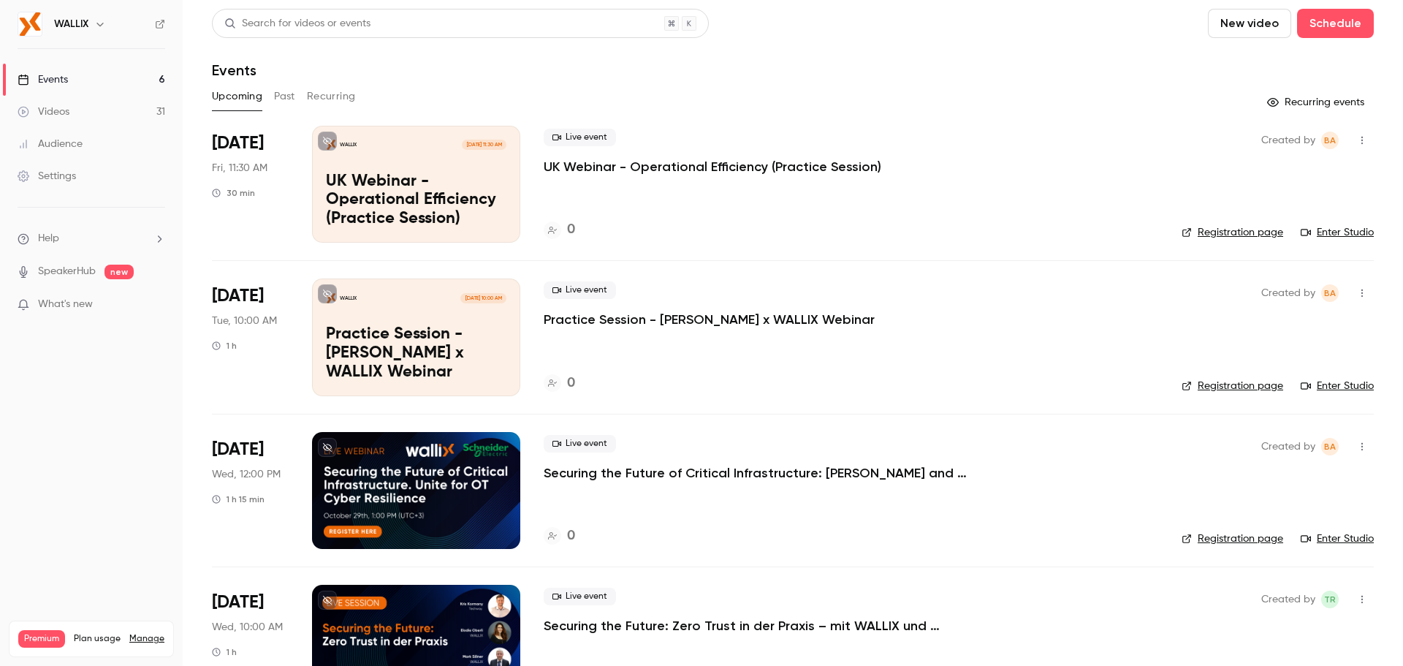
click at [68, 112] on div "Videos" at bounding box center [44, 112] width 52 height 15
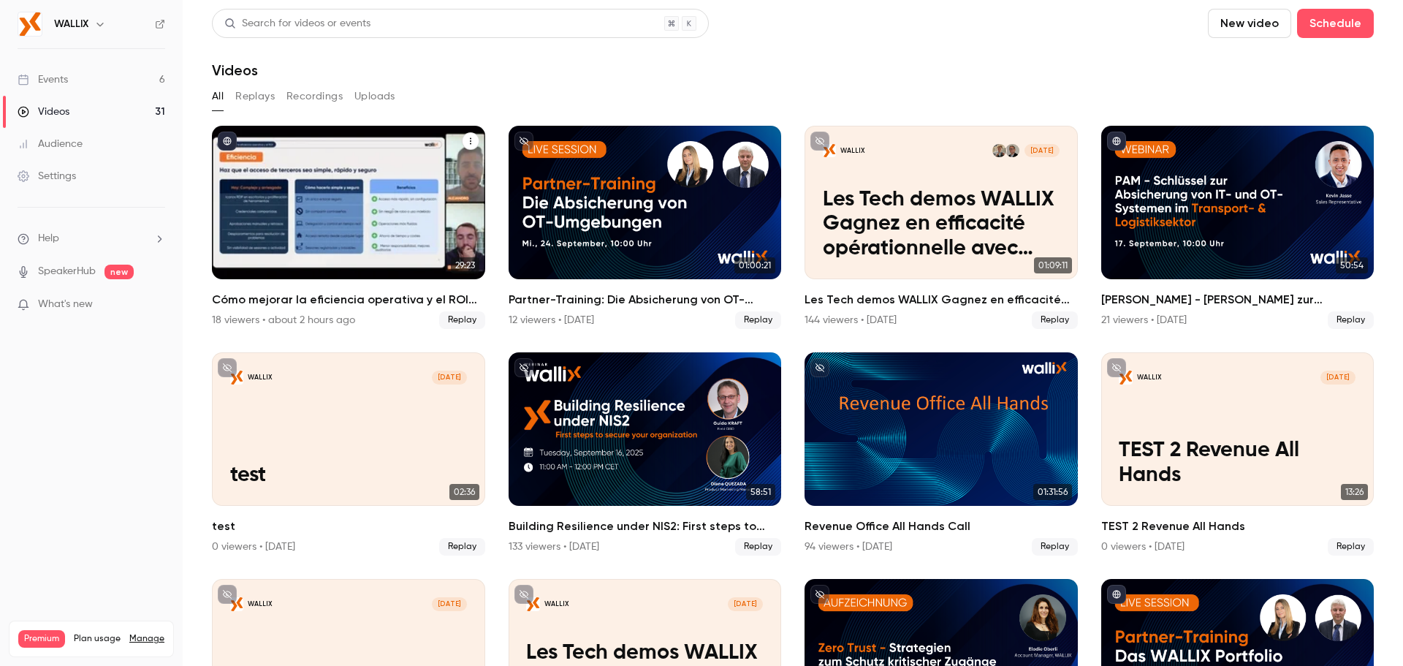
click at [403, 176] on div "Cómo mejorar la eficiencia operativa y el ROI simplificando los accesos" at bounding box center [348, 202] width 273 height 153
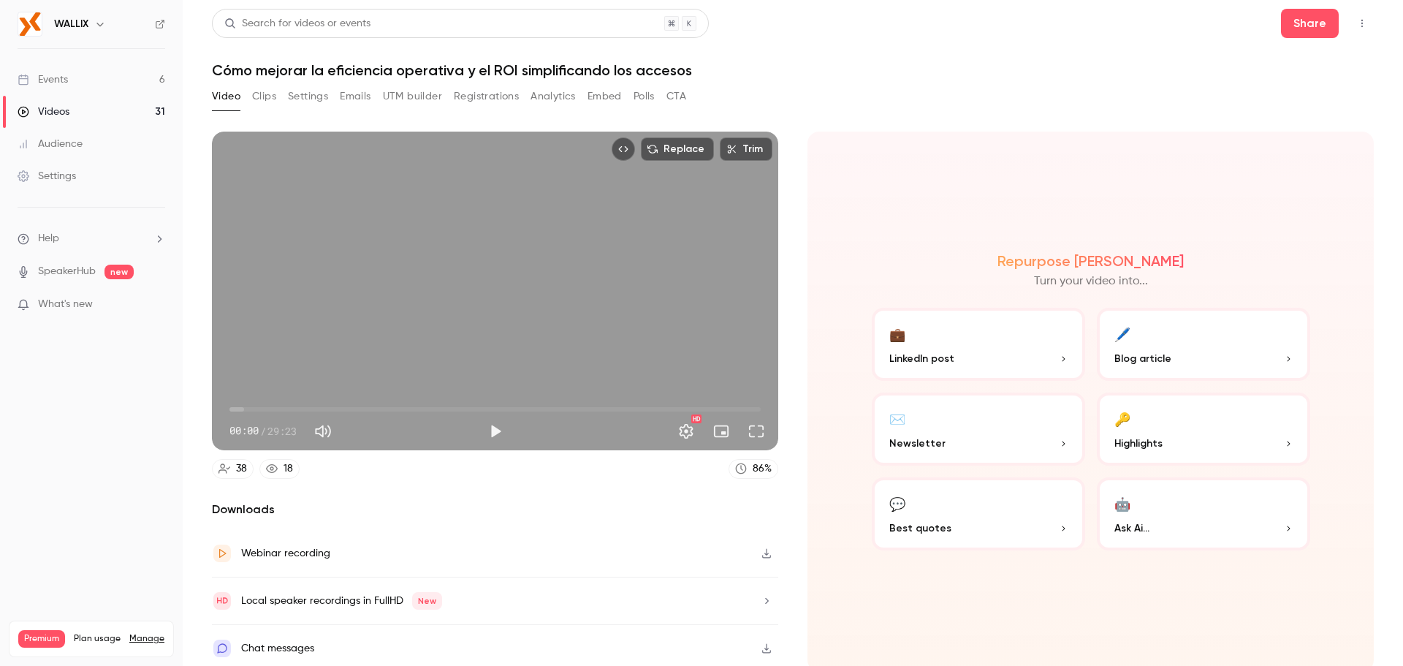
click at [389, 97] on button "UTM builder" at bounding box center [412, 96] width 59 height 23
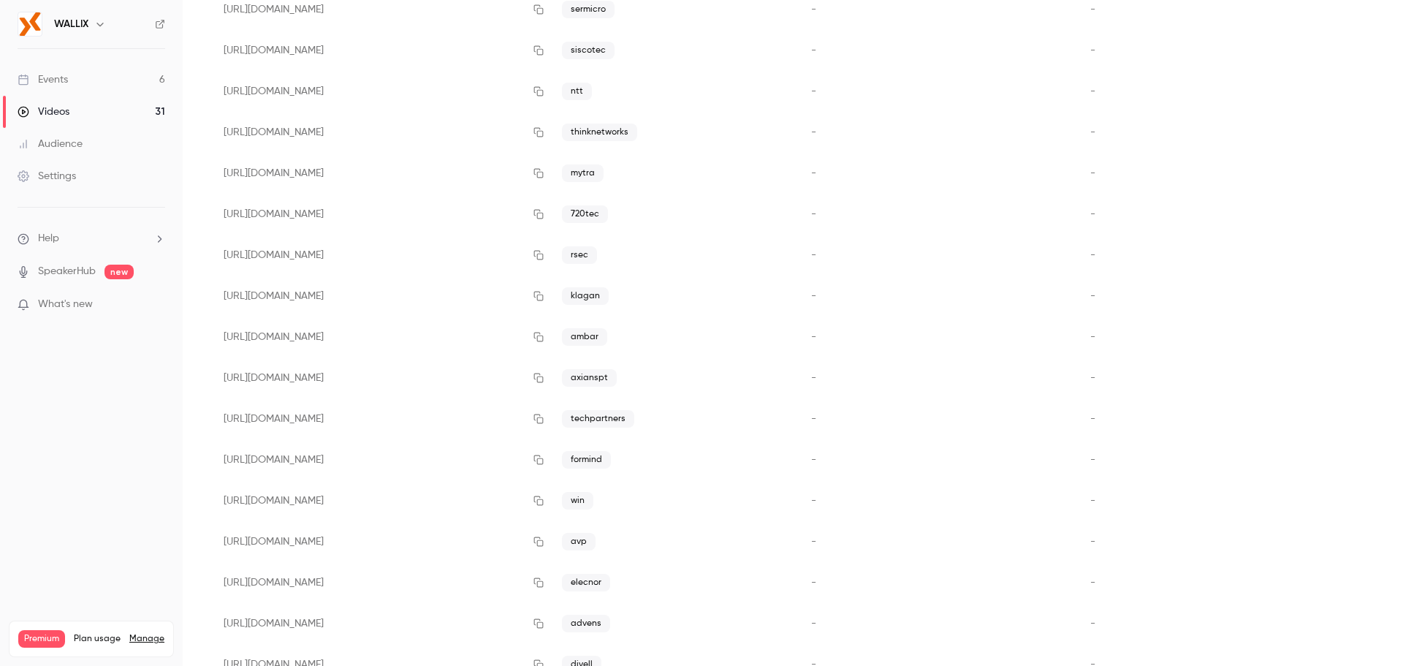
scroll to position [804, 0]
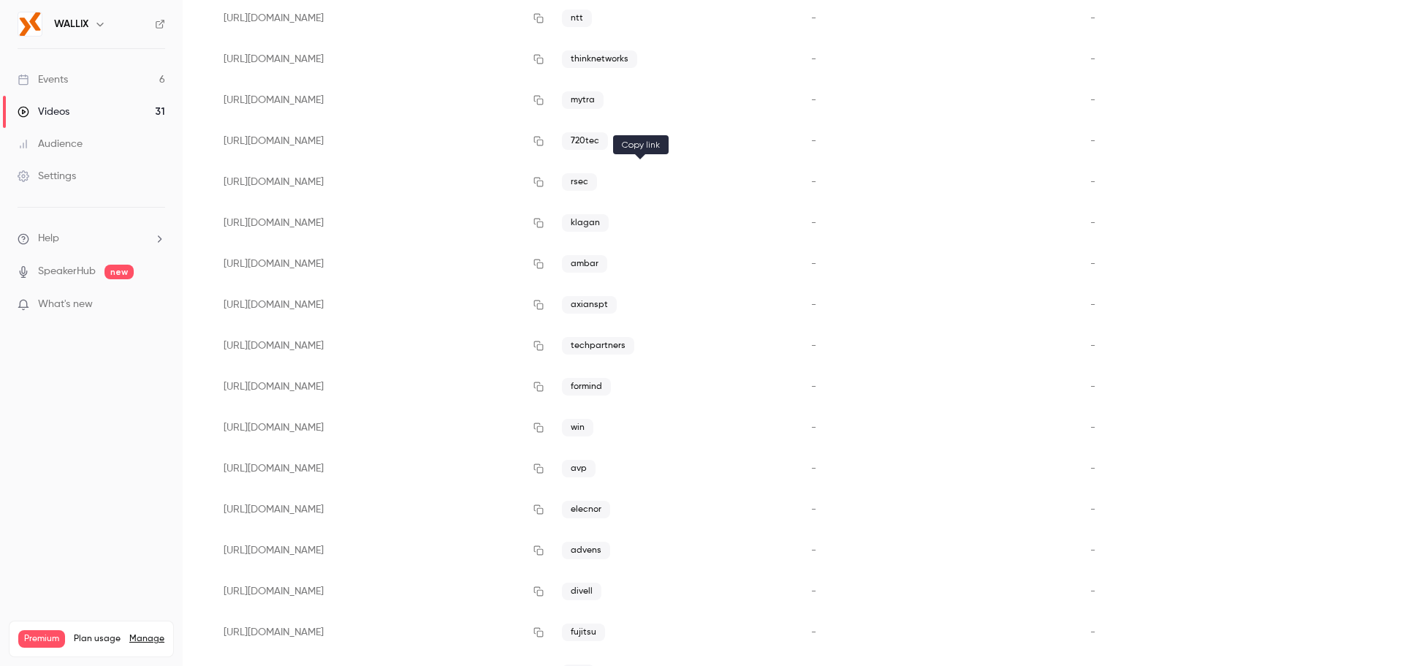
click at [544, 186] on icon "button" at bounding box center [539, 183] width 10 height 10
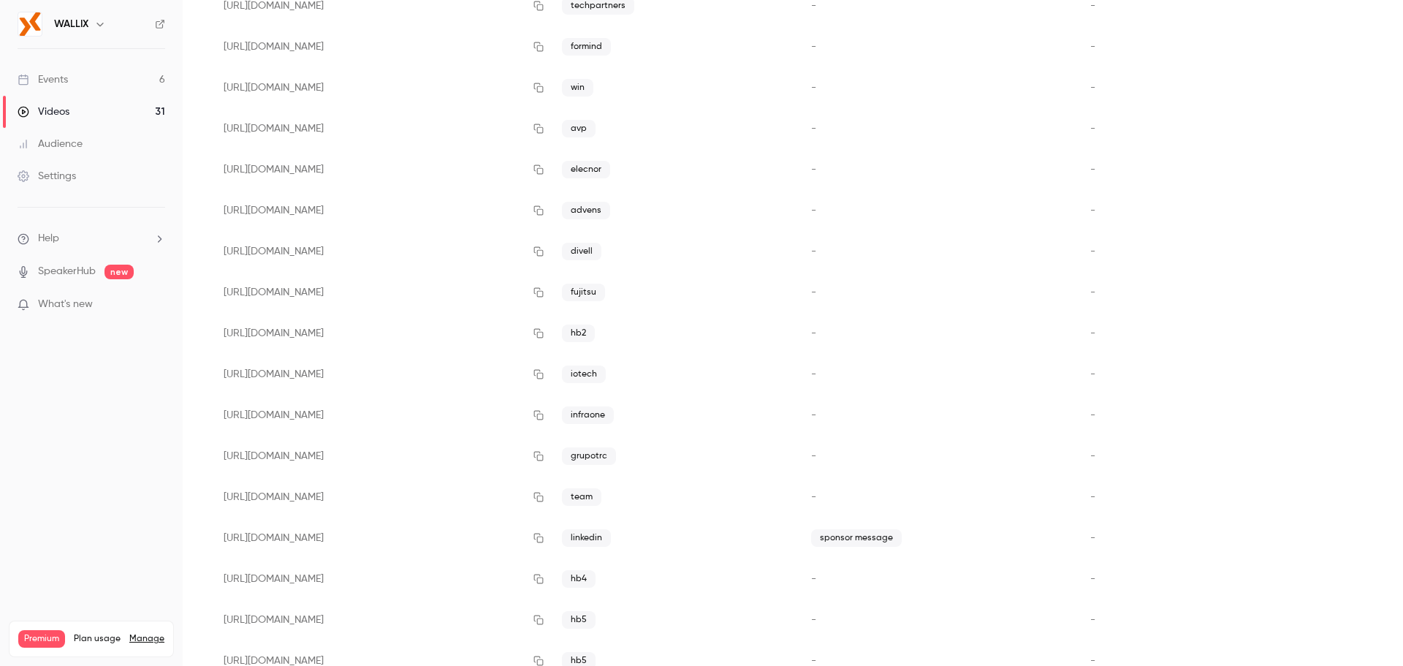
scroll to position [1223, 0]
click at [544, 626] on icon "button" at bounding box center [539, 622] width 12 height 10
